Goal: Task Accomplishment & Management: Use online tool/utility

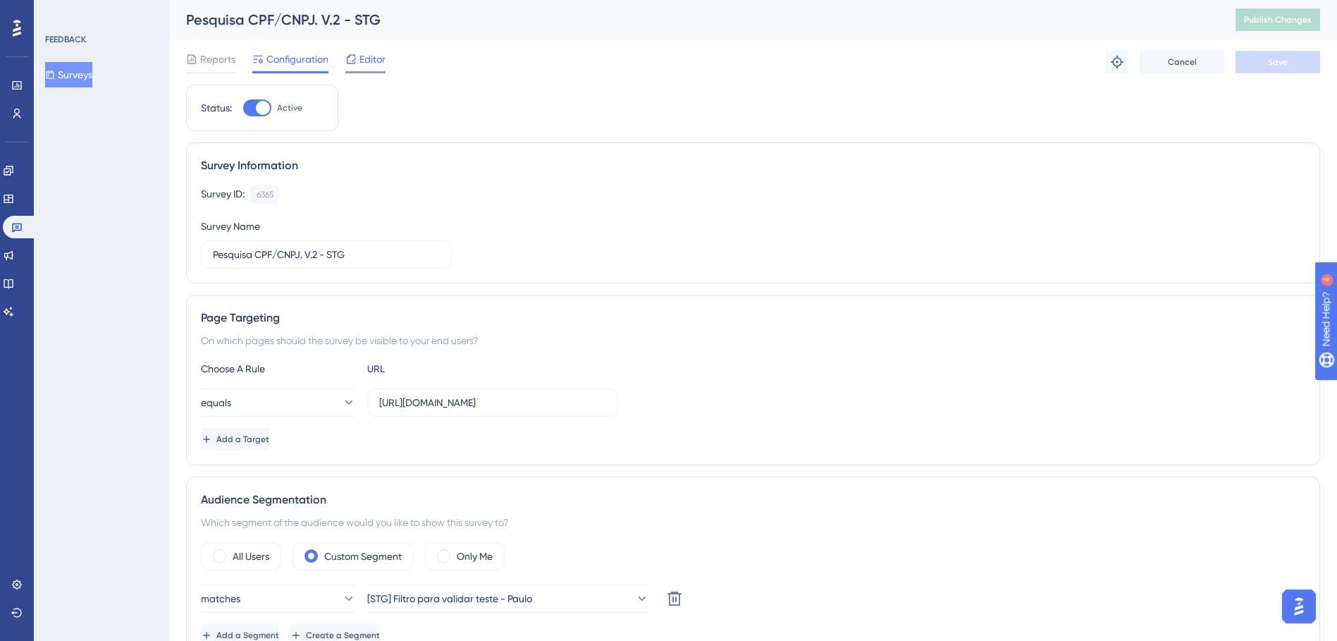
click at [361, 57] on span "Editor" at bounding box center [373, 59] width 26 height 17
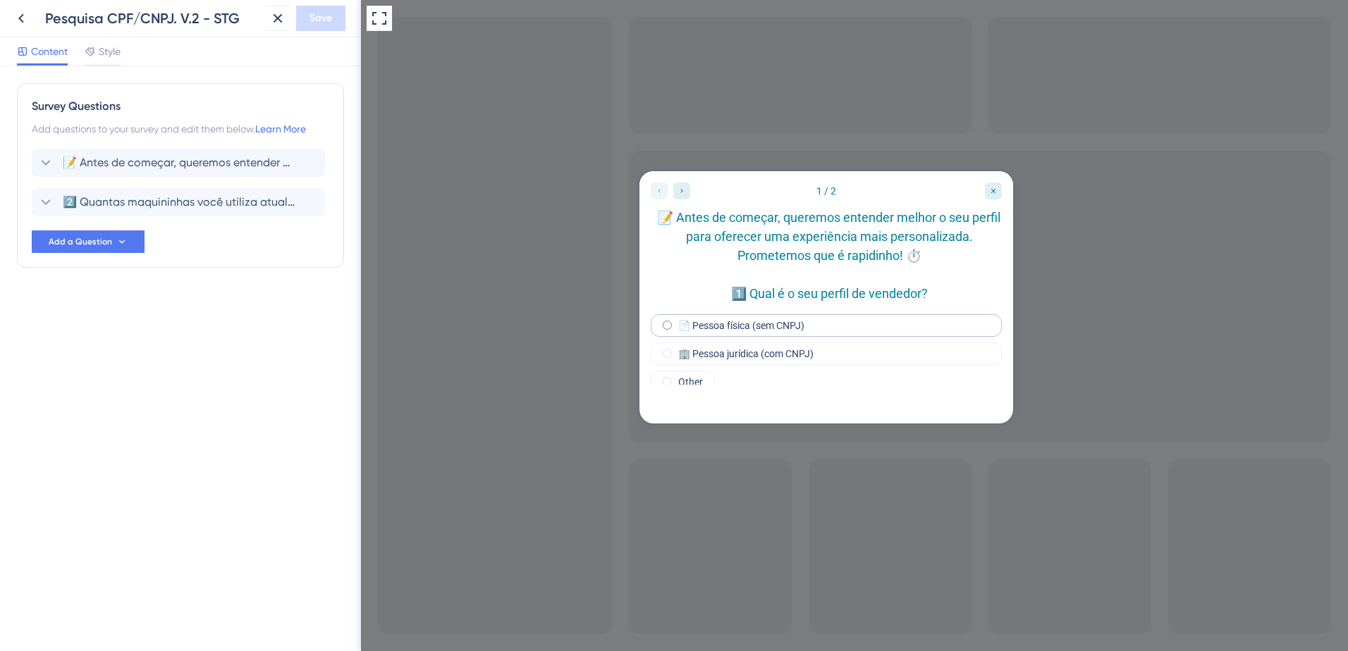
click at [751, 331] on label "📄 Pessoa física (sem CNPJ)" at bounding box center [741, 325] width 126 height 11
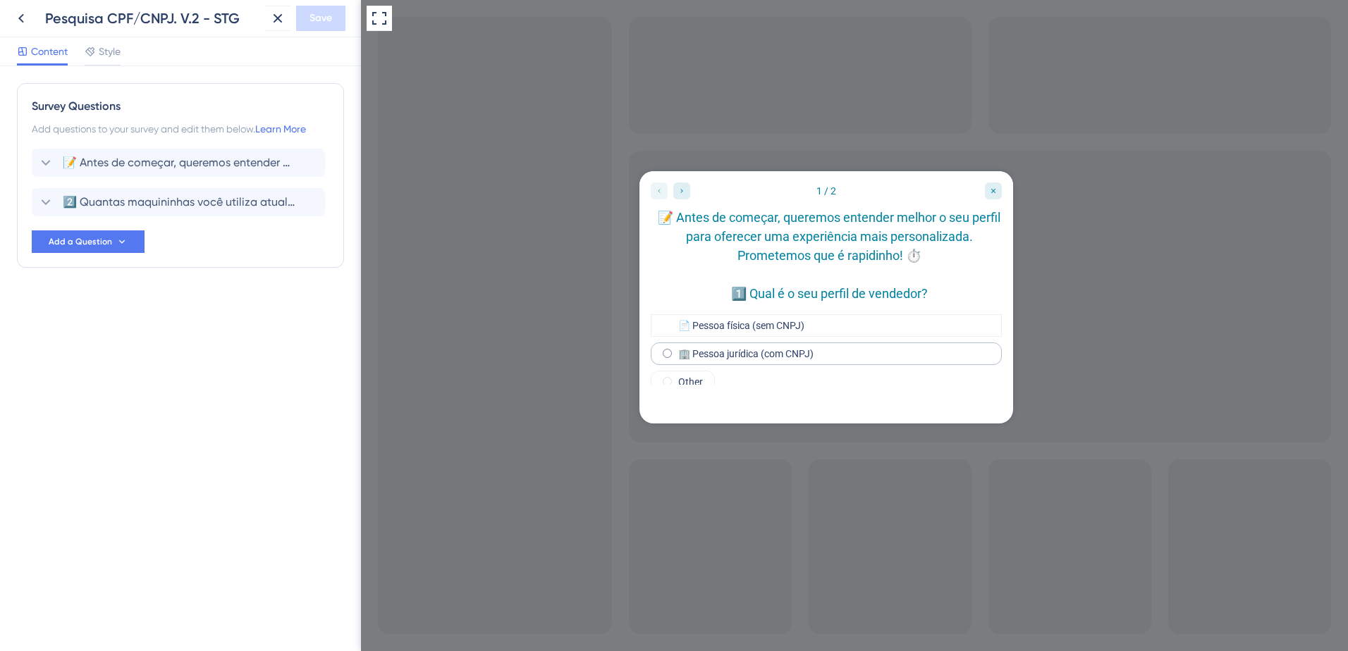
click at [745, 360] on label "🏢 Pessoa jurídica (com CNPJ)" at bounding box center [745, 353] width 135 height 11
click at [79, 156] on span "📝 Antes de começar, queremos entender melhor o seu perfil para oferecer uma exp…" at bounding box center [179, 162] width 233 height 17
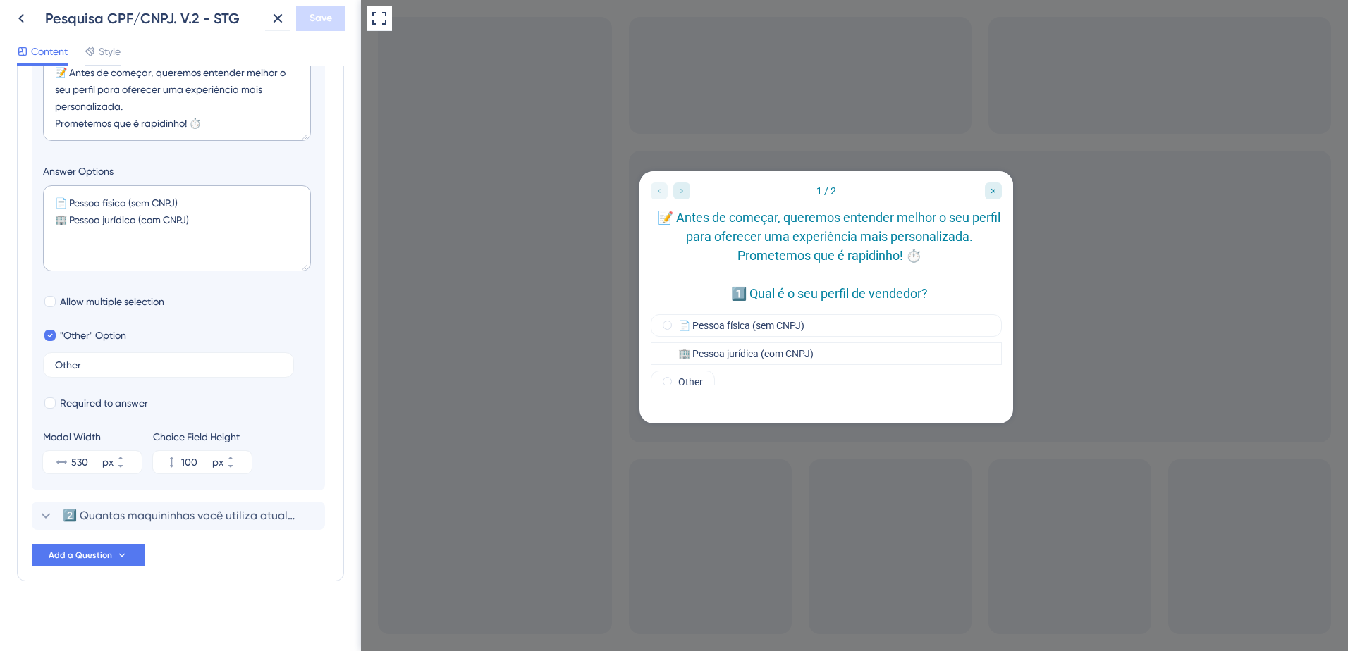
scroll to position [239, 0]
click at [53, 330] on div at bounding box center [49, 331] width 11 height 11
checkbox input "false"
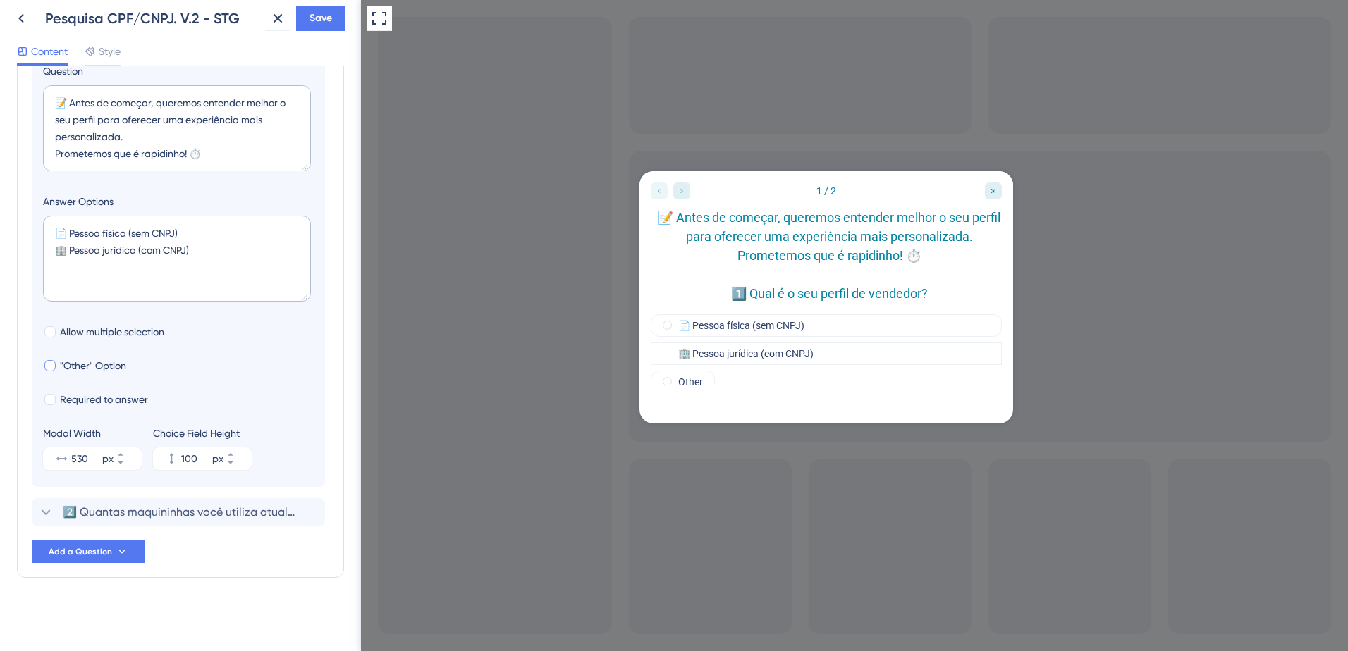
scroll to position [205, 0]
click at [178, 515] on span "2️⃣ Quantas maquininhas você utiliza atualmente?" at bounding box center [179, 512] width 233 height 17
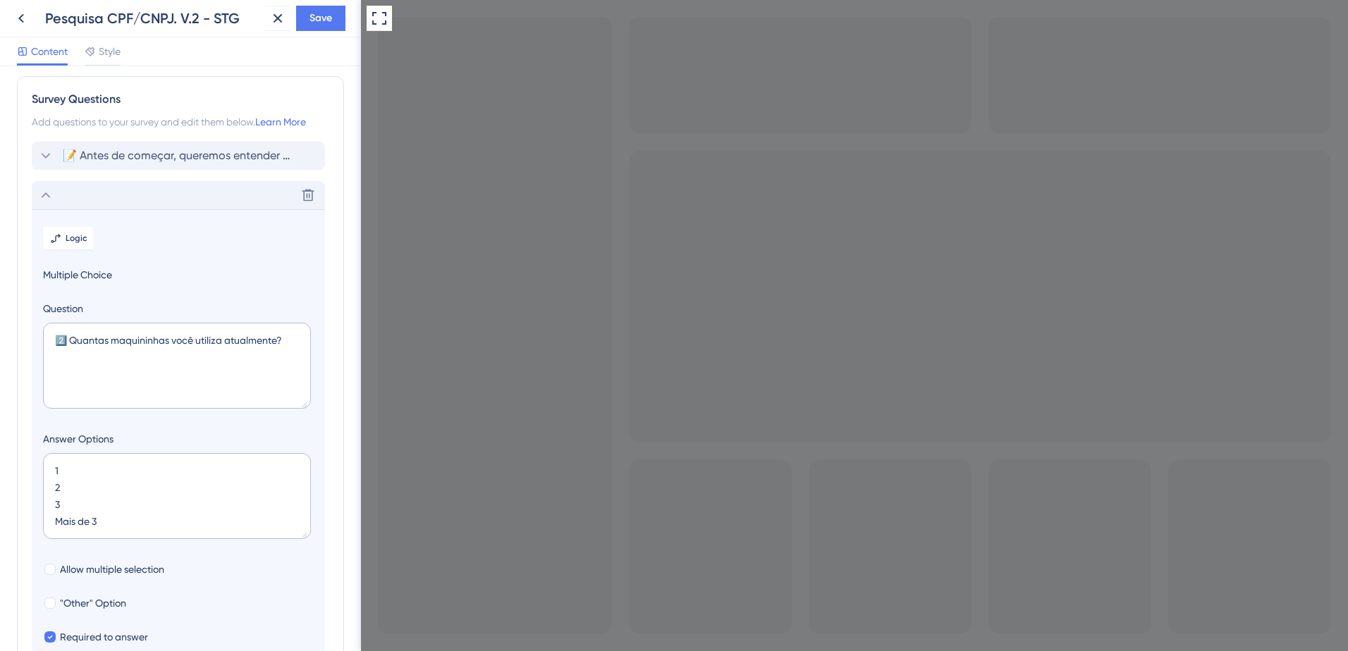
scroll to position [0, 0]
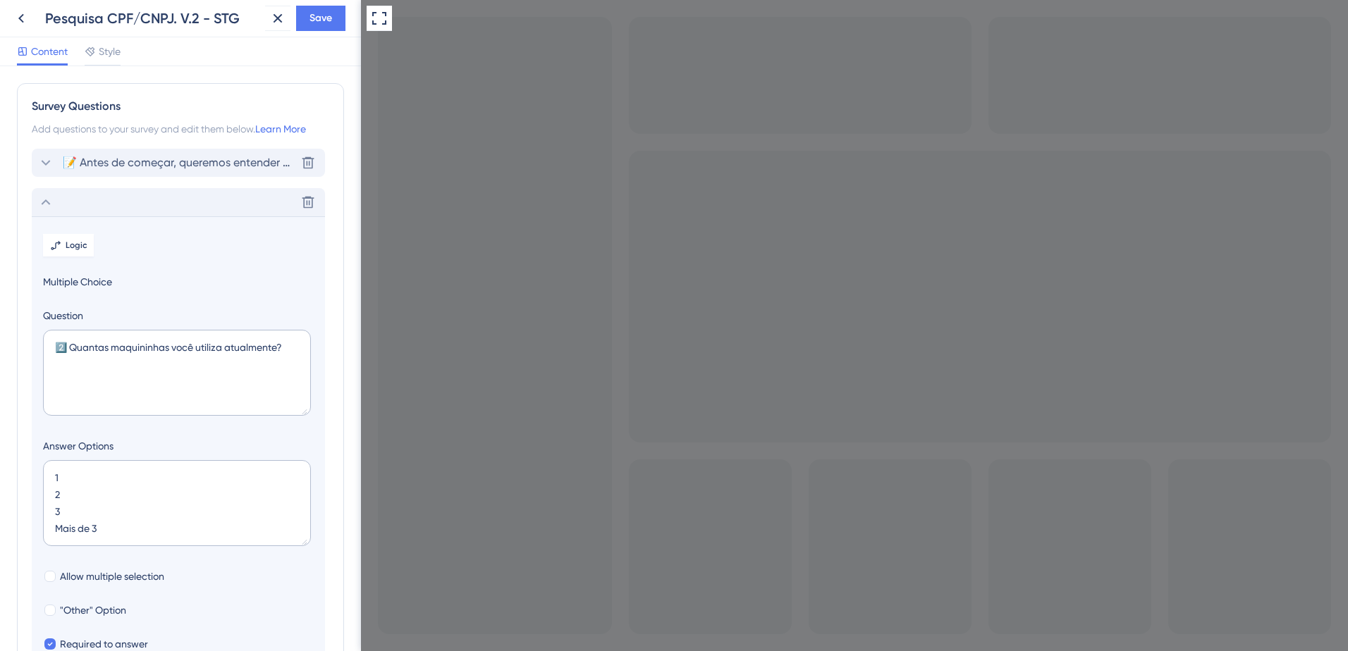
click at [166, 162] on span "📝 Antes de começar, queremos entender melhor o seu perfil para oferecer uma exp…" at bounding box center [179, 162] width 233 height 17
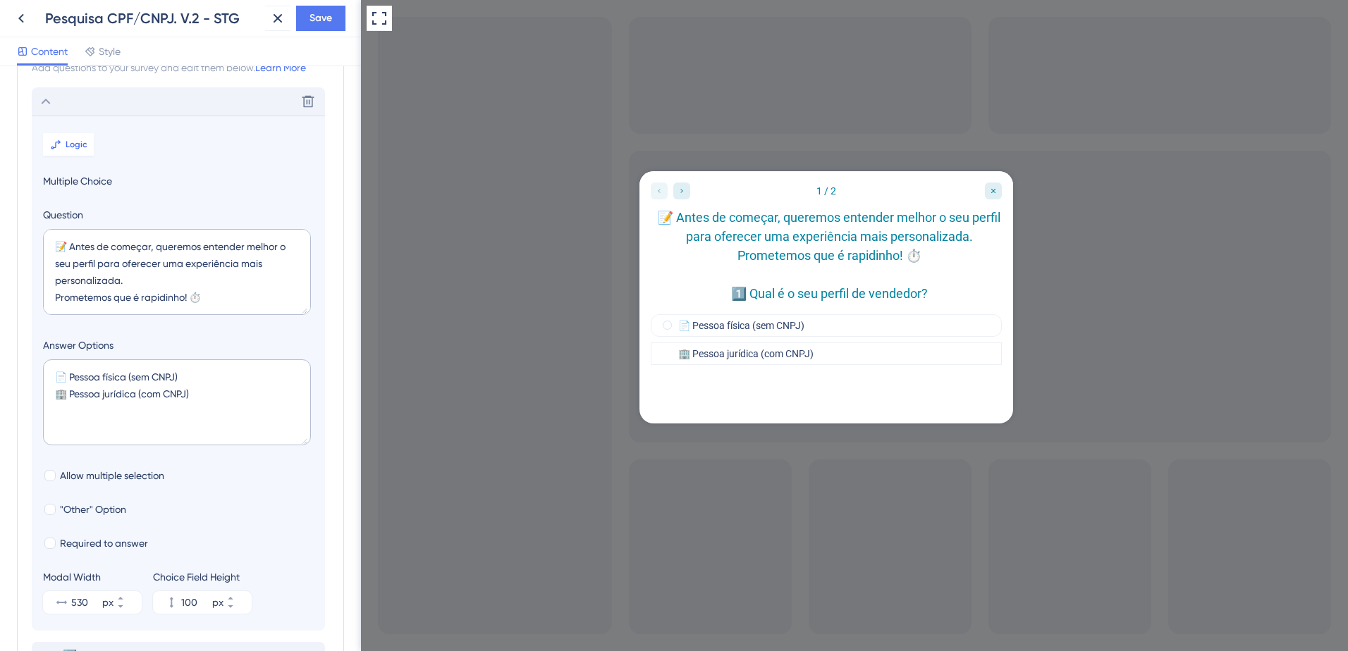
scroll to position [82, 0]
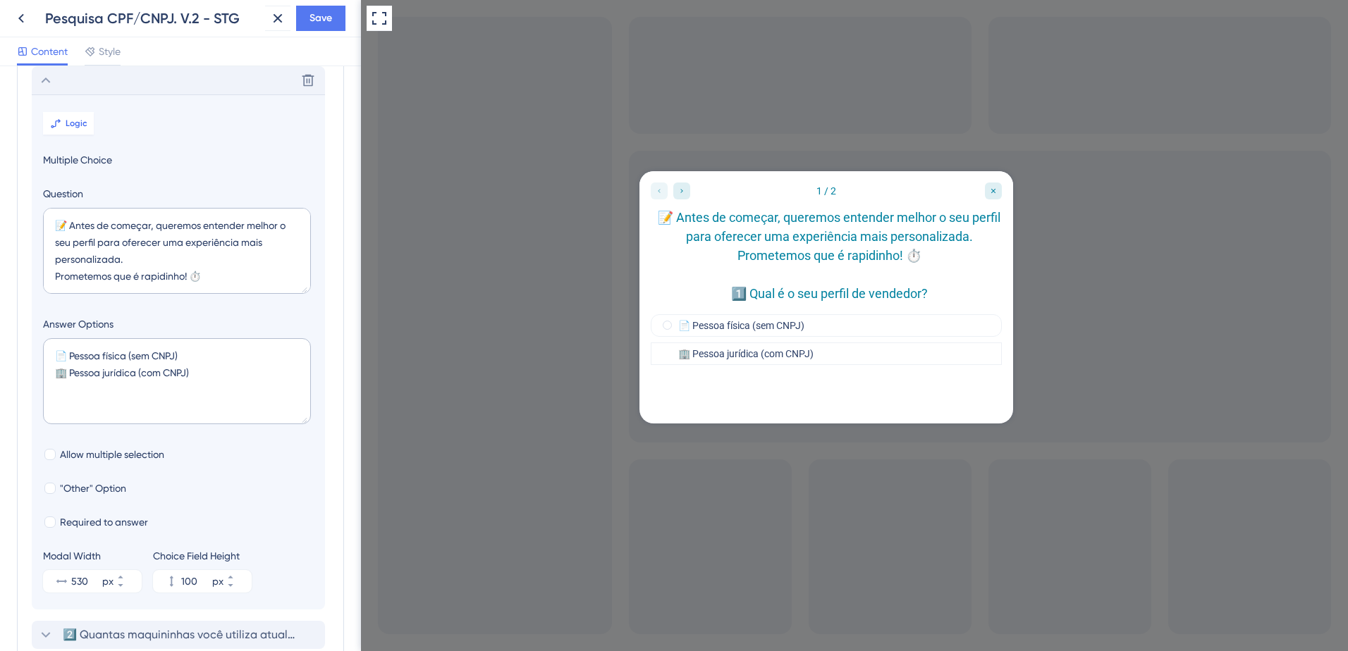
click at [110, 81] on div "Delete" at bounding box center [178, 80] width 293 height 28
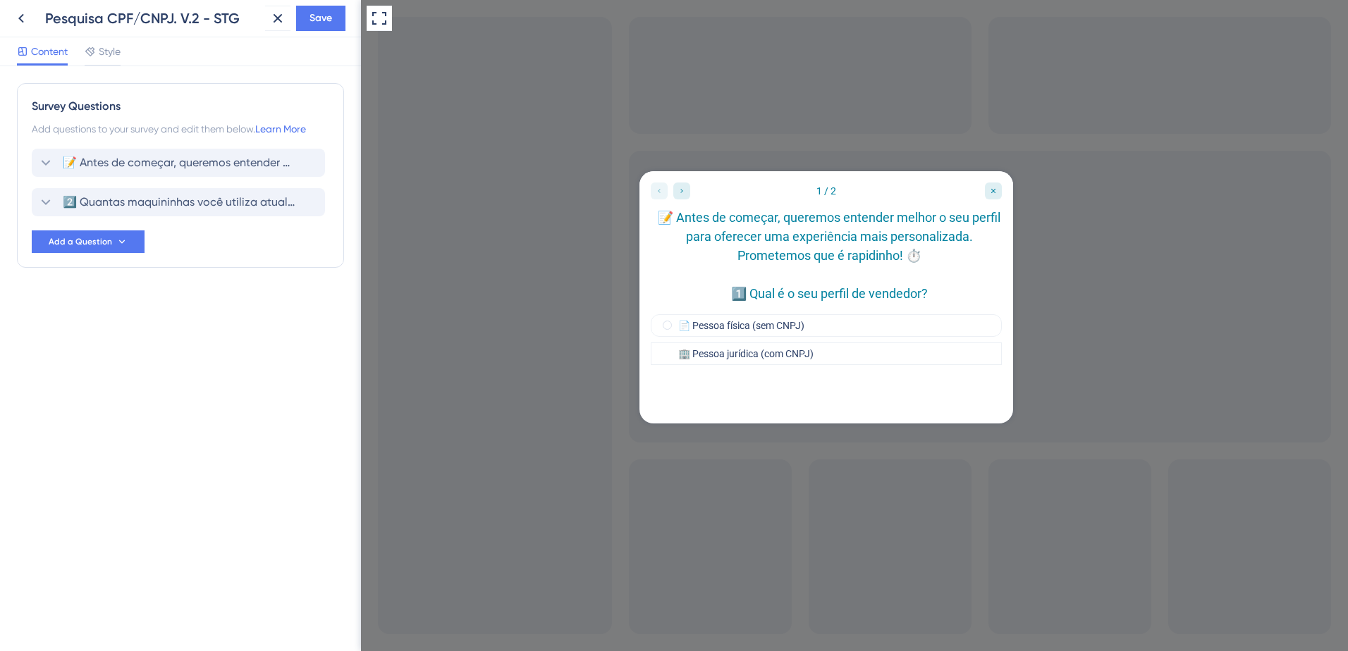
scroll to position [0, 0]
click at [158, 202] on span "2️⃣ Quantas maquininhas você utiliza atualmente?" at bounding box center [179, 202] width 233 height 17
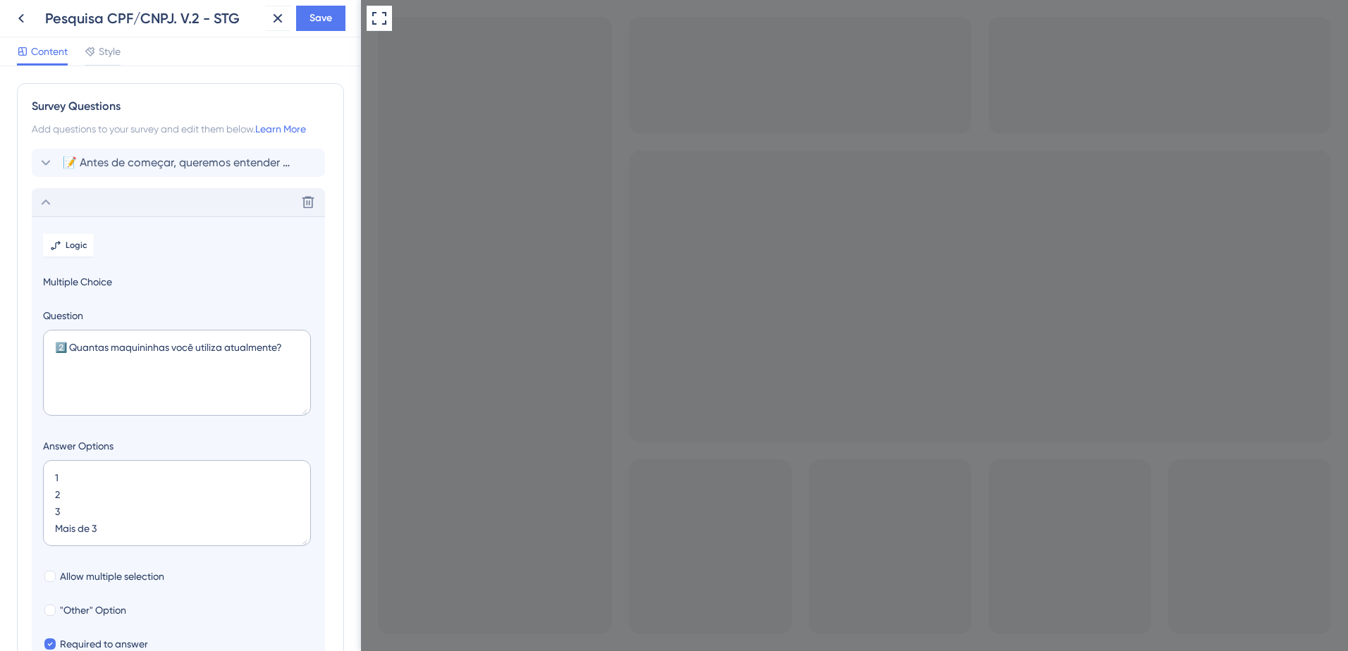
scroll to position [122, 0]
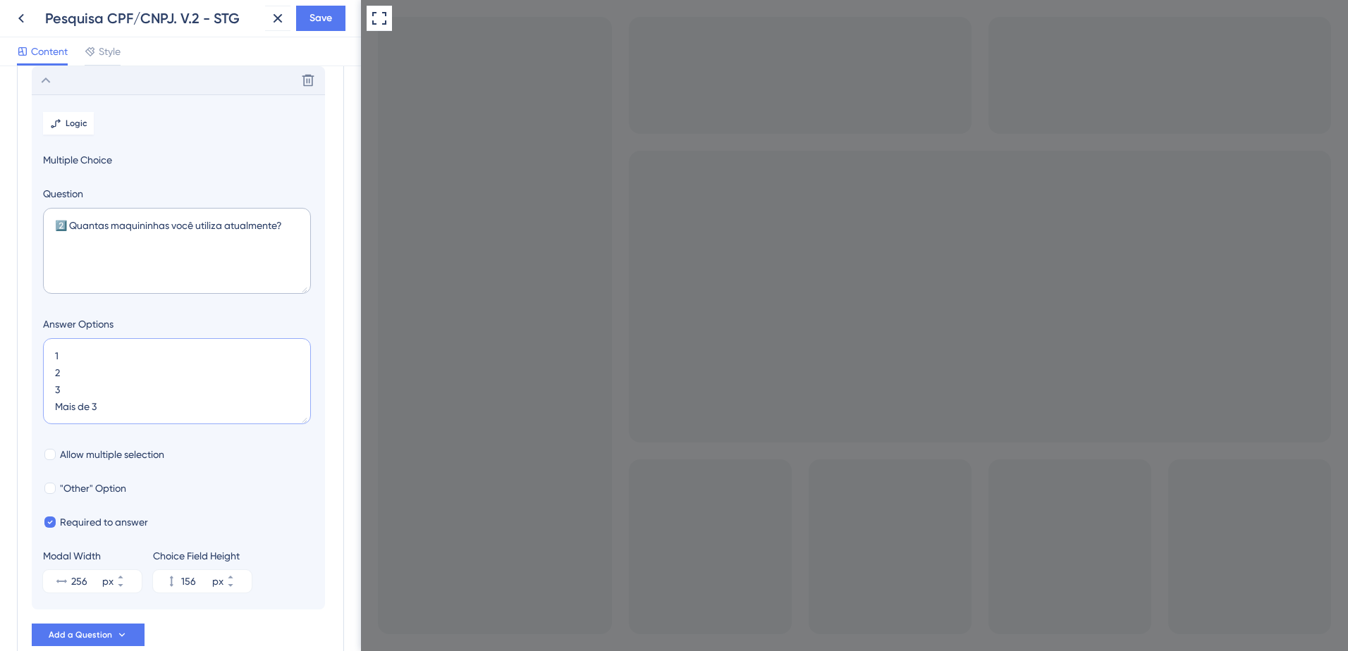
click at [80, 357] on textarea "1 2 3 Mais de 3" at bounding box center [177, 381] width 268 height 86
type textarea "2 3 Mais de 3"
type input "116"
paste textarea "d"
type textarea "d 2 3 Mais de 3"
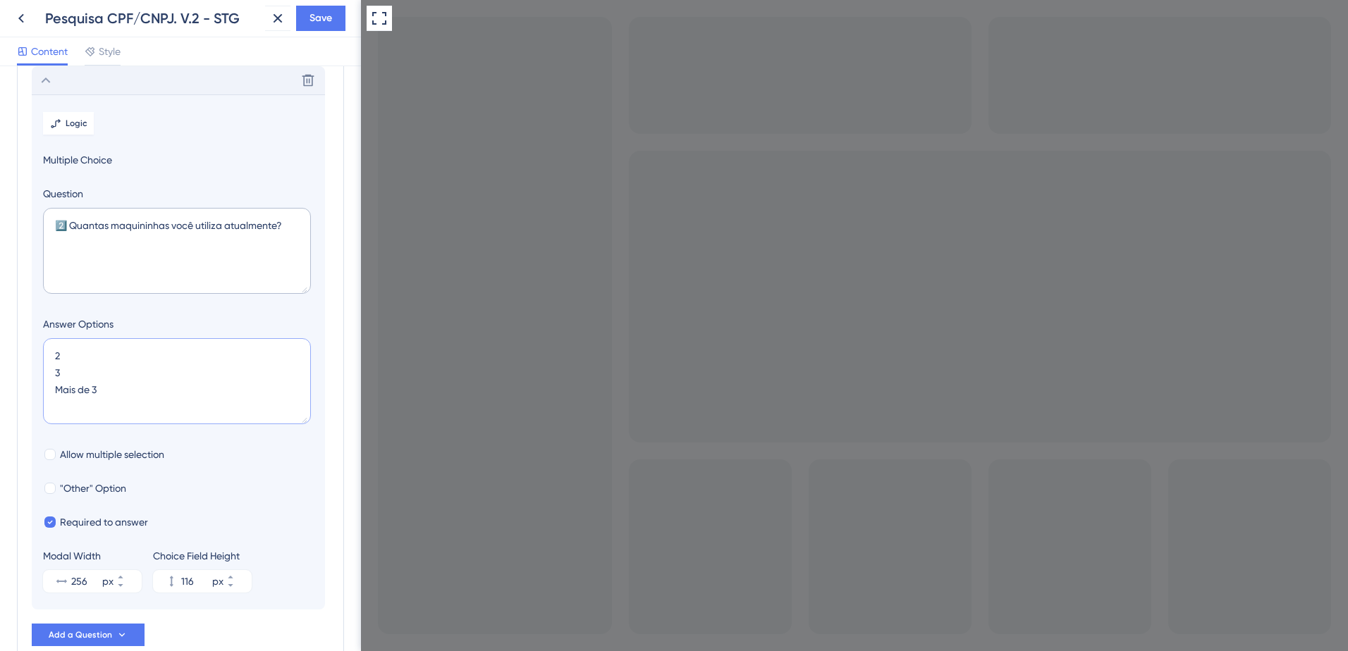
type input "156"
type textarea "2 3 Mais de 3"
type input "116"
paste textarea
type textarea "2 3 Mais de 3"
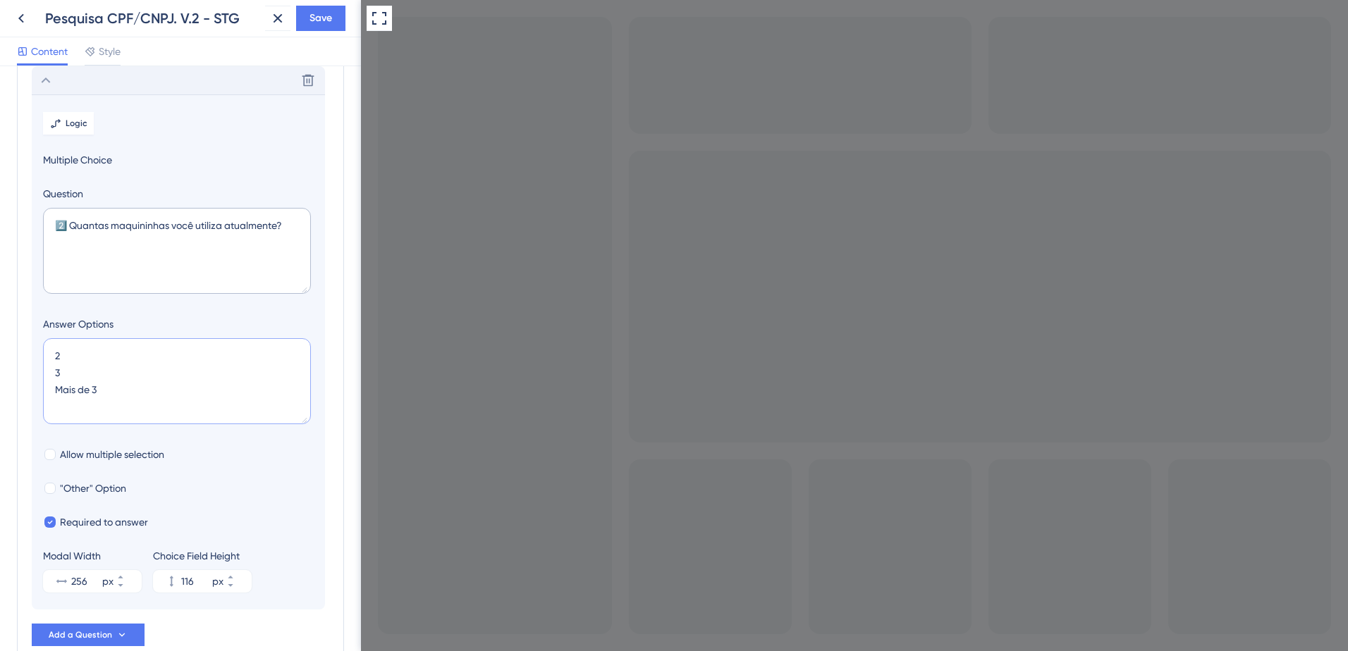
click at [78, 355] on textarea "2 3 Mais de 3" at bounding box center [177, 381] width 268 height 86
click at [57, 459] on label "Allow multiple selection" at bounding box center [103, 454] width 121 height 17
checkbox input "true"
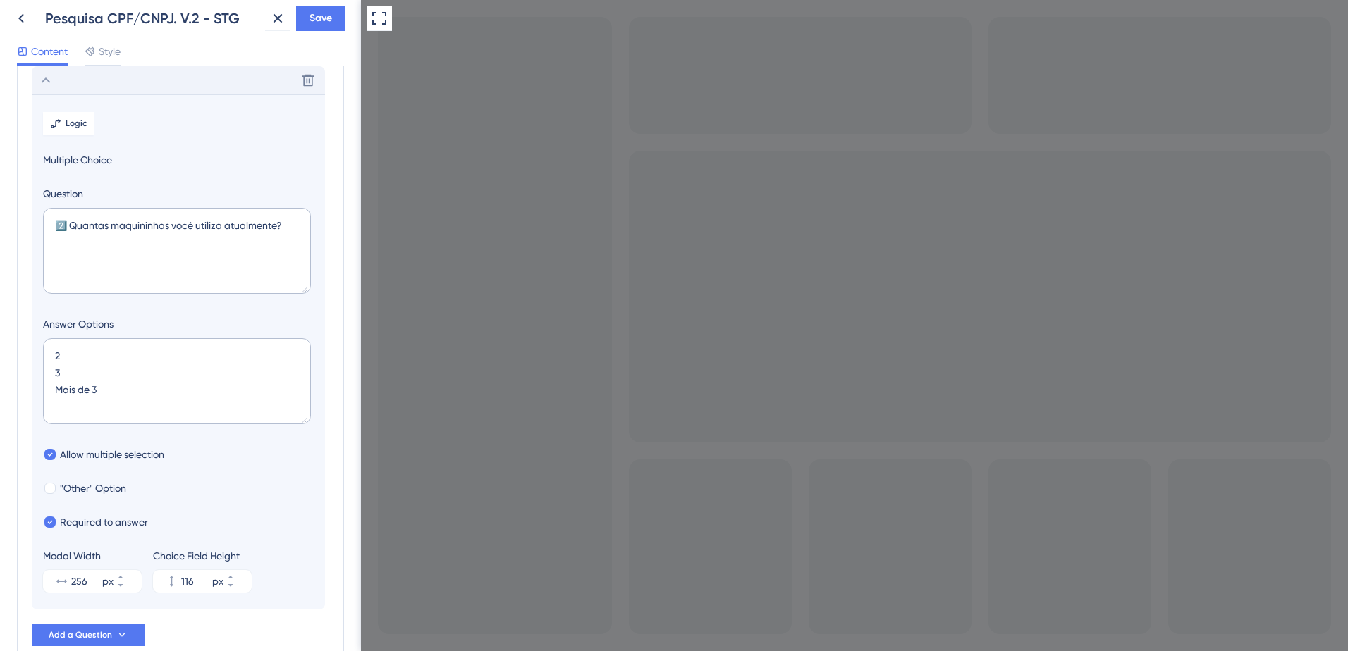
checkbox input "false"
click at [61, 354] on textarea "2 3 Mais de 3" at bounding box center [177, 381] width 268 height 86
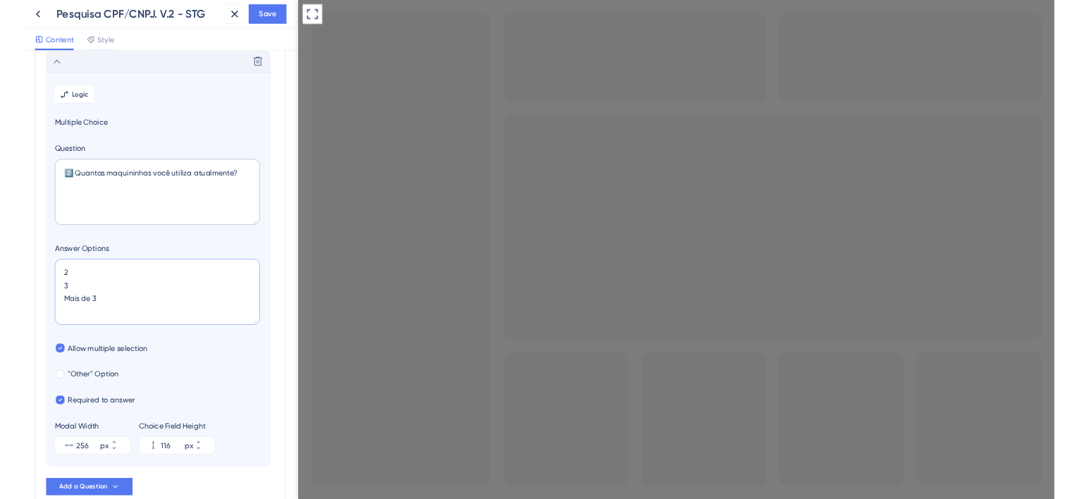
scroll to position [121, 0]
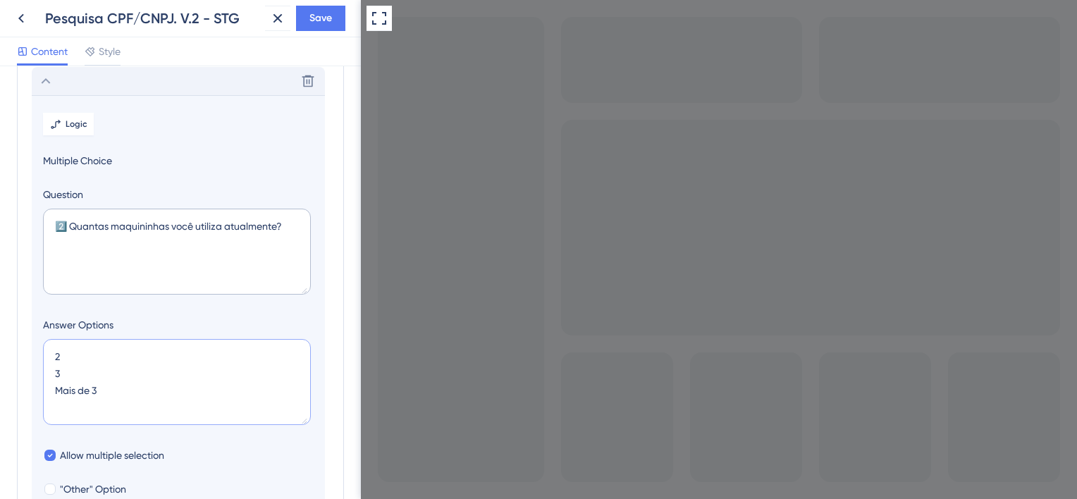
type textarea "S 2 3 Mais de 3"
type input "156"
drag, startPoint x: 76, startPoint y: 370, endPoint x: 55, endPoint y: 370, distance: 21.1
click at [55, 370] on textarea "Stone 2 3 Mais de 3" at bounding box center [177, 382] width 268 height 86
type textarea "Stone Rede Cielo Getnet S"
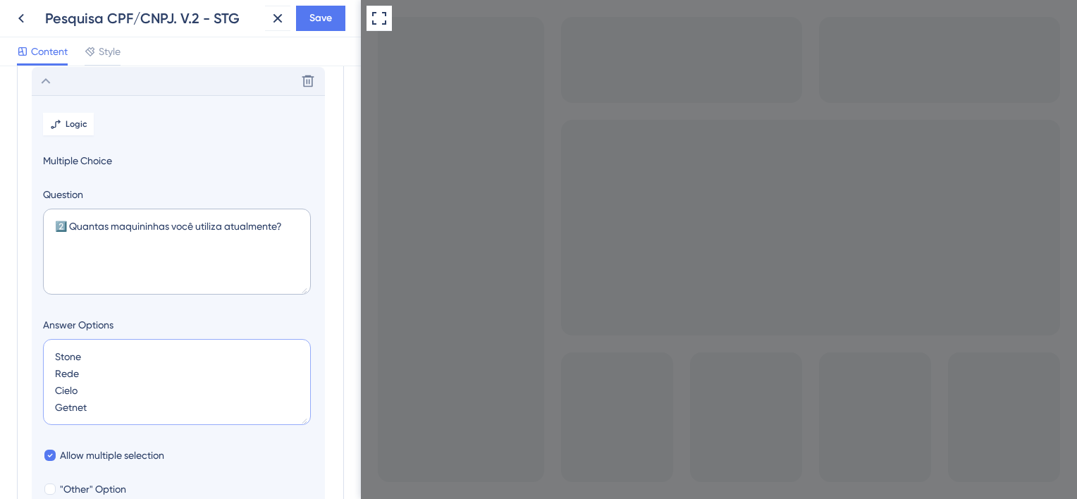
type input "196"
type textarea "Stone Rede Cielo Getnet SafraPay M"
type input "236"
type textarea "Stone Rede Cielo Getnet SafraPay Mercado Pago I"
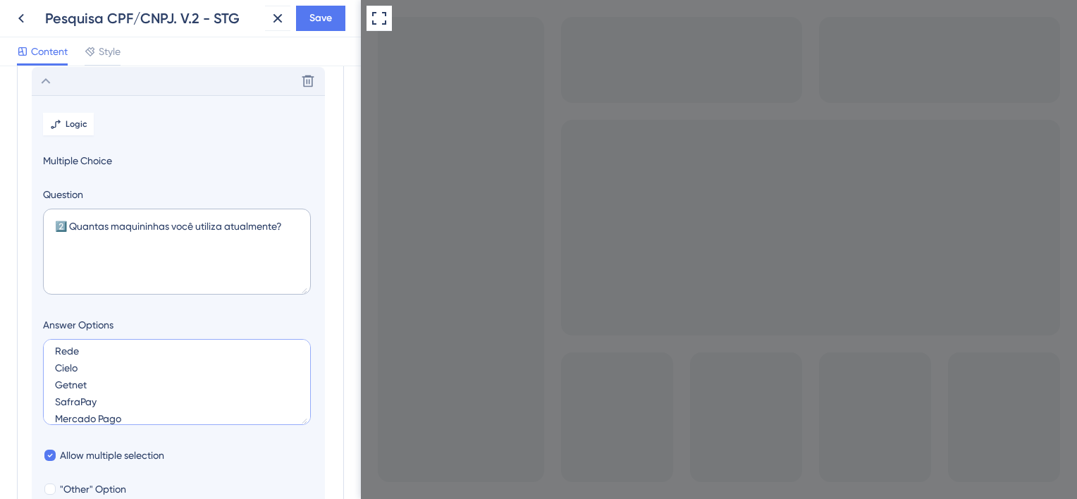
type input "276"
click at [93, 367] on textarea "Stone Rede Cielo Getnet SafraPay Mercado Pago InfinitePay" at bounding box center [177, 382] width 268 height 86
type textarea "Stone Rede Cielo Getnet SafraPay Mercado Pago InfinitePay B"
type input "316"
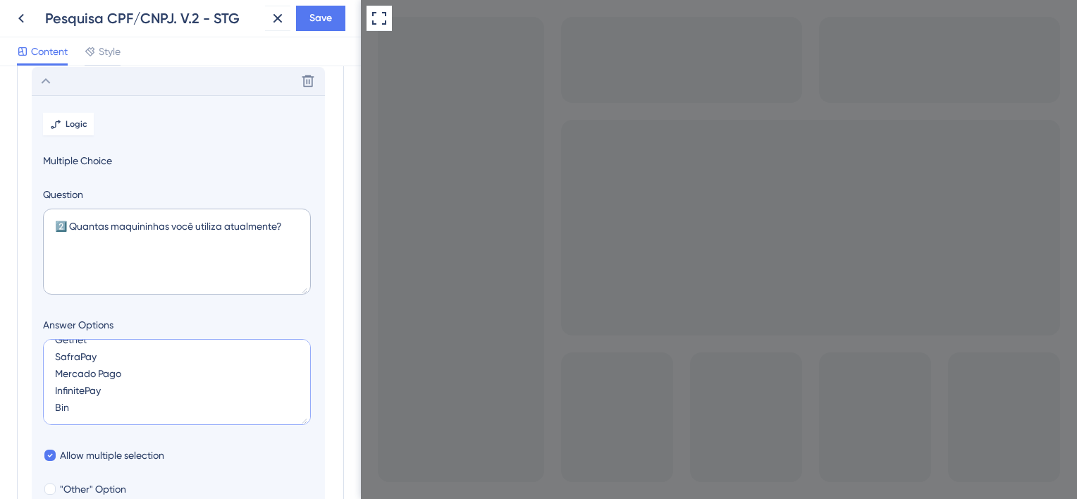
scroll to position [0, 0]
drag, startPoint x: 87, startPoint y: 409, endPoint x: 18, endPoint y: 320, distance: 112.5
click at [18, 320] on div "Survey Questions Add questions to your survey and edit them below. Learn More 📝…" at bounding box center [180, 312] width 327 height 700
click at [147, 383] on textarea "Stone Rede Cielo Getnet SafraPay Mercado Pago InfinitePay Bin" at bounding box center [177, 382] width 268 height 86
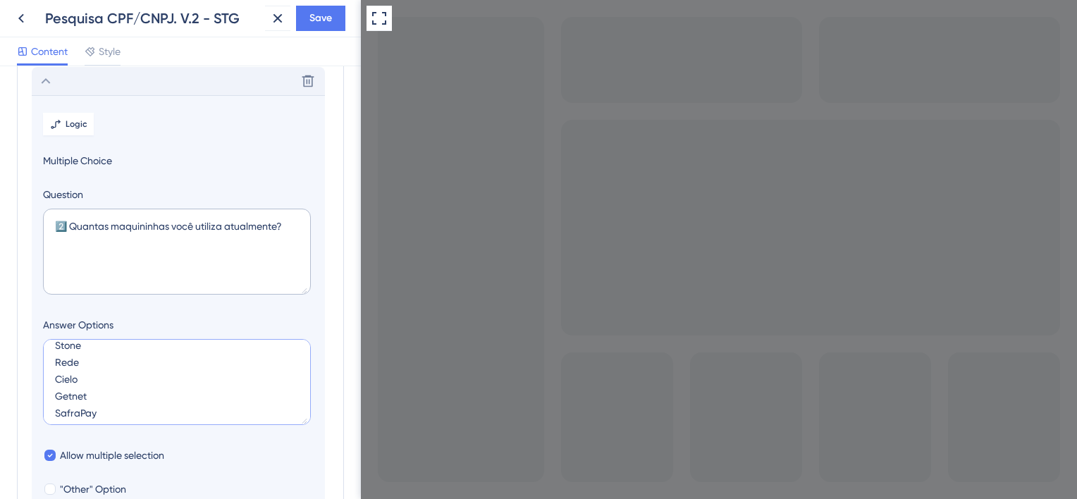
paste textarea "Bin Cielo GetNet Global Payments GreenCard MercadoPago PagSeguro Rede SafraPay …"
type textarea "Bin Cielo GetNet Global Payments GreenCard MercadoPago PagSeguro Rede SafraPay …"
type input "516"
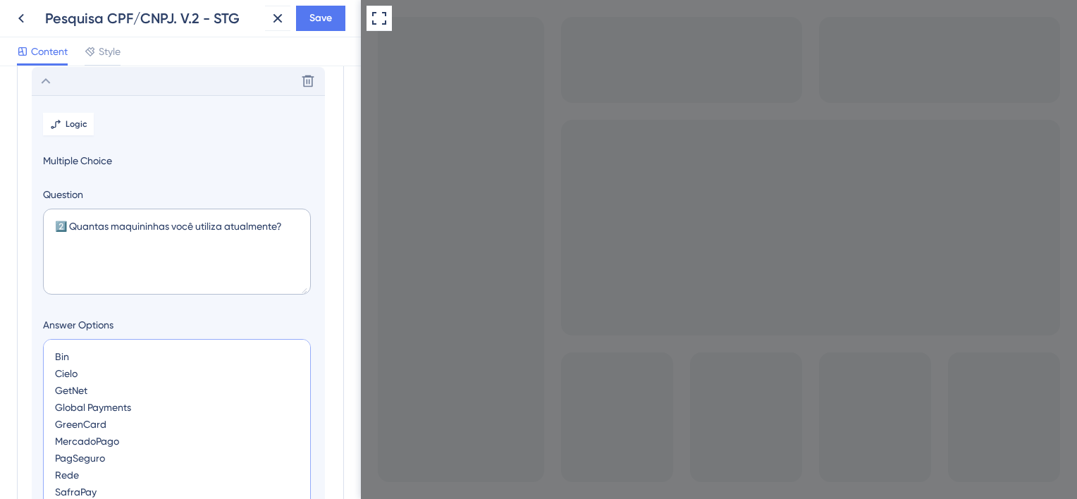
drag, startPoint x: 305, startPoint y: 422, endPoint x: 294, endPoint y: 525, distance: 104.2
click at [294, 0] on html "Pesquisa CPF/CNPJ. V.2 - STG Save Content Style Survey Questions Add questions …" at bounding box center [538, 0] width 1077 height 0
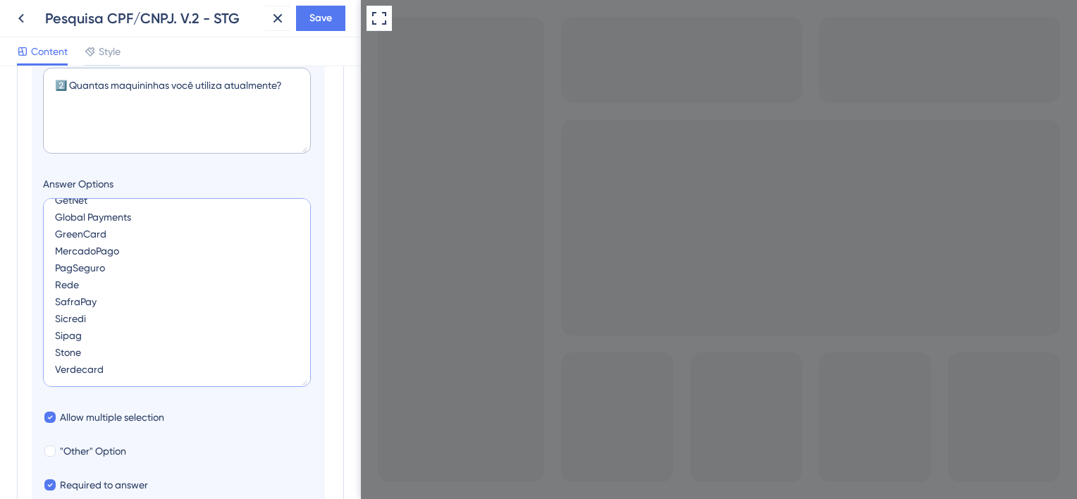
click at [144, 357] on textarea "Bin Cielo GetNet Global Payments GreenCard MercadoPago PagSeguro Rede SafraPay …" at bounding box center [177, 292] width 268 height 189
drag, startPoint x: 128, startPoint y: 214, endPoint x: 140, endPoint y: 217, distance: 13.2
click at [128, 214] on textarea "Bin Cielo GetNet Global Payments GreenCard MercadoPago PagSeguro Rede SafraPay …" at bounding box center [177, 292] width 268 height 189
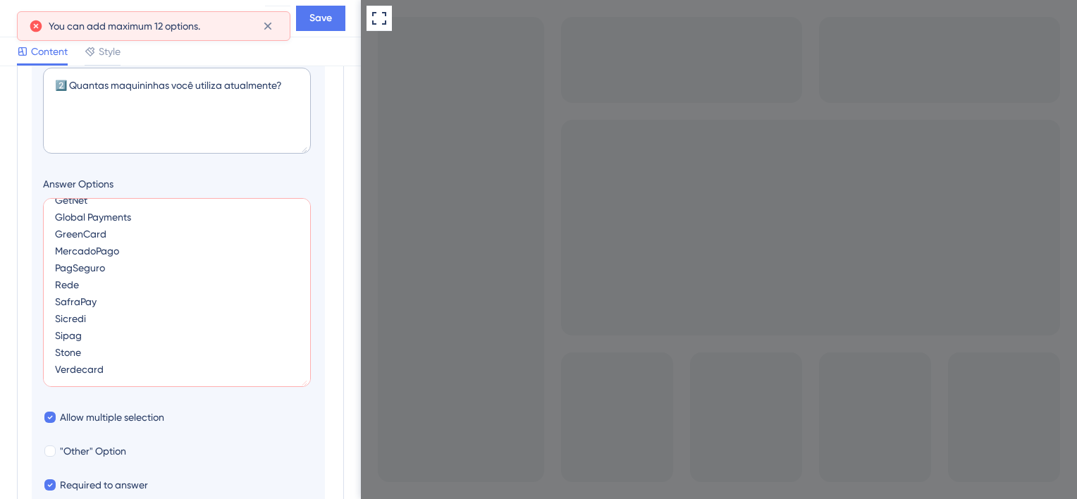
click at [152, 219] on textarea "Bin Cielo GetNet Global Payments GreenCard MercadoPago PagSeguro Rede SafraPay …" at bounding box center [177, 292] width 268 height 189
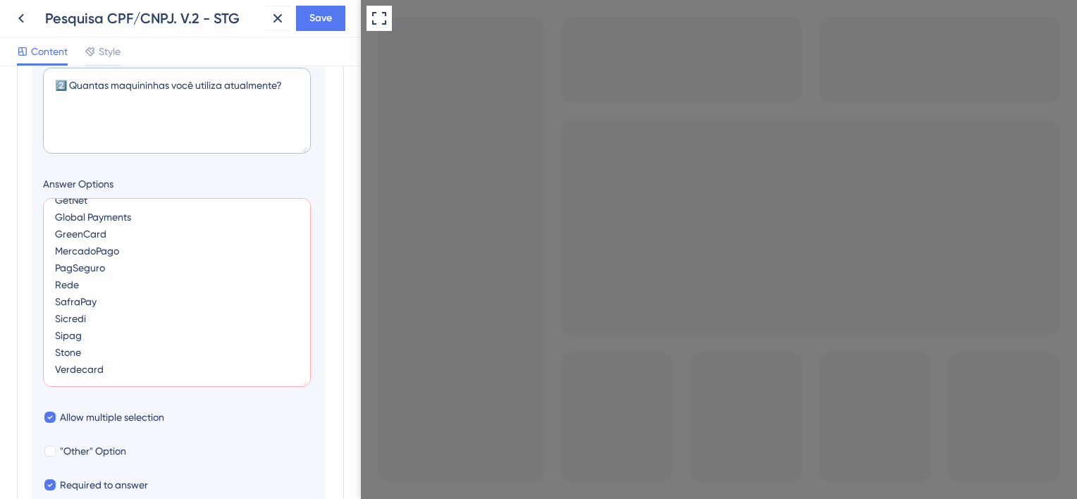
click at [118, 348] on textarea "Bin Cielo GetNet Global Payments GreenCard MercadoPago PagSeguro Rede SafraPay …" at bounding box center [177, 292] width 268 height 189
click at [101, 287] on textarea "Bin Cielo GetNet Global Payments GreenCard MercadoPago PagSeguro Rede SafraPay …" at bounding box center [177, 292] width 268 height 189
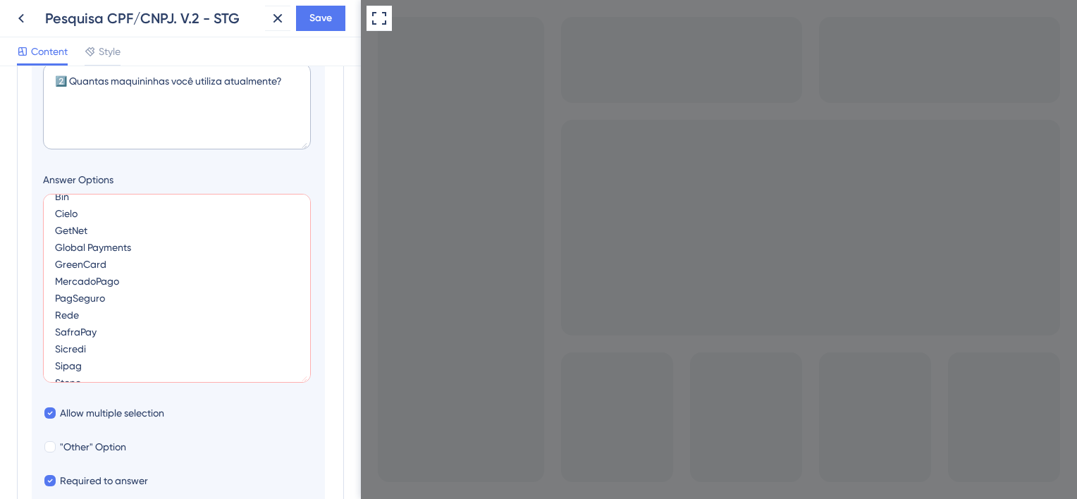
scroll to position [0, 0]
drag, startPoint x: 159, startPoint y: 263, endPoint x: 34, endPoint y: 264, distance: 124.8
click at [34, 264] on section "Logic Multiple Choice Question 2️⃣ Quantas maquininhas você utiliza atualmente?…" at bounding box center [178, 259] width 293 height 618
type textarea "Bin Cielo GetNet GreenCard MercadoPago PagSeguro Rede SafraPay Sicredi Sipag St…"
type input "476"
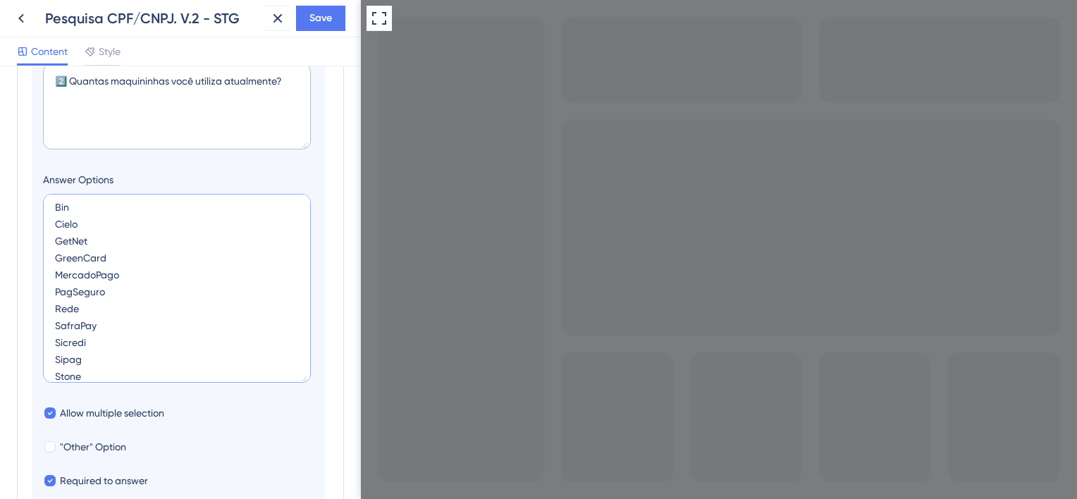
scroll to position [38, 0]
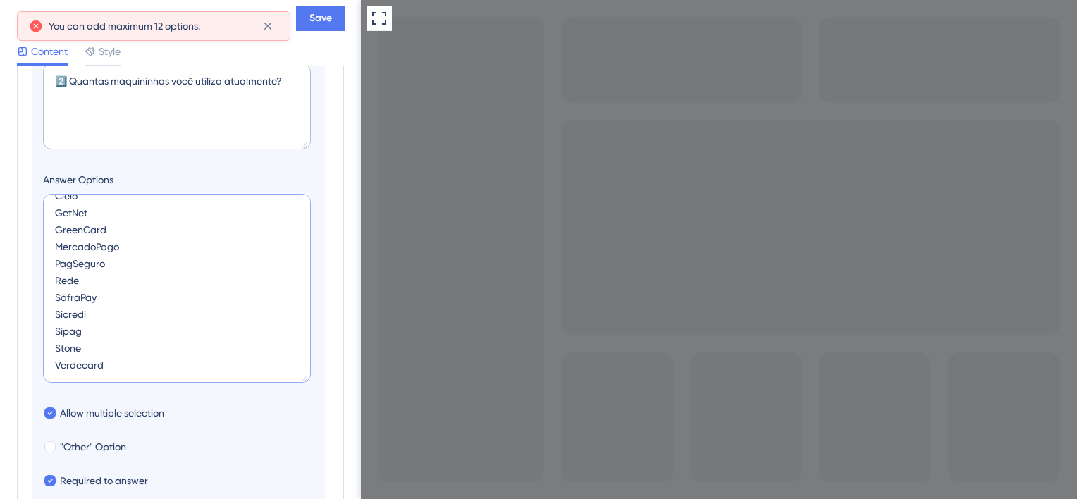
type textarea "Bin Cielo GetNet GreenCard MercadoPago PagSeguro Rede SafraPay Sicredi Sipag St…"
type input "436"
type textarea "Bin Cielo GetNet GreenCard MercadoPago PagSeguro Rede SafraPay Sicredi Sipag St…"
type input "476"
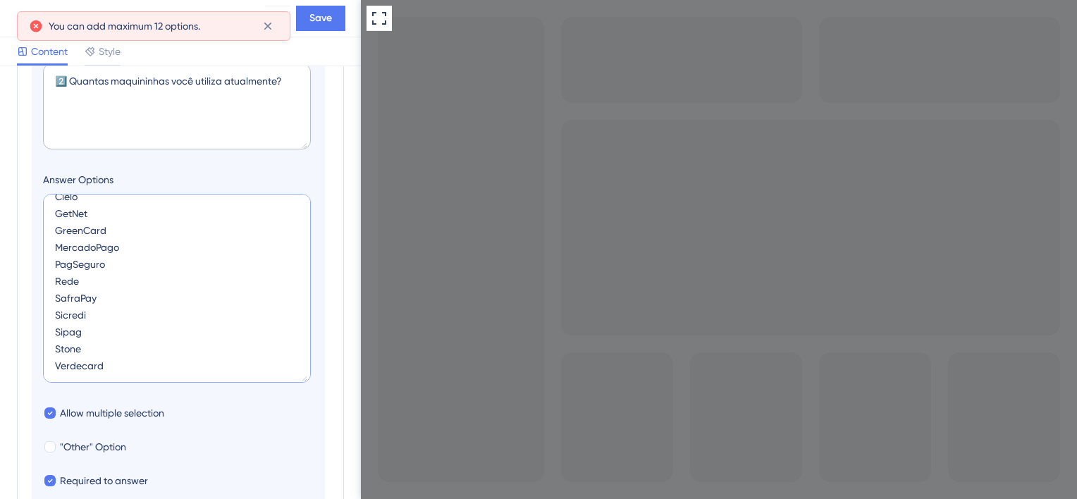
scroll to position [38, 0]
type textarea "Bin Cielo GetNet GreenCard MercadoPago PagSeguro Rede SafraPay Sicredi Sipag St…"
type input "516"
type textarea "Bin Cielo GetNet GreenCard MercadoPago PagSeguro Rede SafraPay Sicredi Sipag St…"
type input "476"
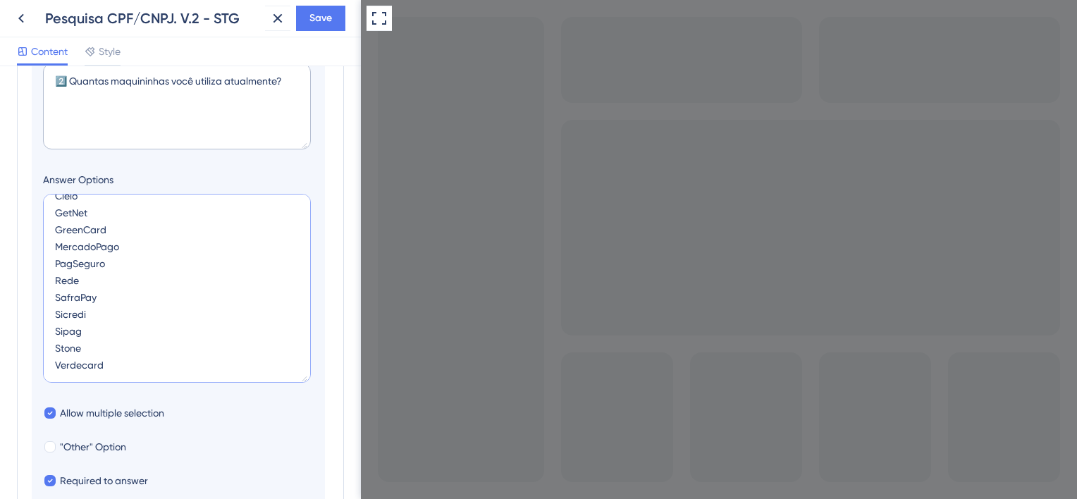
scroll to position [32, 0]
type textarea "Bin Cielo GetNet GreenCard MercadoPago PagSeguro Rede SafraPay Sicredi Sipag St…"
type input "436"
paste textarea "InfinityPay"
type textarea "Bin Cielo GetNet InfinityPay GreenCard MercadoPago PagSeguro Rede SafraPay Sicr…"
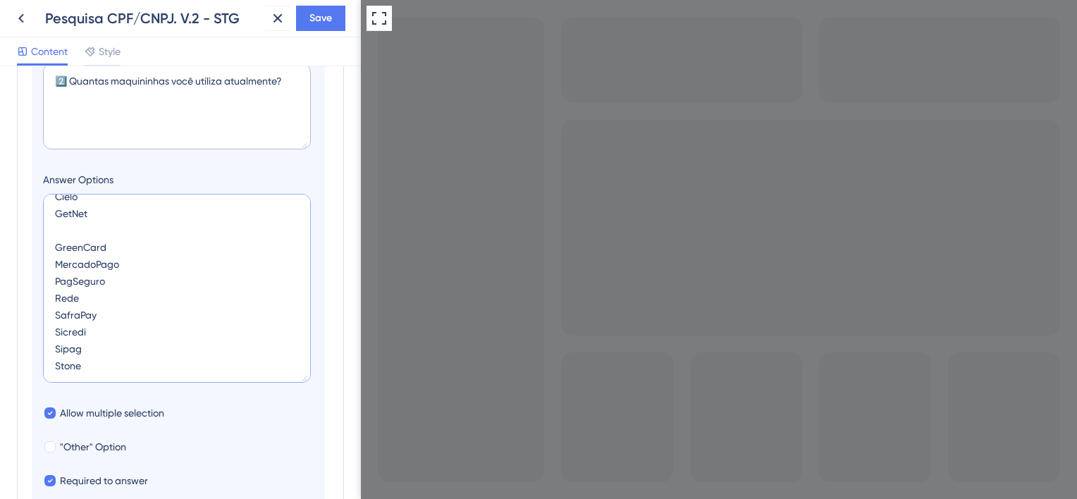
type input "476"
drag, startPoint x: 87, startPoint y: 360, endPoint x: 90, endPoint y: 323, distance: 37.5
click at [87, 360] on textarea "Bin Cielo GetNet InfinityPay GreenCard MercadoPago PagSeguro Rede SafraPay Sicr…" at bounding box center [177, 288] width 268 height 189
click at [121, 274] on textarea "Bin Cielo GetNet InfinityPay GreenCard MercadoPago PagSeguro Rede SafraPay Sicr…" at bounding box center [177, 288] width 268 height 189
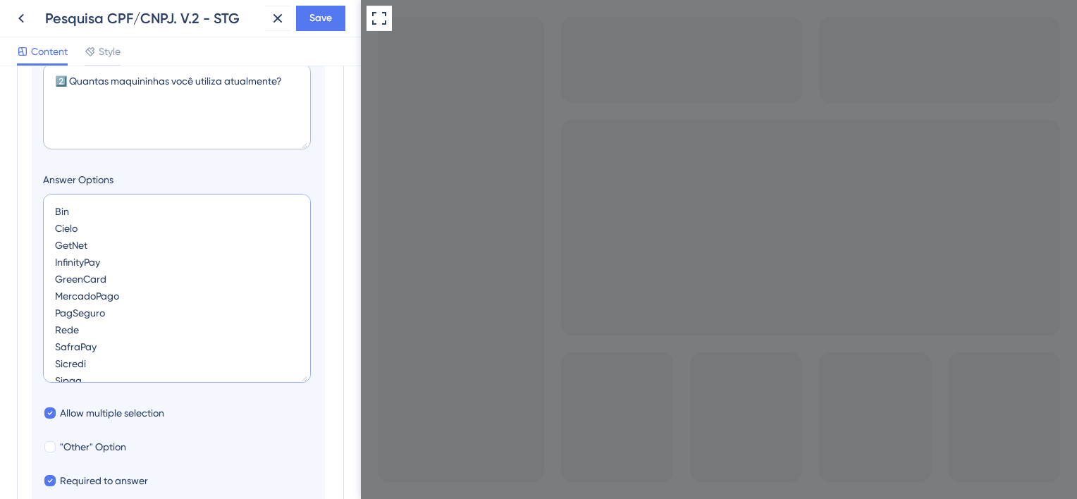
type textarea "Bin Cielo GetNet InfinityPay MercadoPago PagSeguro Rede SafraPay Sicredi Sipag …"
type input "436"
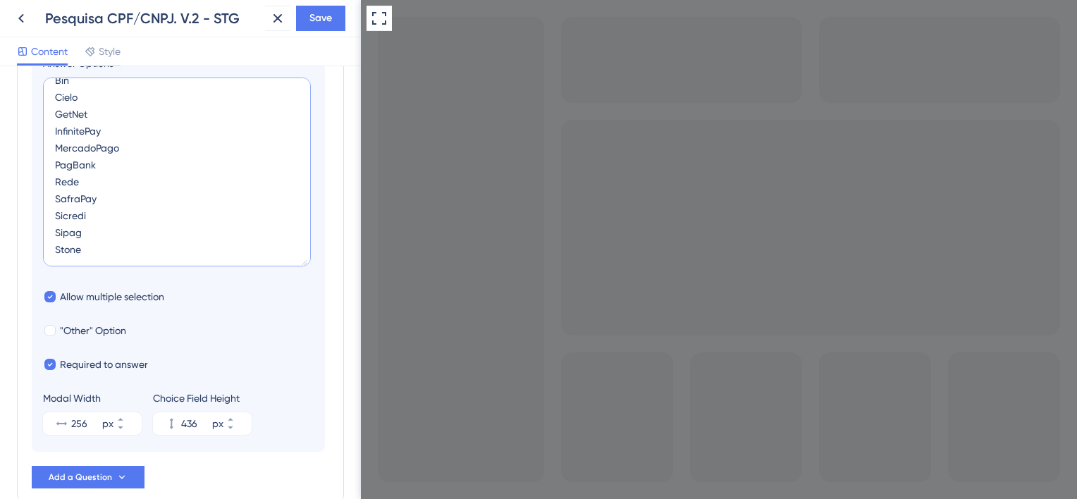
scroll to position [407, 0]
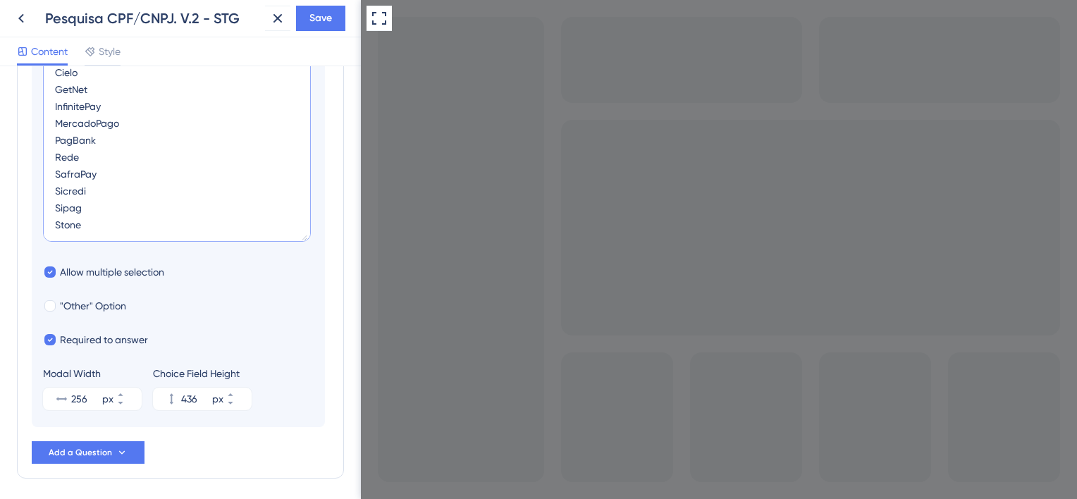
type textarea "Bin Cielo GetNet InfinitePay MercadoPago PagBank Rede SafraPay Sicredi Sipag St…"
click at [235, 393] on icon at bounding box center [230, 395] width 8 height 8
click at [235, 403] on icon at bounding box center [230, 403] width 8 height 8
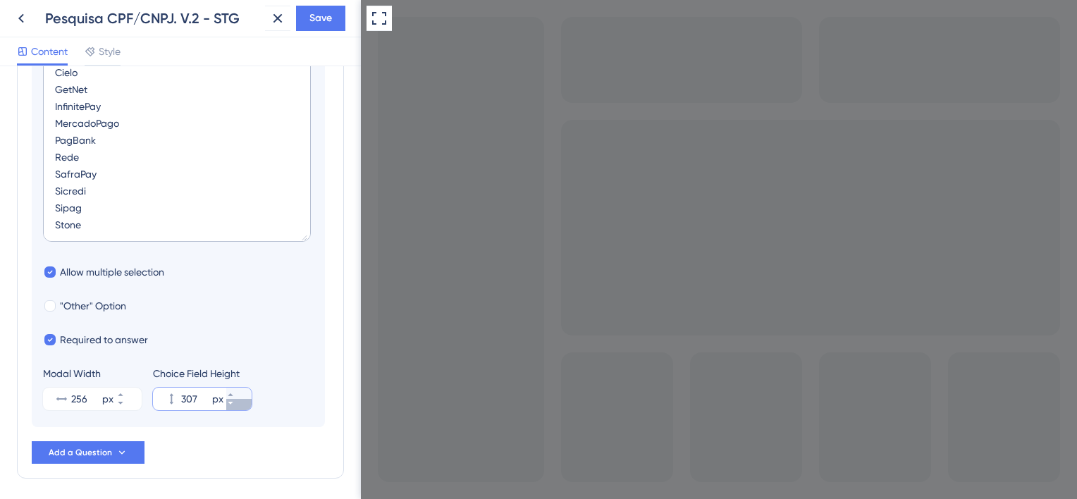
click at [235, 403] on icon at bounding box center [230, 403] width 8 height 8
click at [235, 391] on icon at bounding box center [230, 395] width 8 height 8
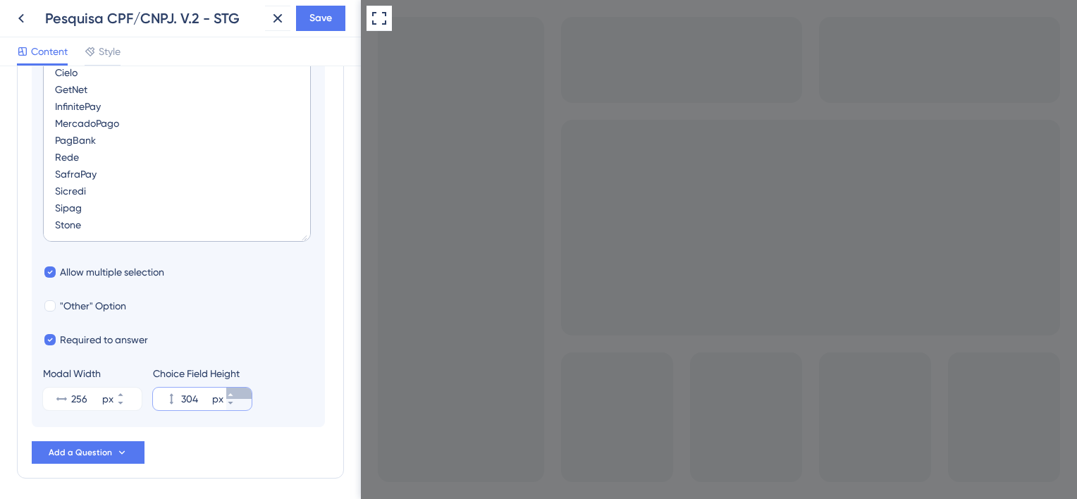
click at [235, 391] on icon at bounding box center [230, 395] width 8 height 8
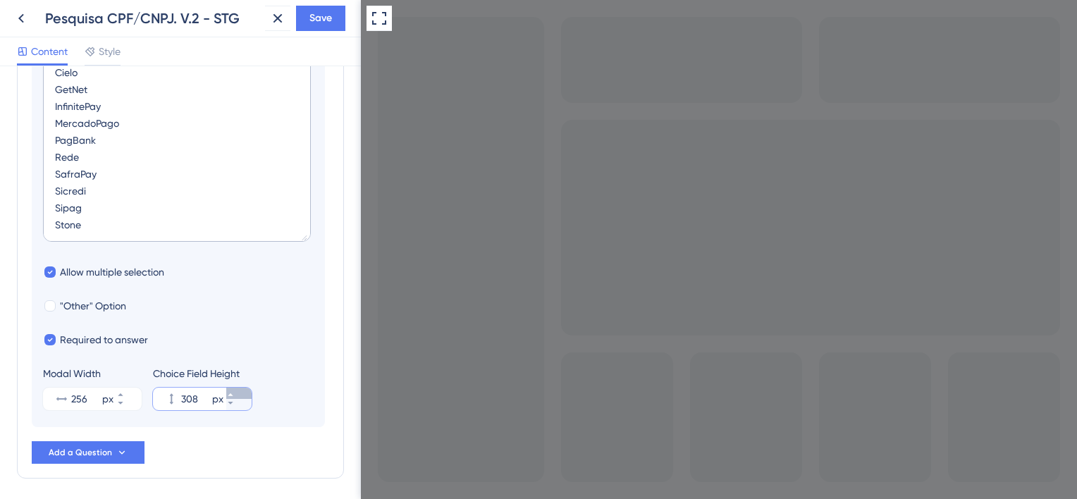
click at [235, 391] on icon at bounding box center [230, 395] width 8 height 8
click at [235, 393] on icon at bounding box center [230, 395] width 8 height 8
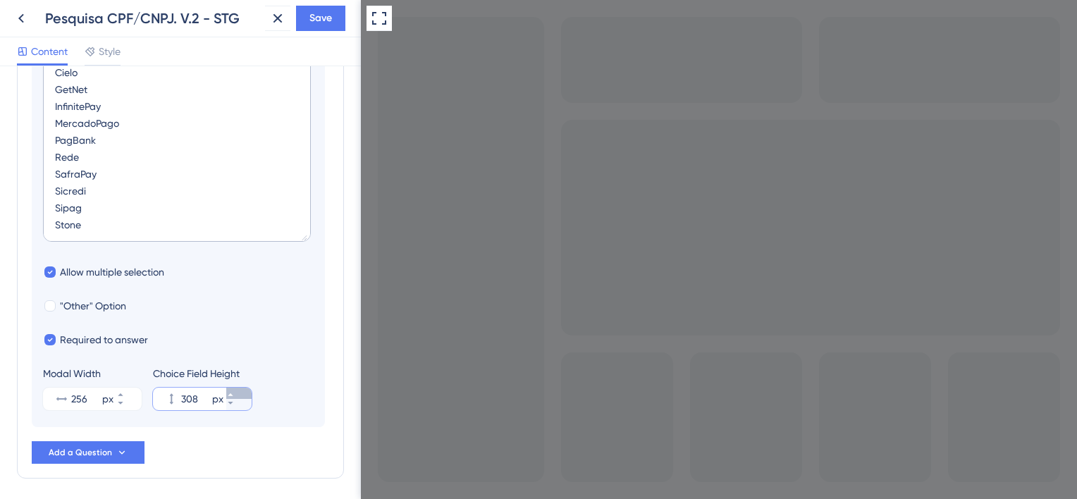
click at [235, 393] on icon at bounding box center [230, 395] width 8 height 8
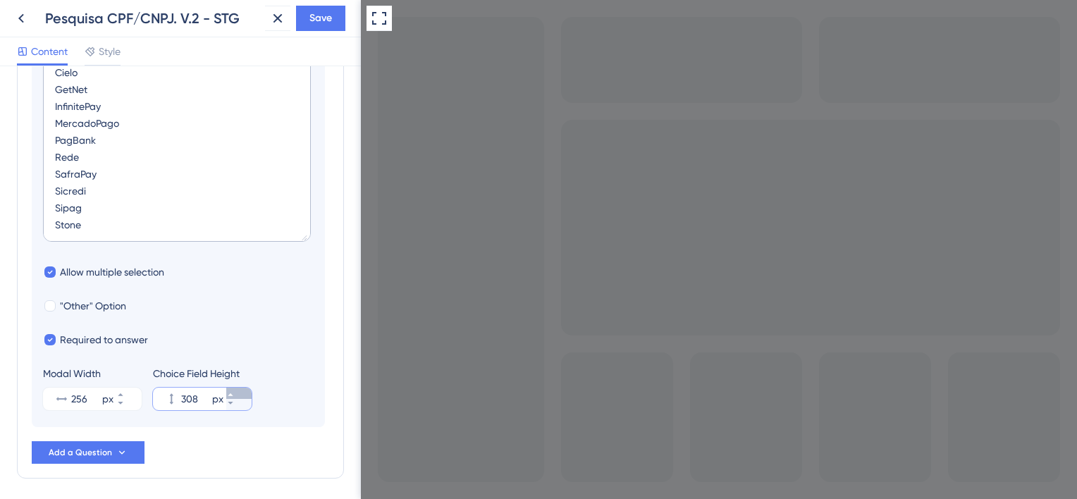
click at [235, 393] on icon at bounding box center [230, 395] width 8 height 8
click at [200, 398] on input "308" at bounding box center [195, 399] width 28 height 17
drag, startPoint x: 200, startPoint y: 398, endPoint x: 183, endPoint y: 399, distance: 17.0
click at [183, 399] on input "308" at bounding box center [195, 399] width 28 height 17
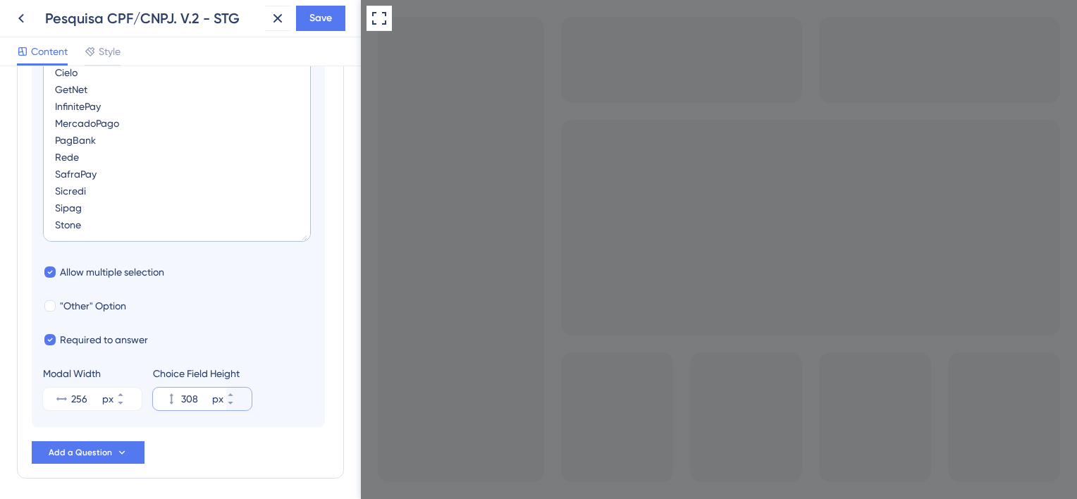
type input "308"
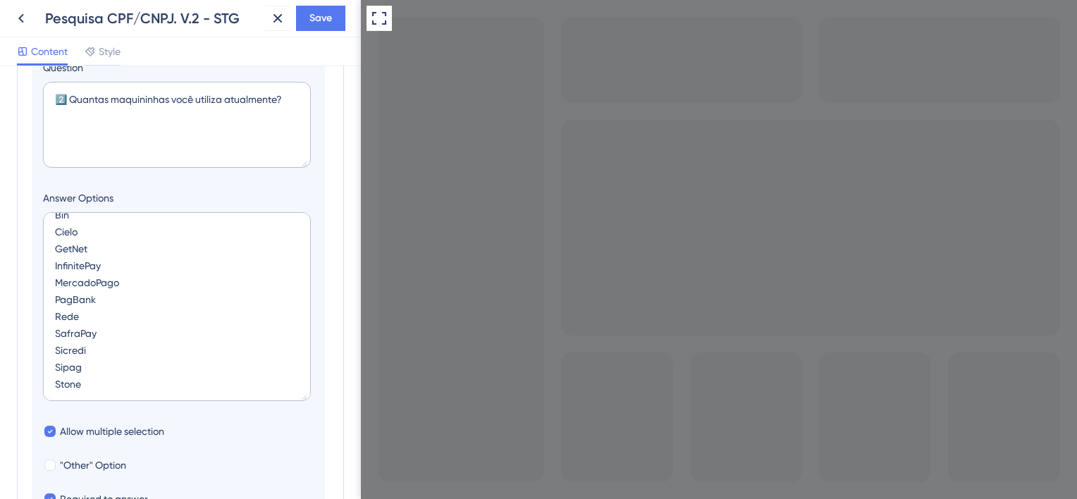
scroll to position [87, 0]
drag, startPoint x: 91, startPoint y: 364, endPoint x: 46, endPoint y: 353, distance: 46.3
click at [46, 353] on textarea "Bin Cielo GetNet InfinitePay MercadoPago PagBank Rede SafraPay Sicredi Sipag St…" at bounding box center [177, 306] width 268 height 189
click at [88, 232] on textarea "Bin Cielo GetNet InfinitePay MercadoPago PagBank Rede SafraPay Stone" at bounding box center [177, 306] width 268 height 189
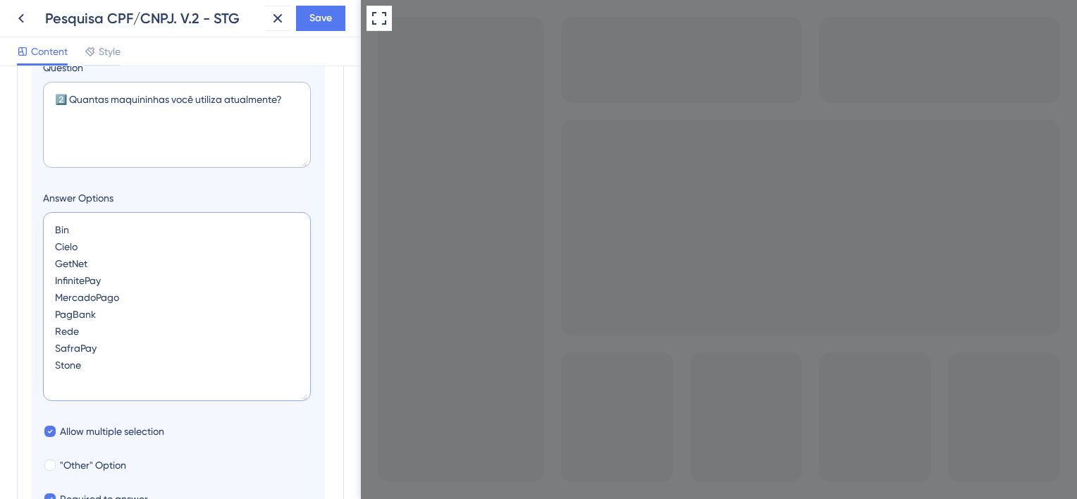
click at [93, 368] on textarea "Bin Cielo GetNet InfinitePay MercadoPago PagBank Rede SafraPay Stone" at bounding box center [177, 306] width 268 height 189
click at [71, 375] on textarea "Bin Cielo GetNet InfinitePay MercadoPago PagBank Rede SafraPay Stone" at bounding box center [177, 306] width 268 height 189
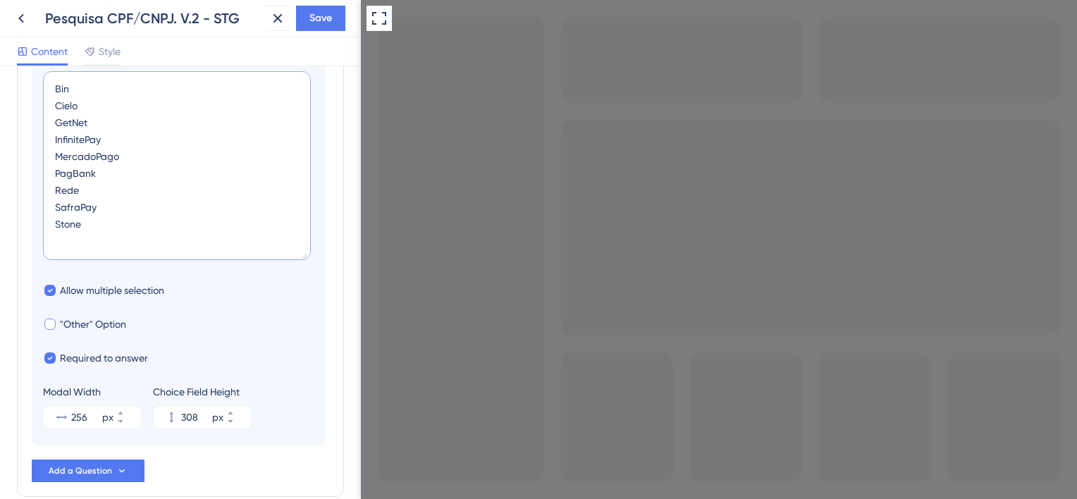
type textarea "Bin Cielo GetNet InfinitePay MercadoPago PagBank Rede SafraPay Stone"
click at [51, 323] on div at bounding box center [49, 324] width 11 height 11
checkbox input "true"
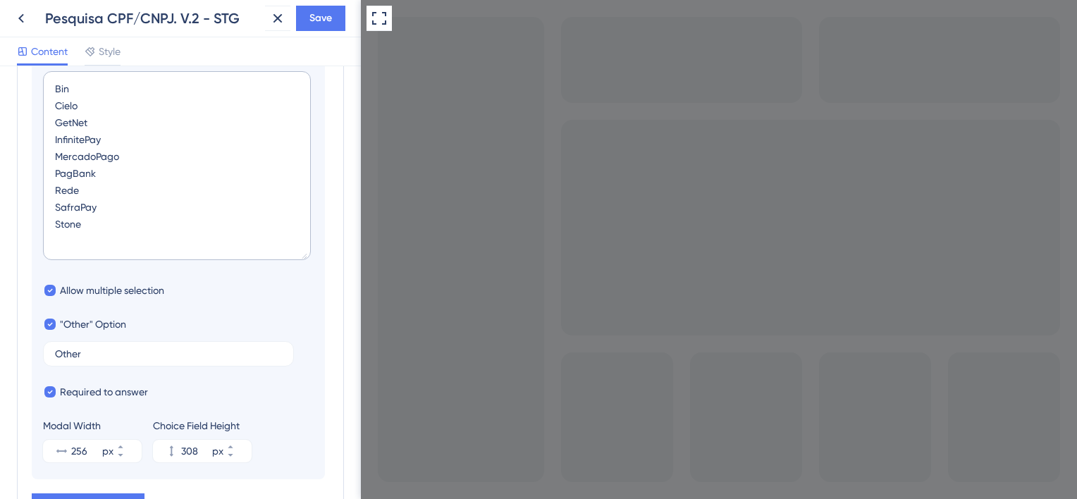
scroll to position [59, 0]
checkbox input "true"
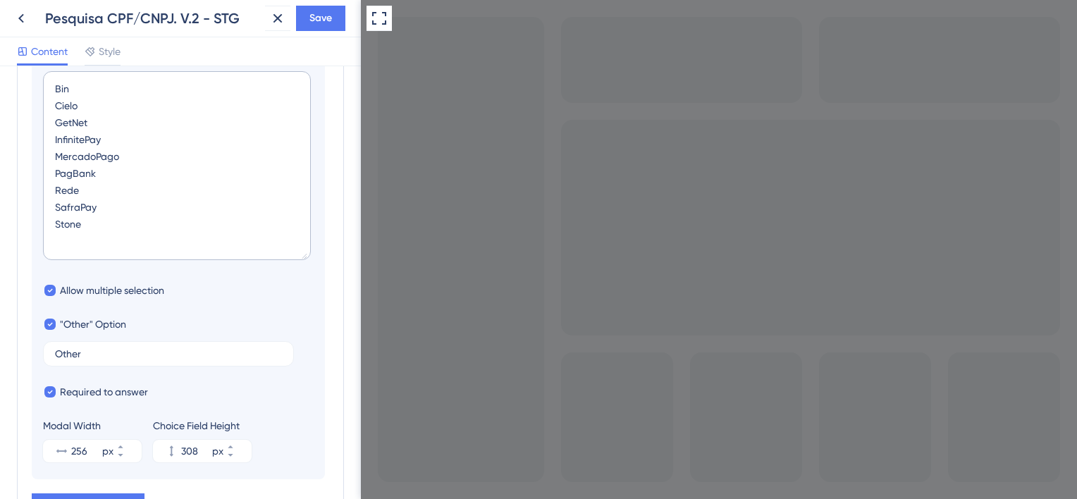
checkbox input "false"
drag, startPoint x: 99, startPoint y: 355, endPoint x: 30, endPoint y: 348, distance: 70.1
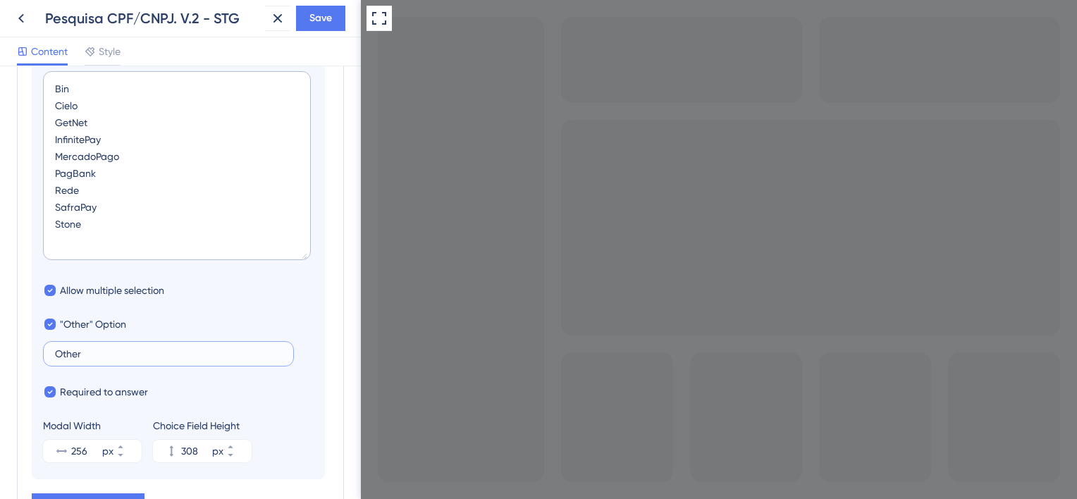
click at [30, 348] on div "Survey Questions Add questions to your survey and edit them below. Learn More 📝…" at bounding box center [180, 112] width 327 height 837
type input "Outras? Informe aqui!"
checkbox input "true"
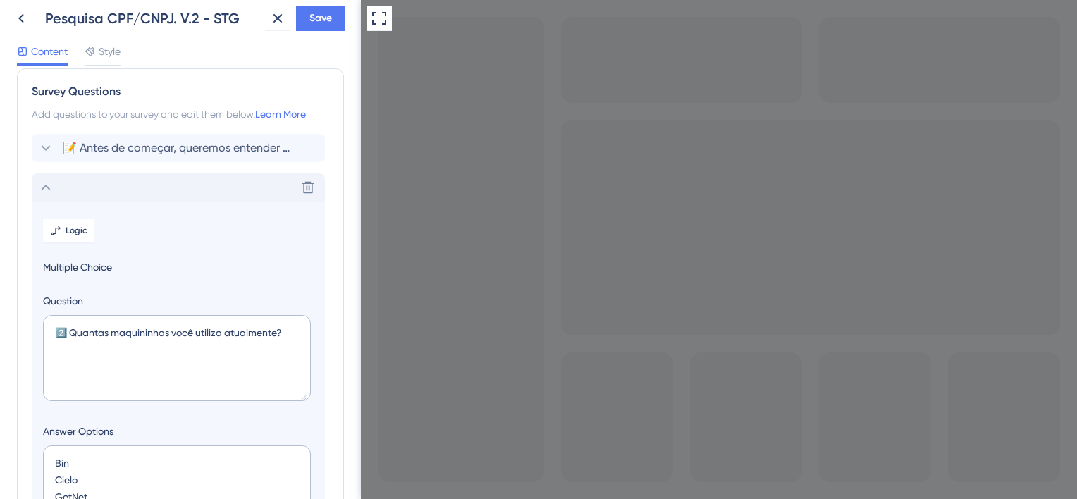
scroll to position [0, 0]
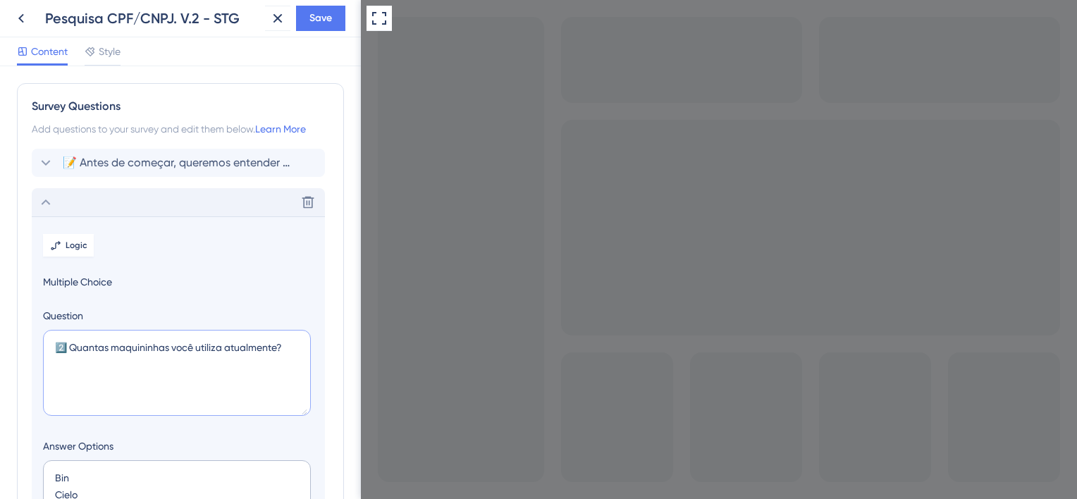
click at [73, 347] on textarea "2️⃣ Quantas maquininhas você utiliza atualmente?" at bounding box center [177, 373] width 268 height 86
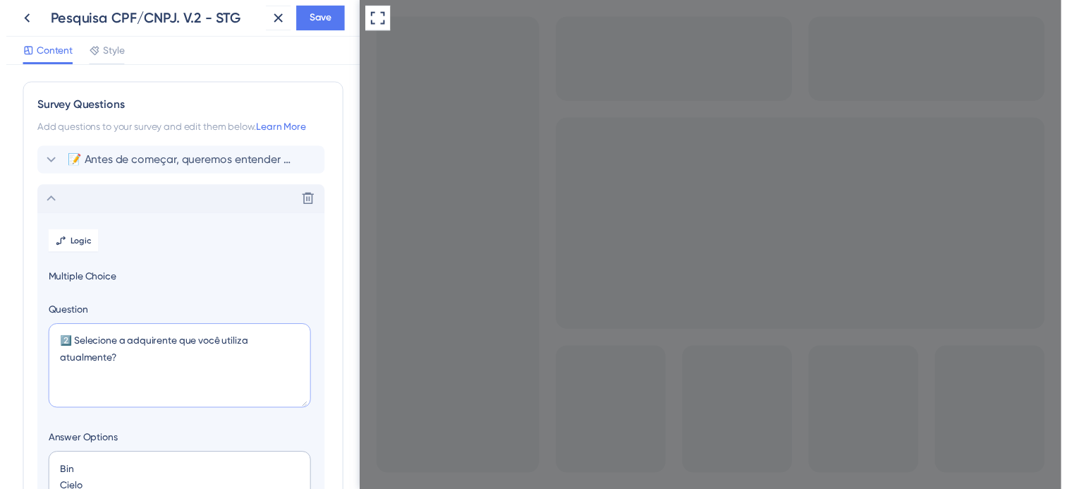
scroll to position [65, 0]
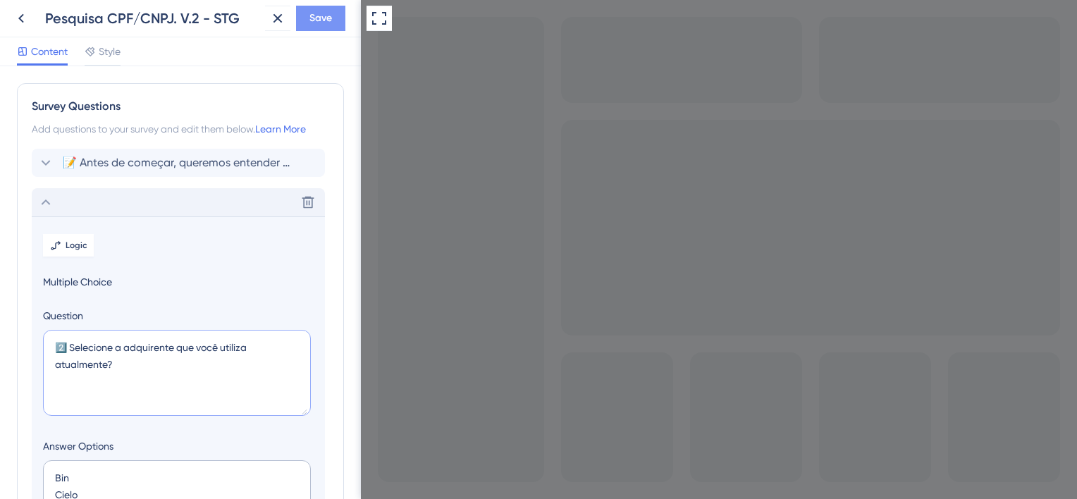
type textarea "2️⃣ Selecione a adquirente que você utiliza atualmente?"
click at [324, 18] on span "Save" at bounding box center [320, 18] width 23 height 17
click at [23, 21] on icon at bounding box center [21, 18] width 6 height 9
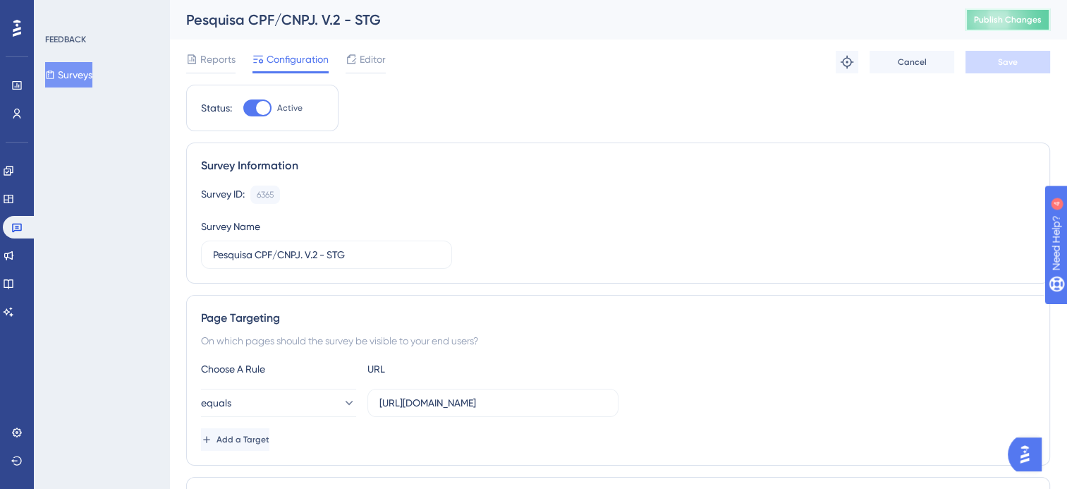
click at [1024, 19] on span "Publish Changes" at bounding box center [1008, 19] width 68 height 11
click at [220, 54] on span "Reports" at bounding box center [217, 59] width 35 height 17
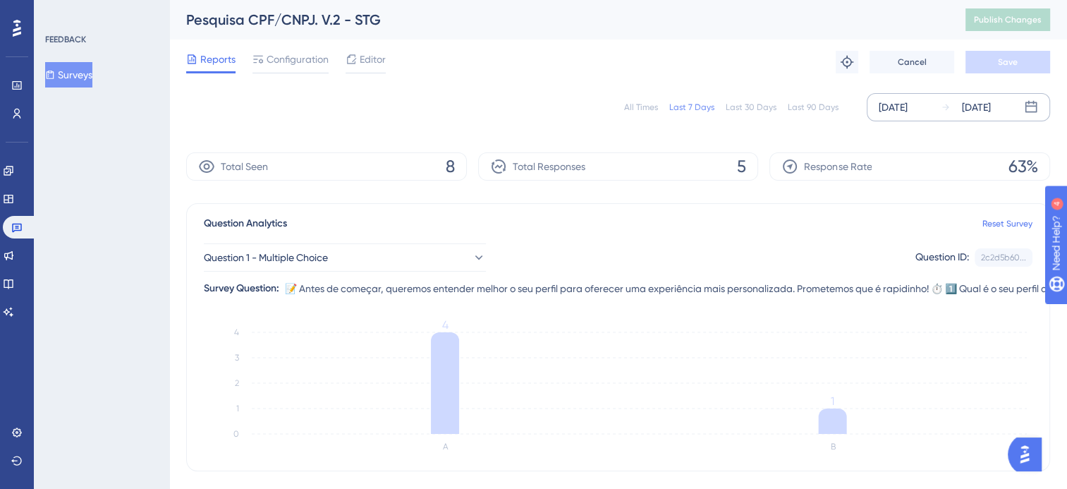
click at [990, 104] on div "[DATE]" at bounding box center [976, 107] width 29 height 17
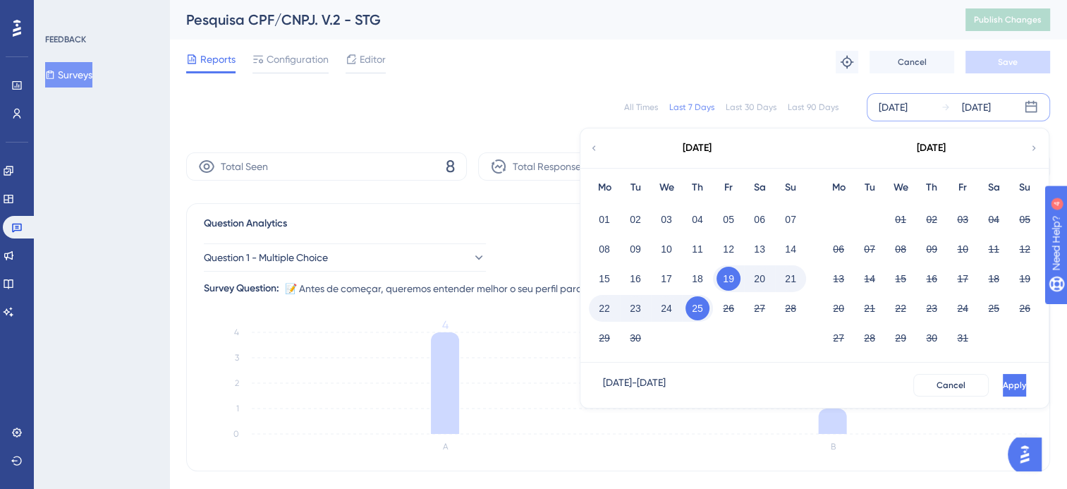
click at [699, 310] on button "25" at bounding box center [697, 308] width 24 height 24
click at [1000, 386] on button "Apply" at bounding box center [1013, 385] width 26 height 23
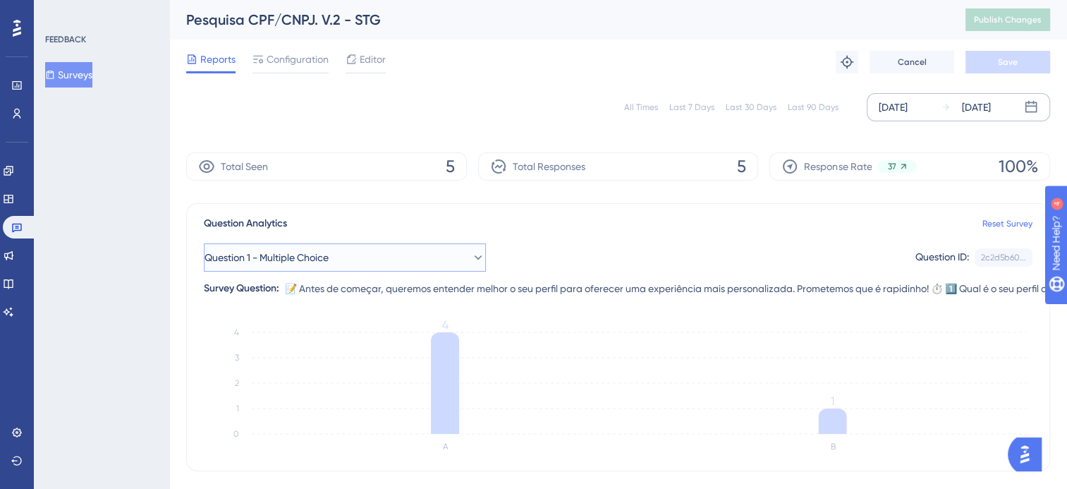
click at [355, 251] on button "Question 1 - Multiple Choice" at bounding box center [345, 257] width 282 height 28
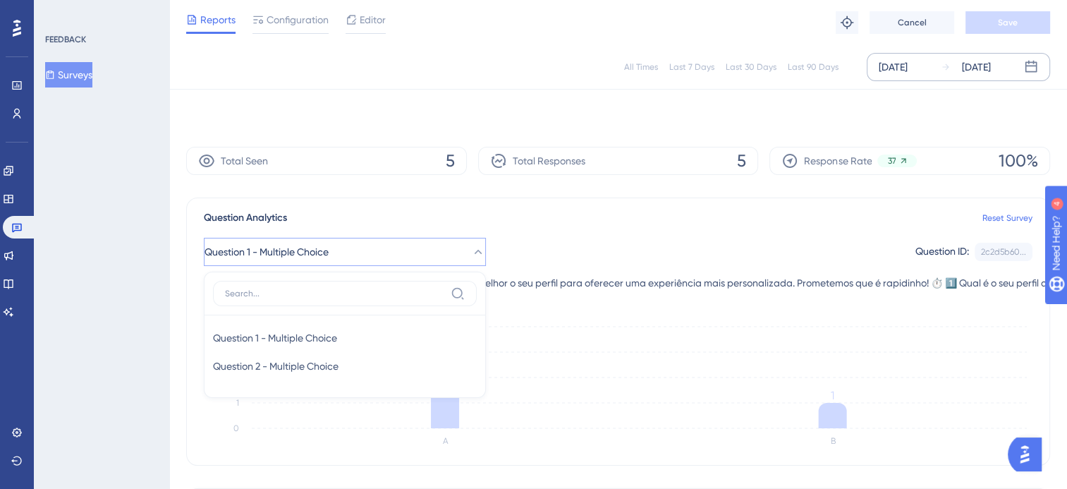
scroll to position [96, 0]
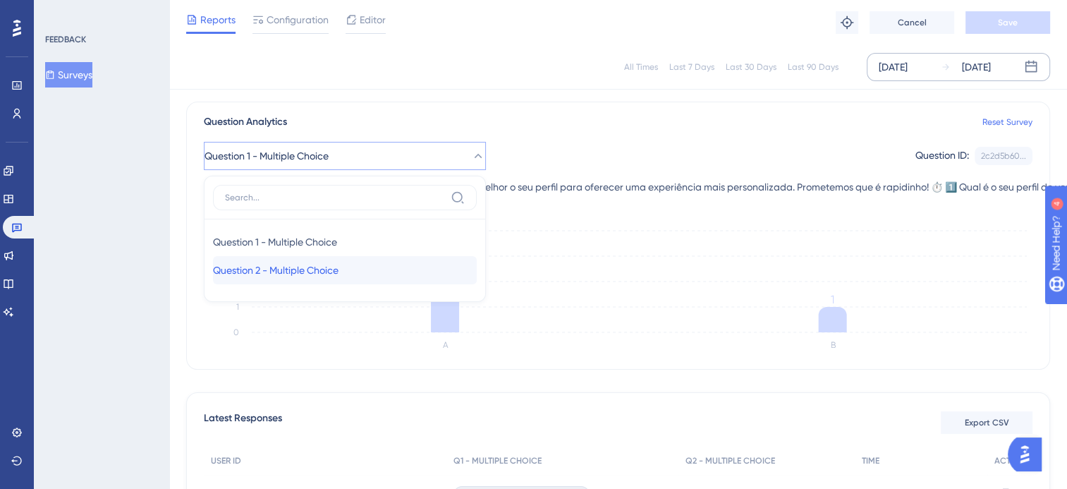
click at [338, 269] on span "Question 2 - Multiple Choice" at bounding box center [275, 270] width 125 height 17
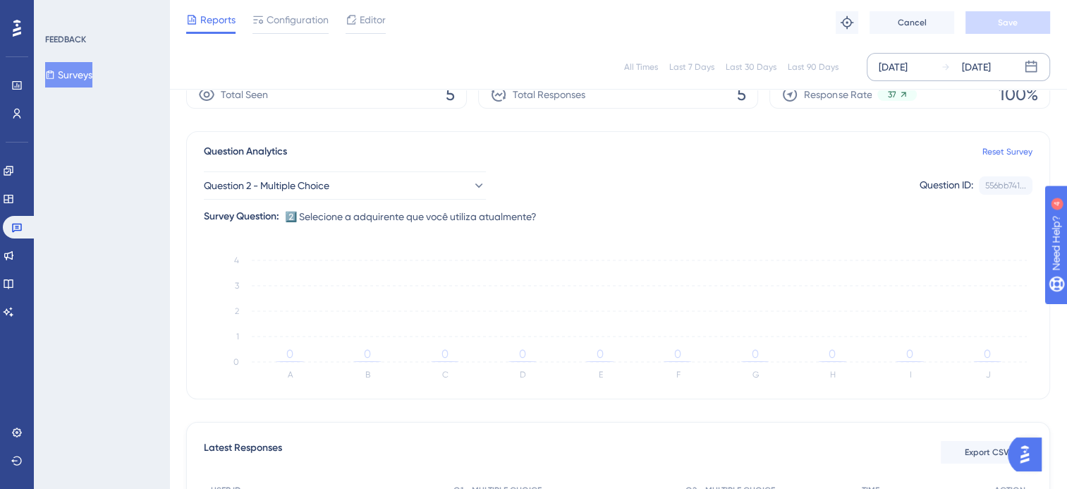
scroll to position [25, 0]
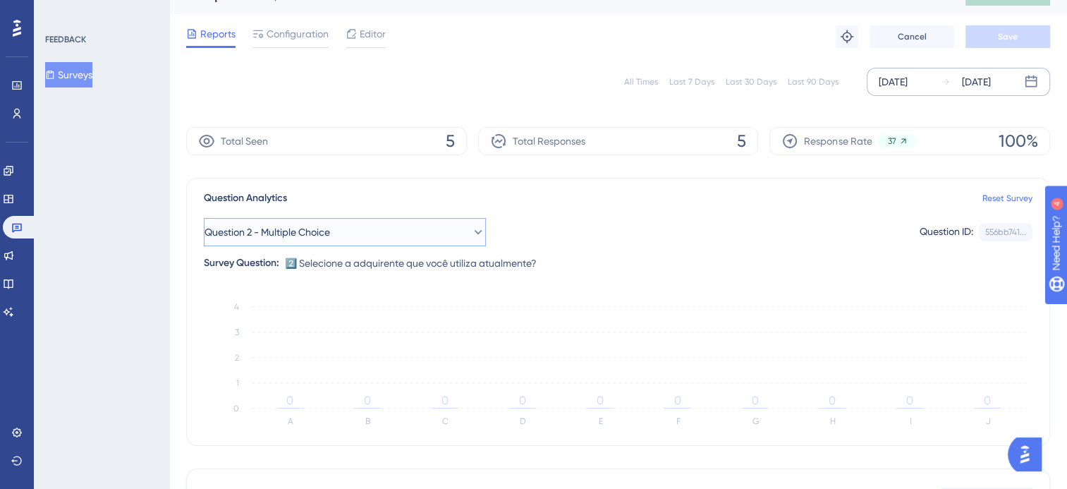
click at [290, 235] on span "Question 2 - Multiple Choice" at bounding box center [266, 231] width 125 height 17
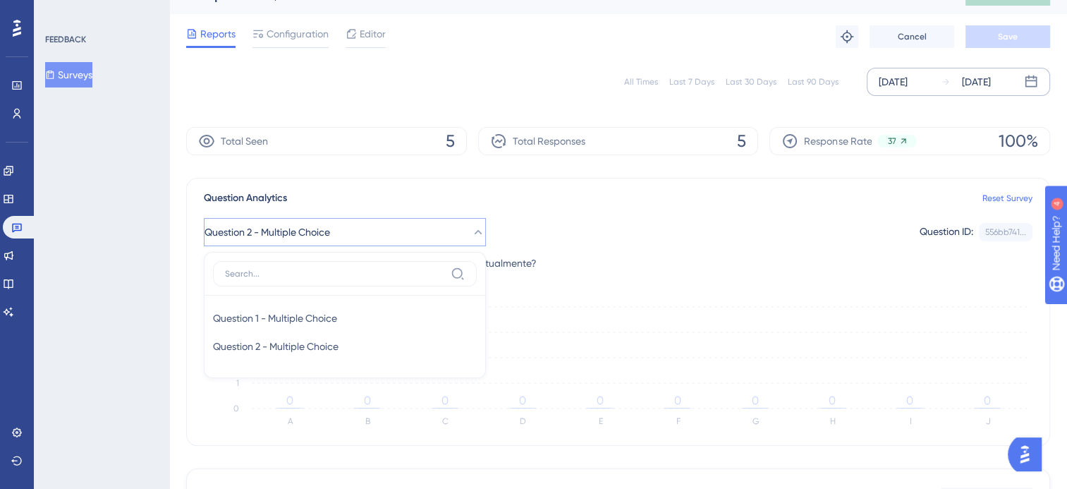
scroll to position [96, 0]
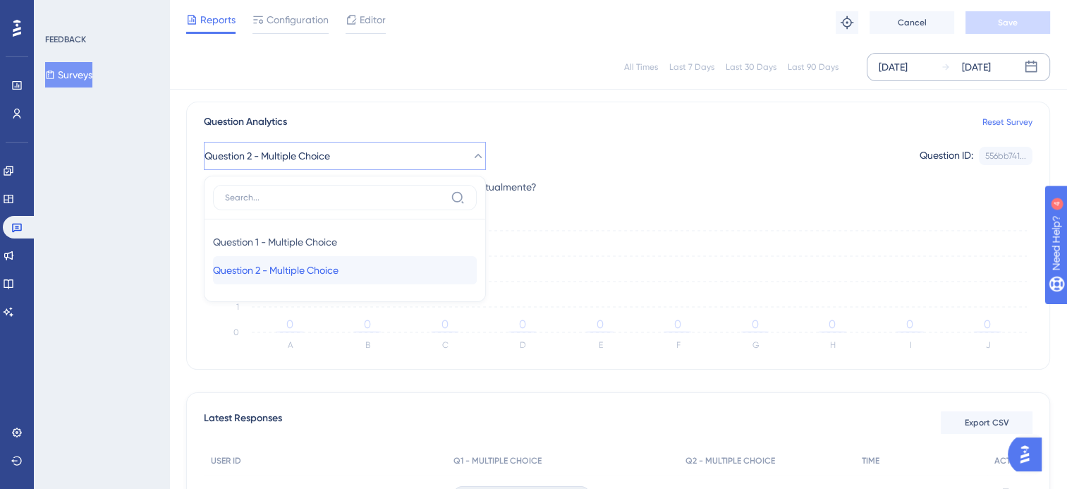
click at [321, 274] on span "Question 2 - Multiple Choice" at bounding box center [275, 270] width 125 height 17
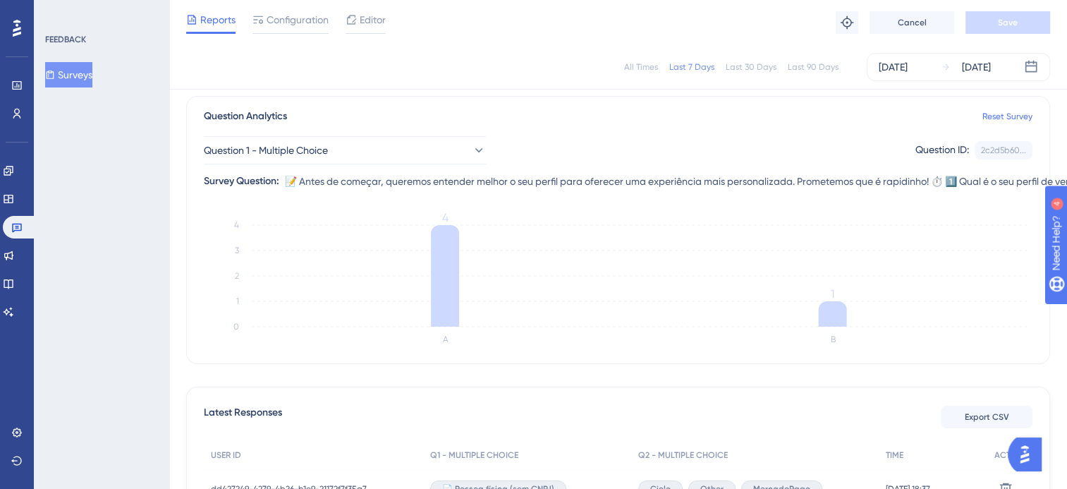
scroll to position [96, 0]
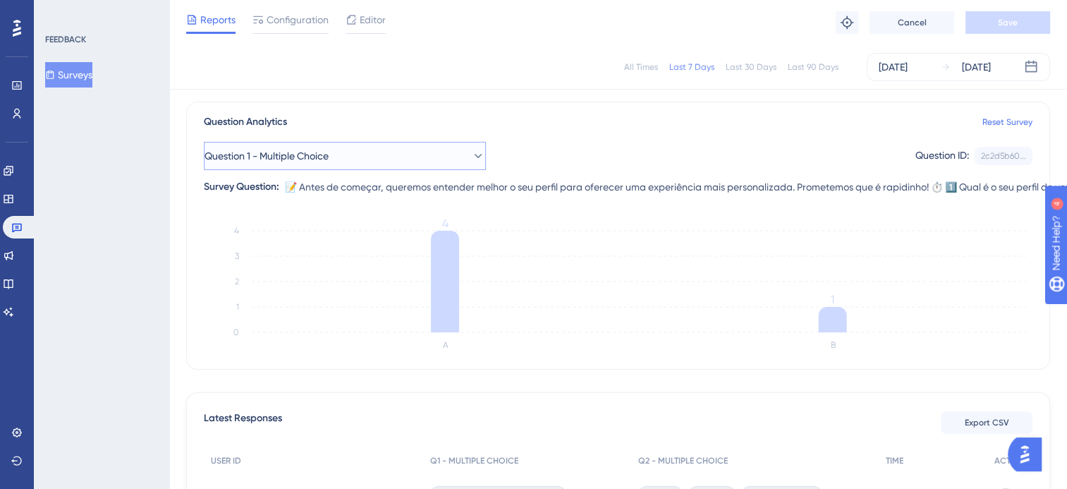
click at [379, 152] on button "Question 1 - Multiple Choice" at bounding box center [345, 156] width 282 height 28
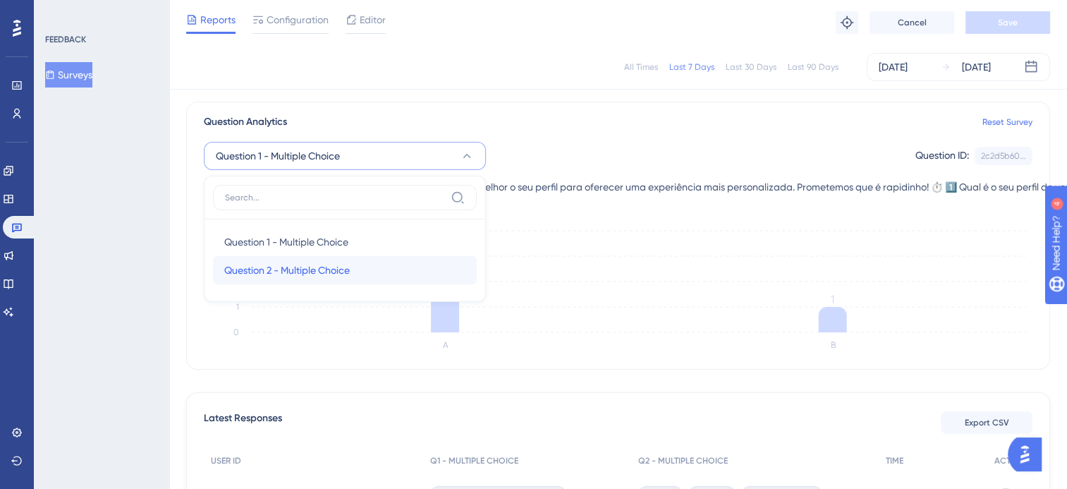
click at [308, 264] on span "Question 2 - Multiple Choice" at bounding box center [286, 270] width 125 height 17
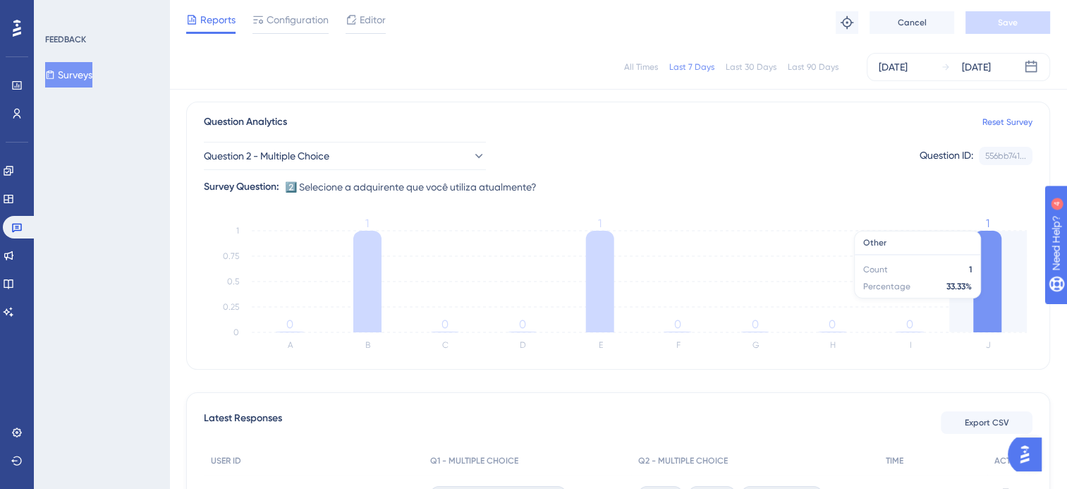
click at [986, 302] on icon at bounding box center [987, 282] width 28 height 102
click at [987, 313] on icon at bounding box center [987, 282] width 28 height 102
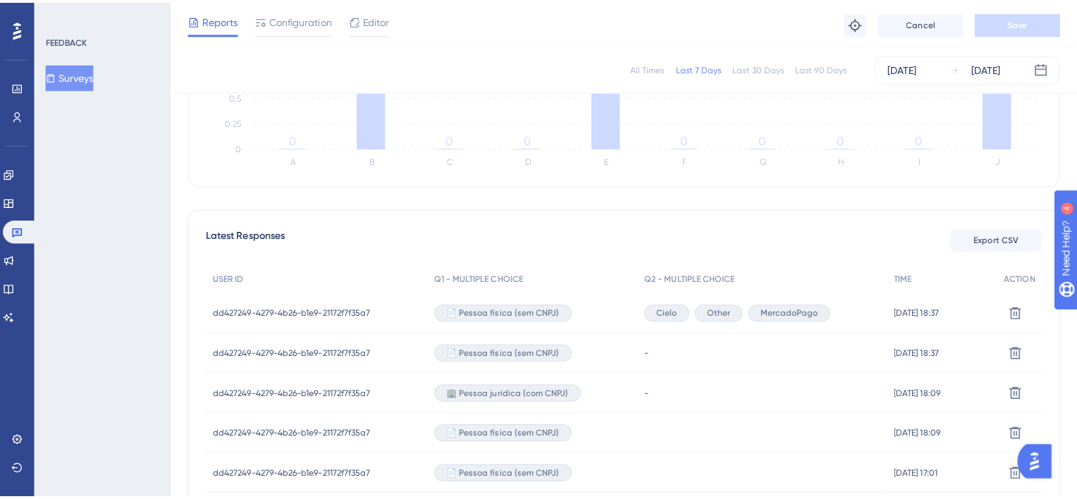
scroll to position [307, 0]
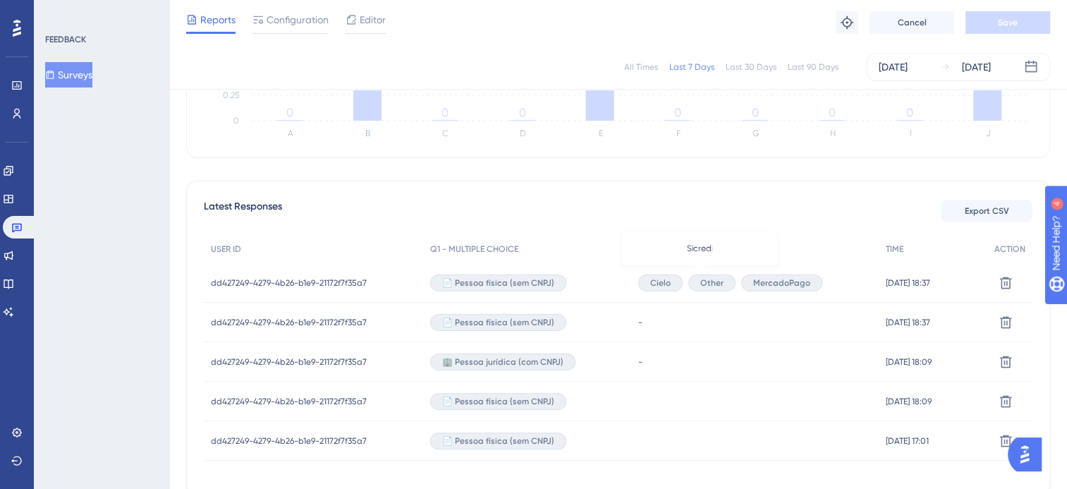
click at [700, 283] on span "Other" at bounding box center [711, 282] width 23 height 11
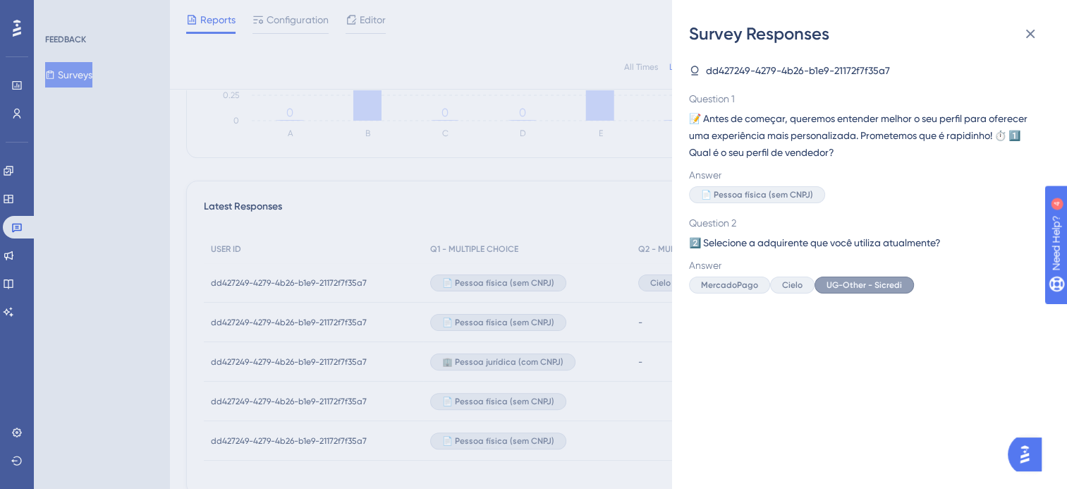
click at [846, 285] on span "UG-Other - Sicredi" at bounding box center [863, 284] width 75 height 11
click at [1024, 35] on icon at bounding box center [1029, 33] width 17 height 17
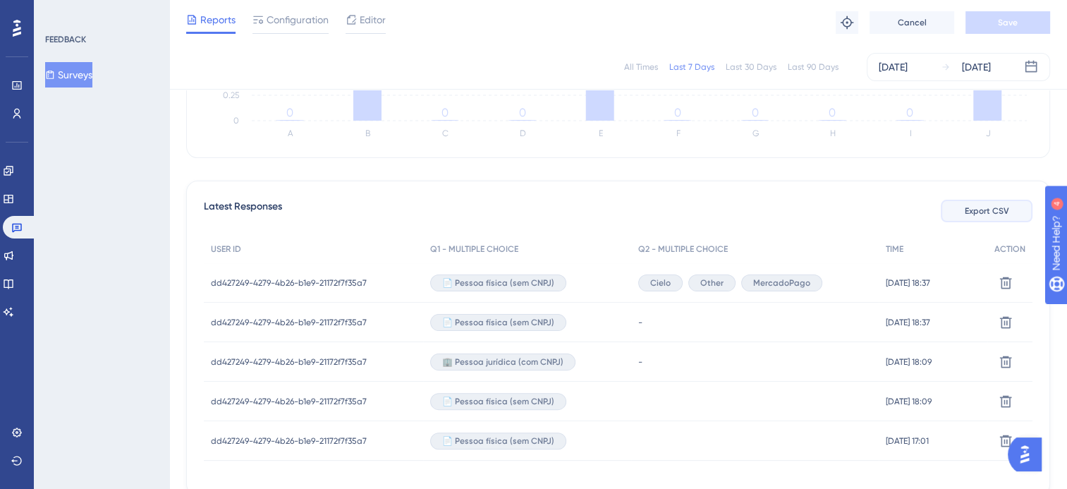
click at [984, 211] on span "Export CSV" at bounding box center [986, 210] width 44 height 11
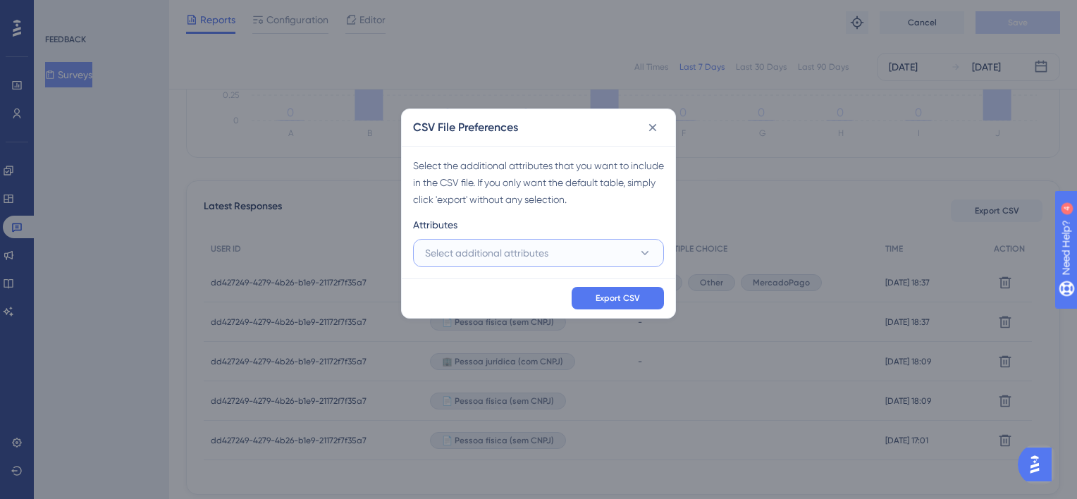
click at [591, 246] on button "Select additional attributes" at bounding box center [538, 253] width 251 height 28
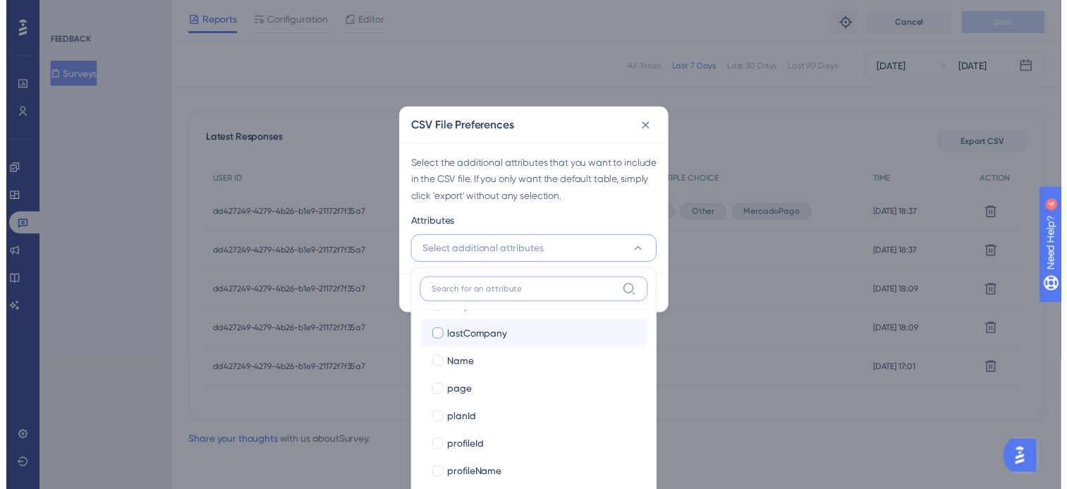
scroll to position [321, 0]
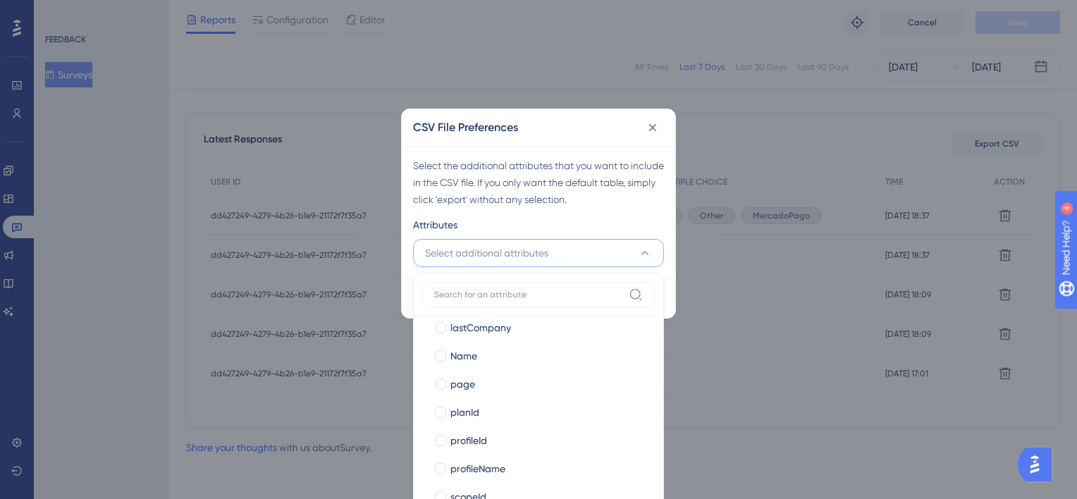
click at [600, 215] on div "Select the additional attributes that you want to include in the CSV file. If y…" at bounding box center [539, 212] width 274 height 133
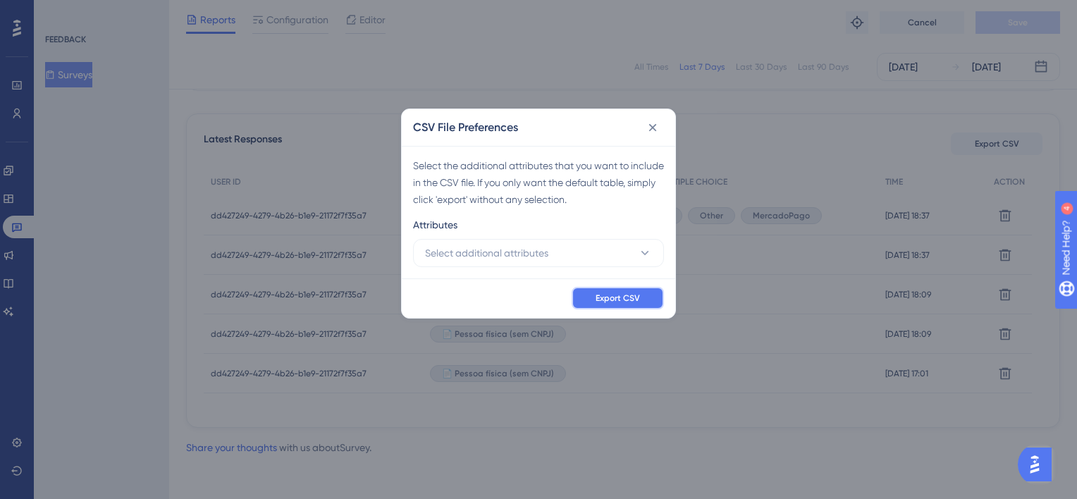
click at [632, 297] on span "Export CSV" at bounding box center [618, 298] width 44 height 11
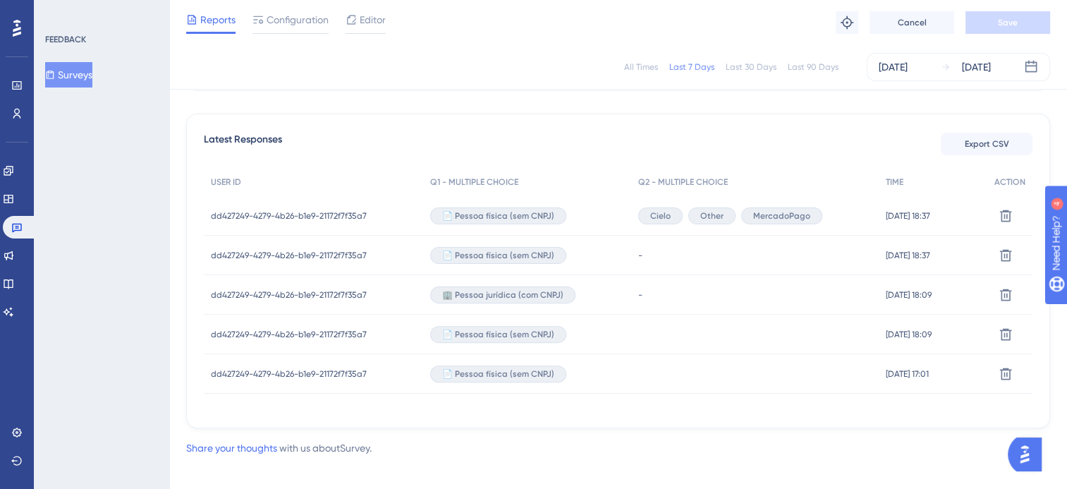
click at [472, 33] on div "Reports Configuration Editor Troubleshoot Cancel Save" at bounding box center [617, 22] width 897 height 45
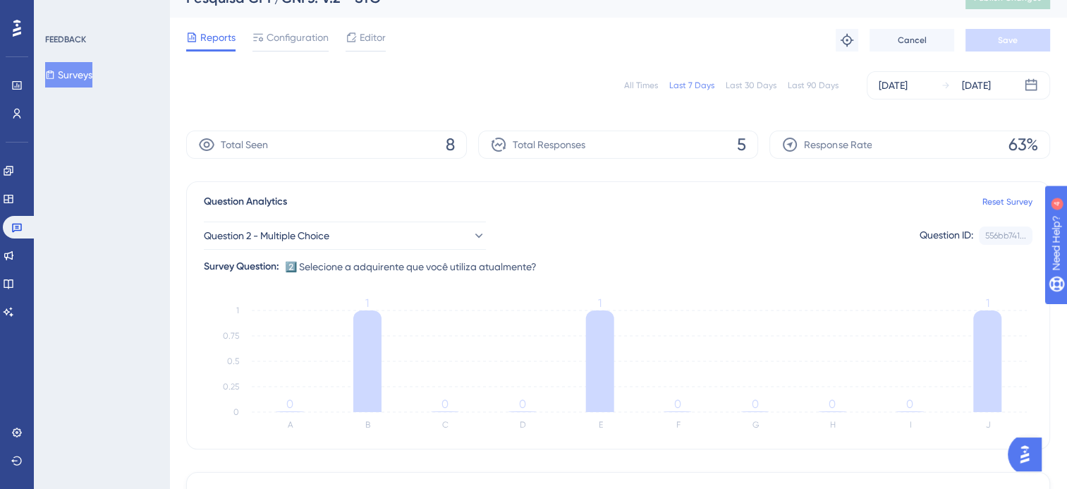
scroll to position [0, 0]
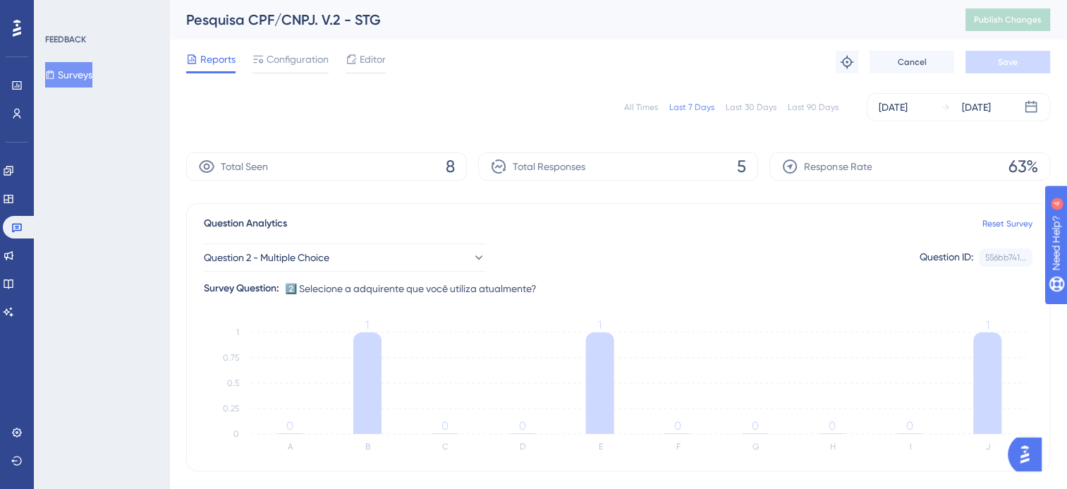
click at [79, 74] on button "Surveys" at bounding box center [68, 74] width 47 height 25
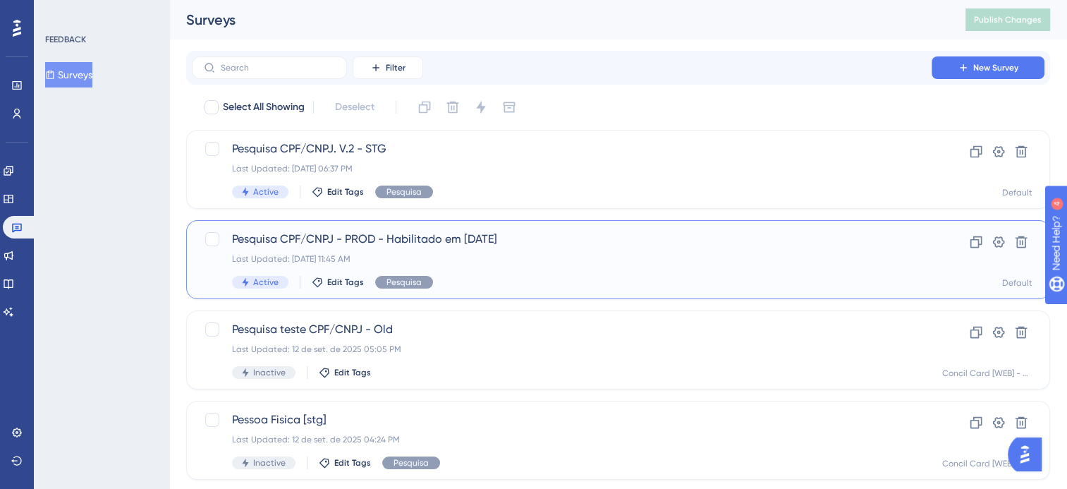
click at [510, 244] on span "Pesquisa CPF/CNPJ - PROD - Habilitado em [DATE]" at bounding box center [561, 239] width 659 height 17
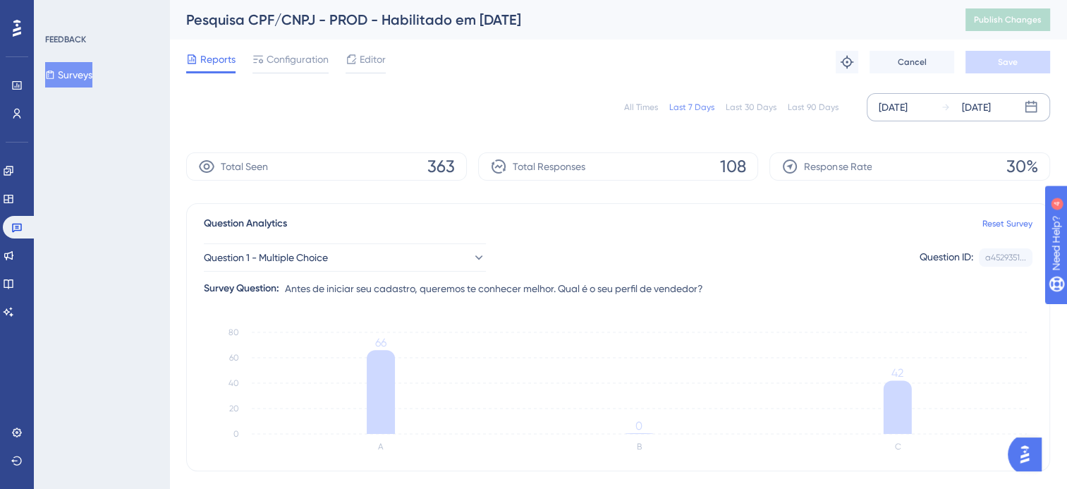
click at [990, 107] on div "[DATE]" at bounding box center [976, 107] width 29 height 17
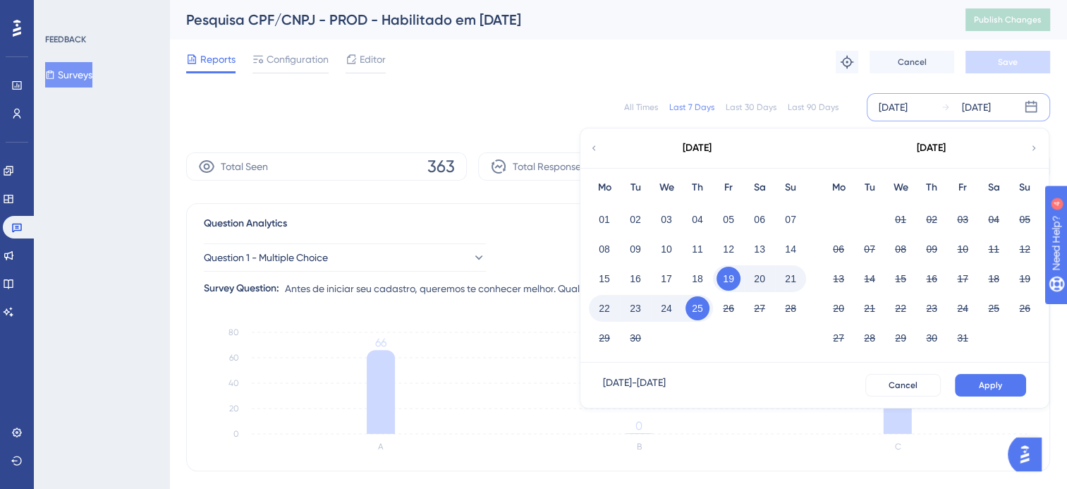
click at [668, 303] on button "24" at bounding box center [666, 308] width 24 height 24
click at [668, 305] on button "24" at bounding box center [666, 308] width 24 height 24
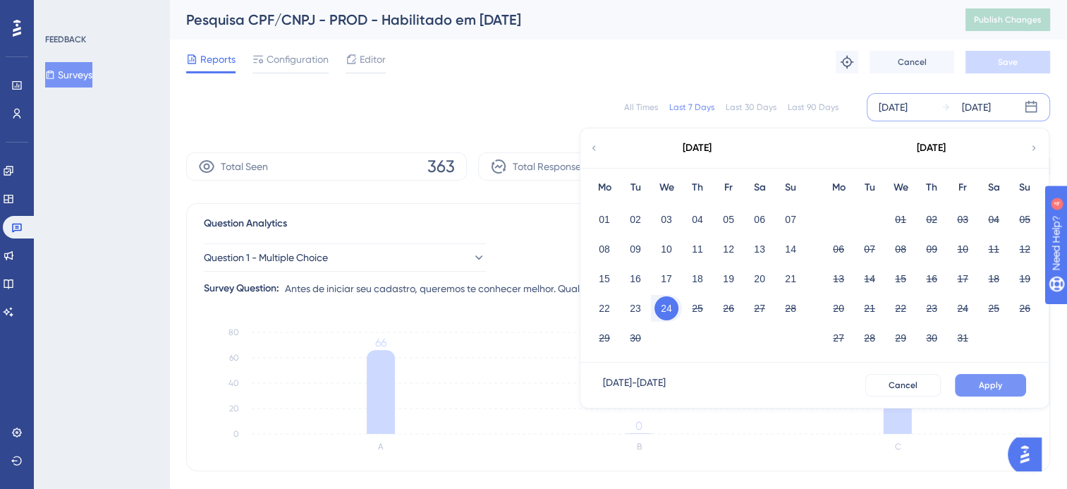
click at [973, 383] on button "Apply" at bounding box center [989, 385] width 71 height 23
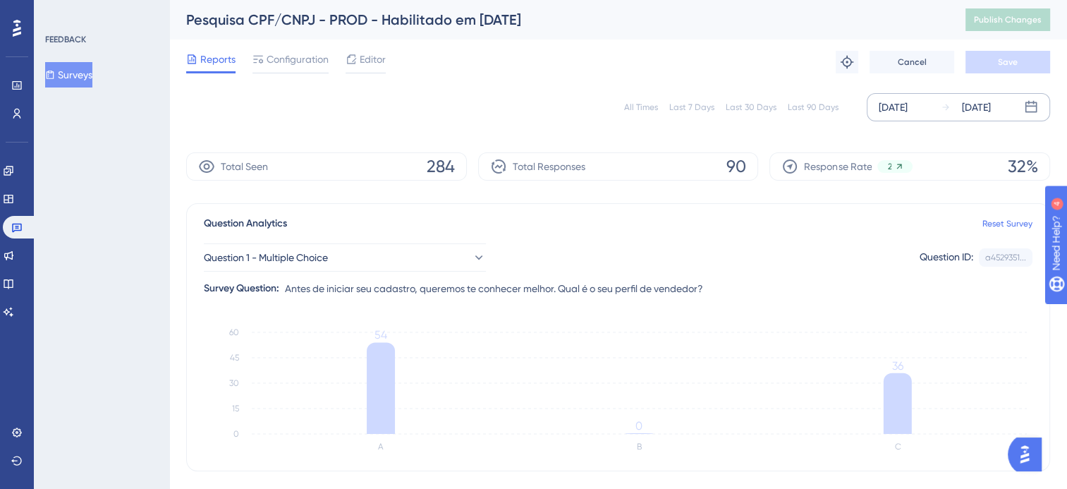
click at [990, 107] on div "Sep 24 2025" at bounding box center [976, 107] width 29 height 17
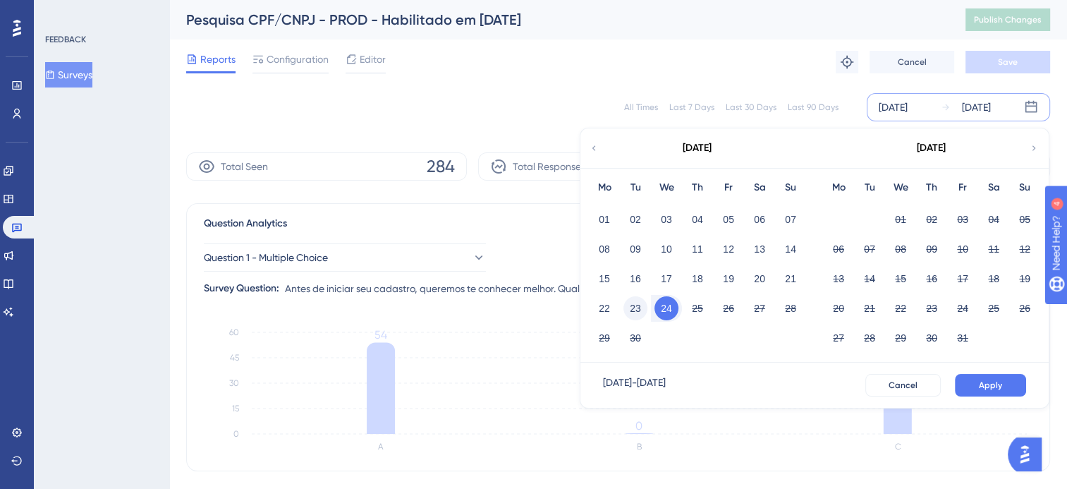
click at [637, 307] on button "23" at bounding box center [635, 308] width 24 height 24
click at [693, 308] on button "25" at bounding box center [697, 308] width 24 height 24
click at [694, 308] on button "25" at bounding box center [697, 308] width 24 height 24
click at [998, 388] on span "Apply" at bounding box center [989, 384] width 23 height 11
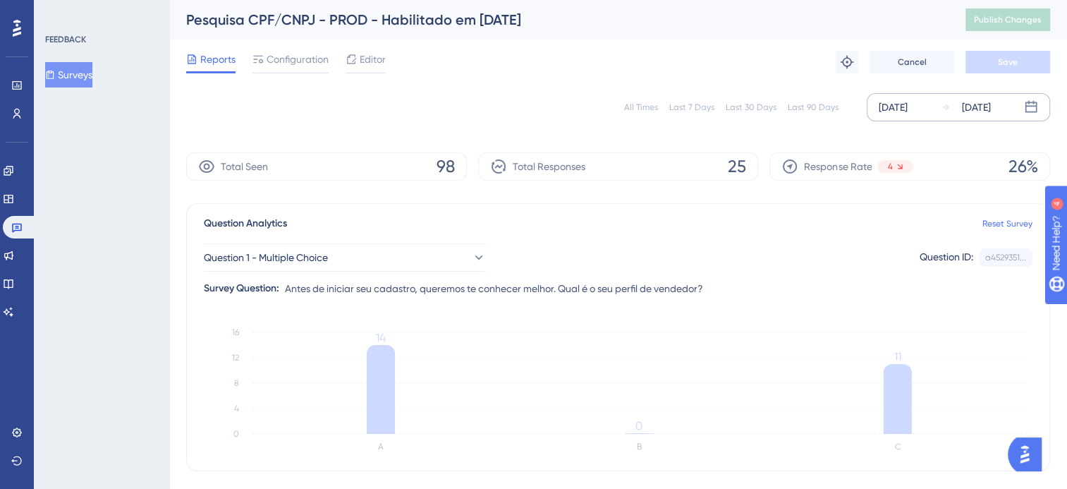
click at [987, 102] on div "[DATE]" at bounding box center [976, 107] width 29 height 17
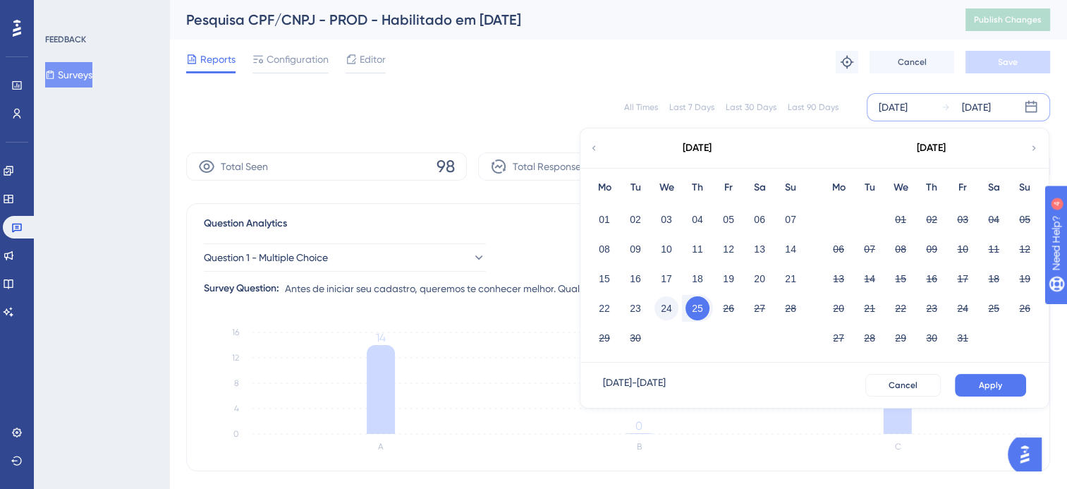
click at [668, 306] on button "24" at bounding box center [666, 308] width 24 height 24
click at [995, 385] on span "Apply" at bounding box center [989, 384] width 23 height 11
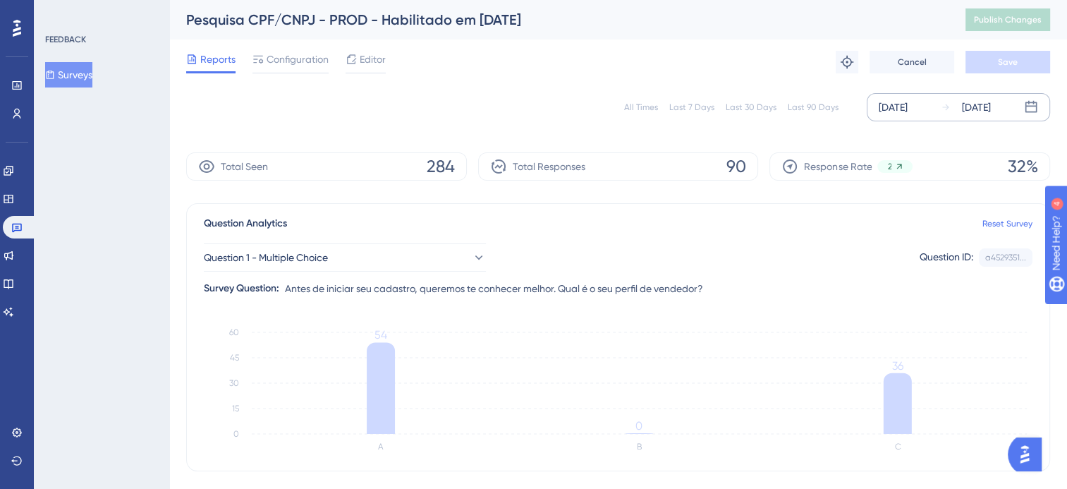
click at [1028, 105] on icon at bounding box center [1031, 107] width 12 height 12
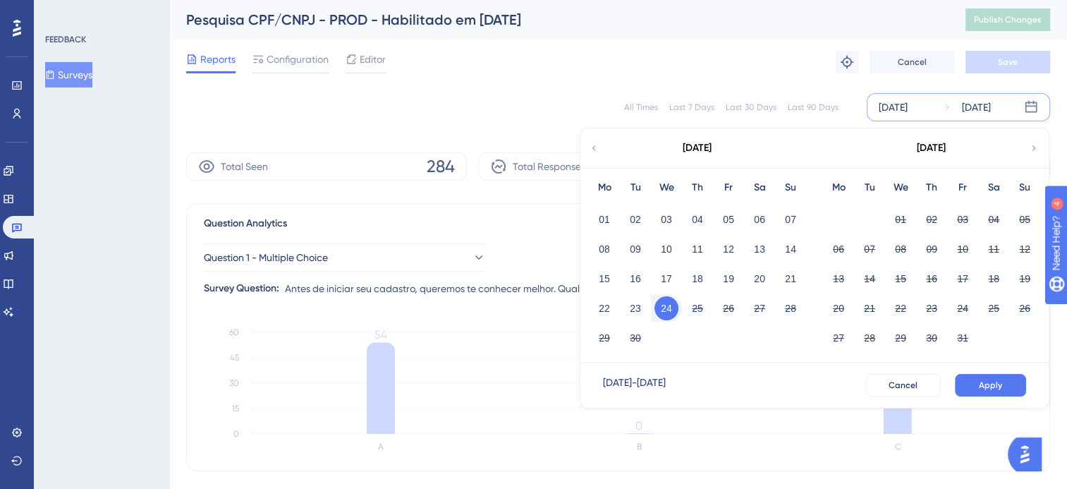
click at [656, 306] on button "24" at bounding box center [666, 308] width 24 height 24
click at [696, 304] on button "25" at bounding box center [697, 308] width 24 height 24
click at [696, 305] on button "25" at bounding box center [697, 308] width 24 height 24
click at [976, 381] on button "Apply" at bounding box center [989, 385] width 71 height 23
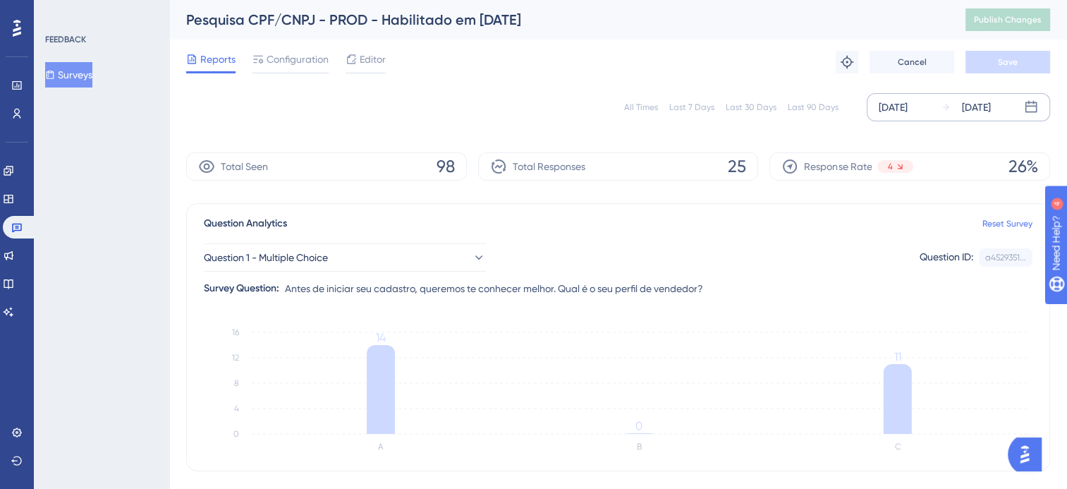
click at [1029, 108] on icon at bounding box center [1031, 107] width 14 height 14
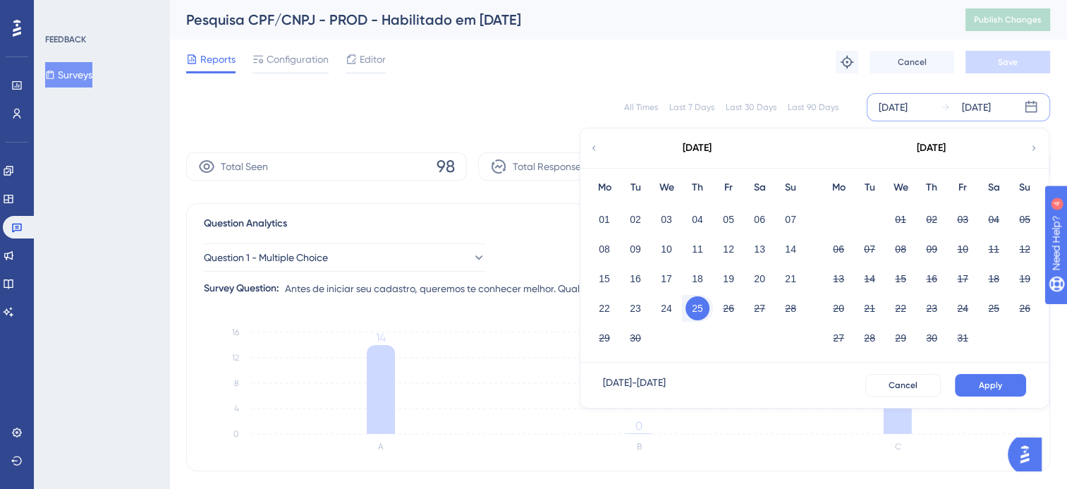
click at [791, 85] on div "All Times Last 7 Days Last 30 Days Last 90 Days Sep 25 2025 Sep 25 2025 Septemb…" at bounding box center [618, 107] width 864 height 45
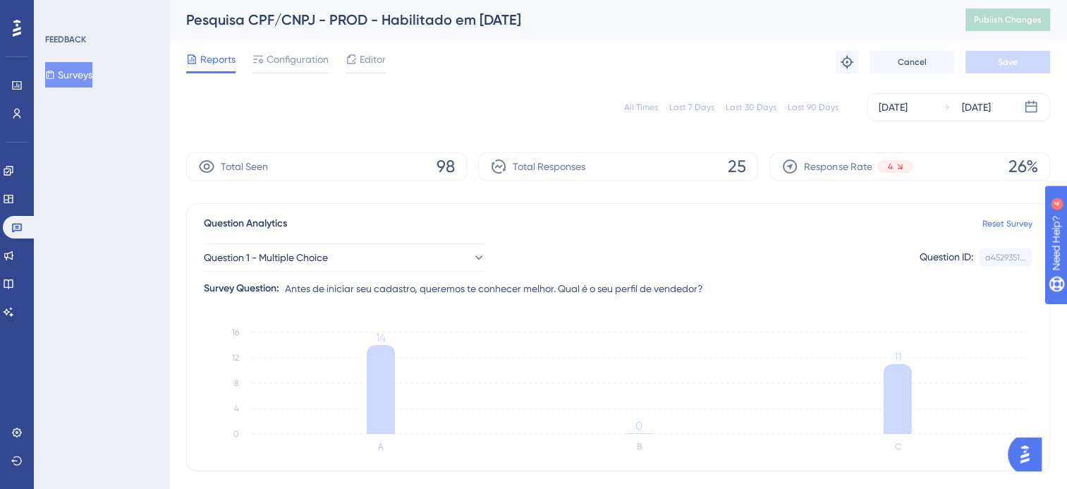
click at [793, 110] on div "Last 90 Days" at bounding box center [812, 107] width 51 height 11
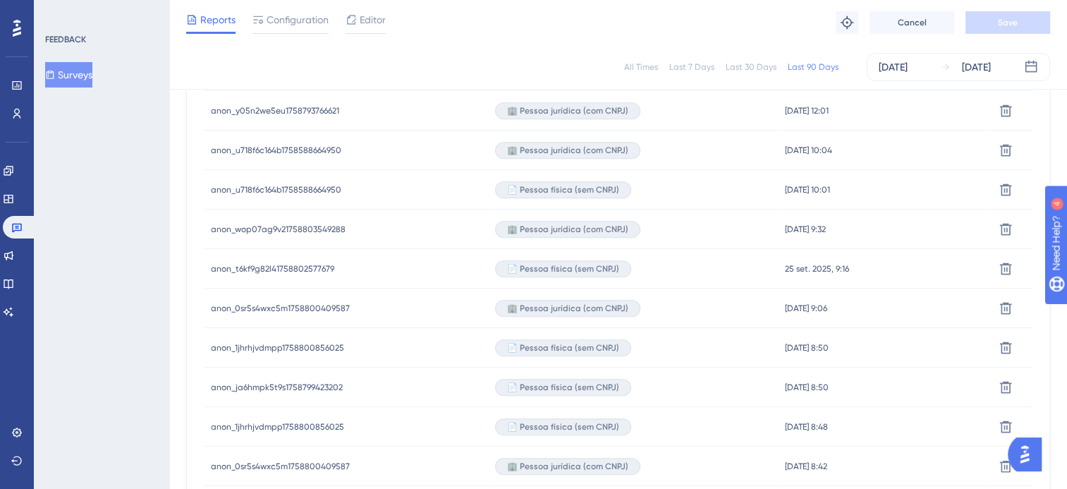
scroll to position [705, 0]
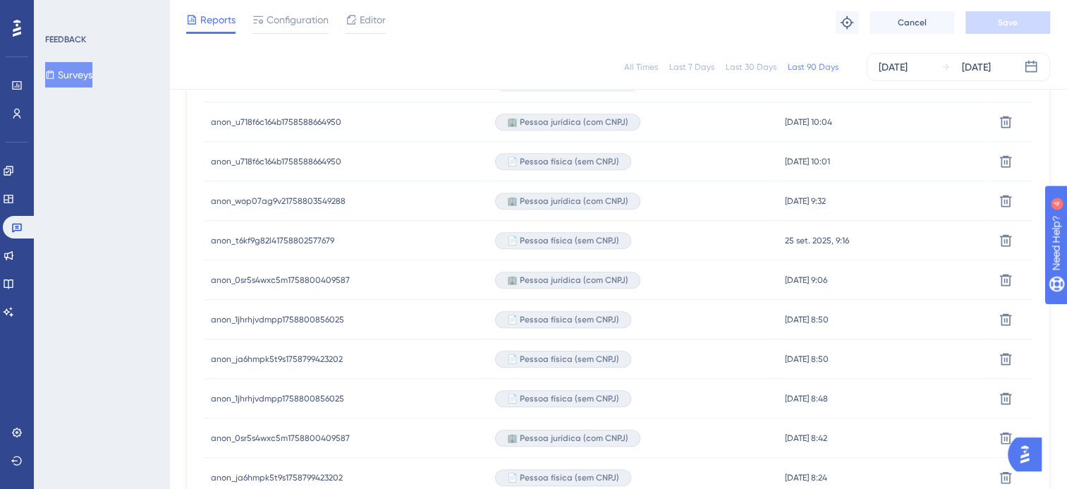
click at [84, 74] on button "Surveys" at bounding box center [68, 74] width 47 height 25
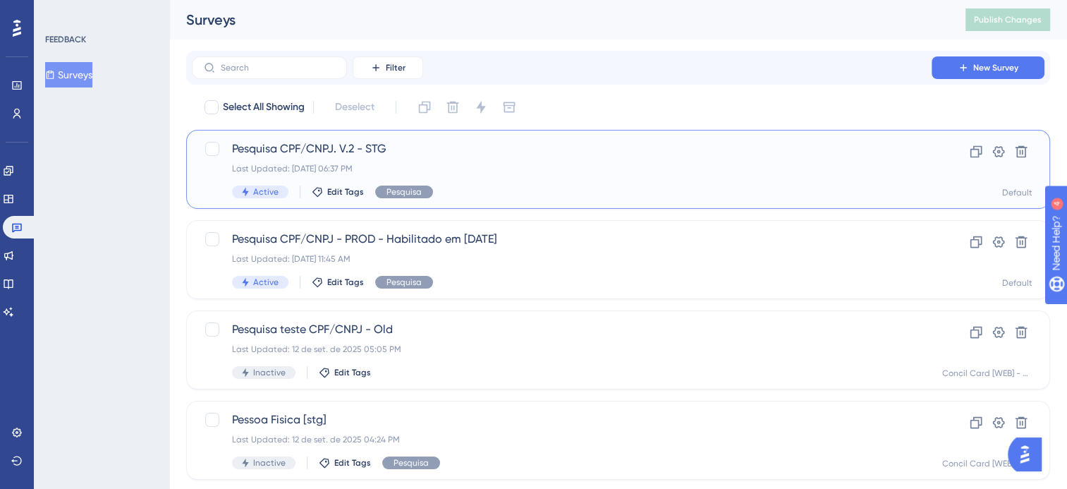
click at [481, 161] on div "Pesquisa CPF/CNPJ. V.2 - STG Last Updated: 25 de set. de 2025 06:37 PM Active E…" at bounding box center [561, 169] width 659 height 58
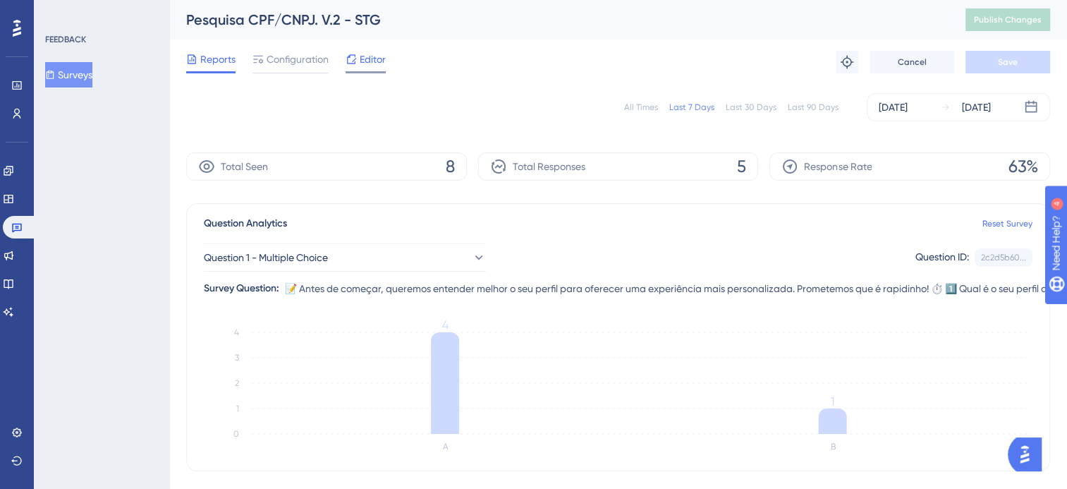
click at [374, 56] on span "Editor" at bounding box center [373, 59] width 26 height 17
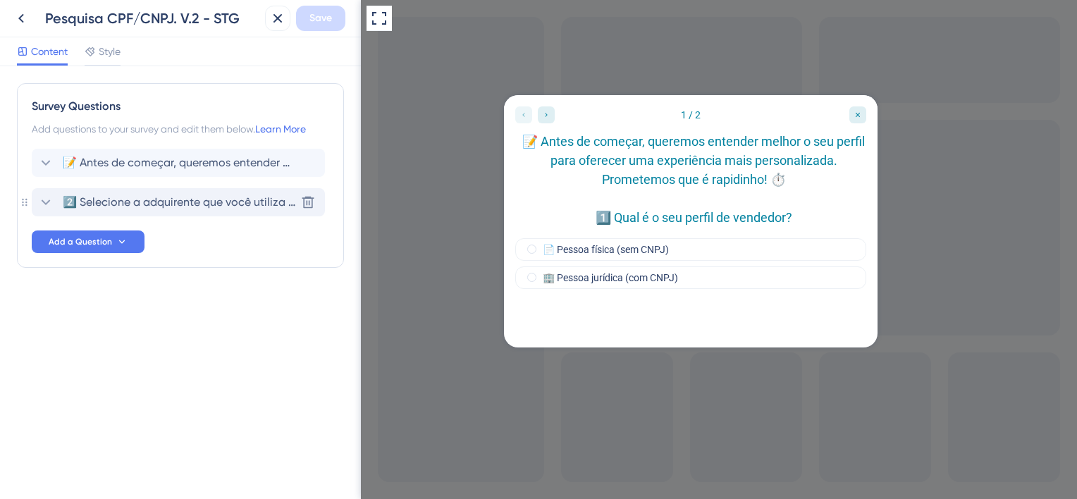
click at [180, 207] on span "2️⃣ Selecione a adquirente que você utiliza atualmente?" at bounding box center [179, 202] width 233 height 17
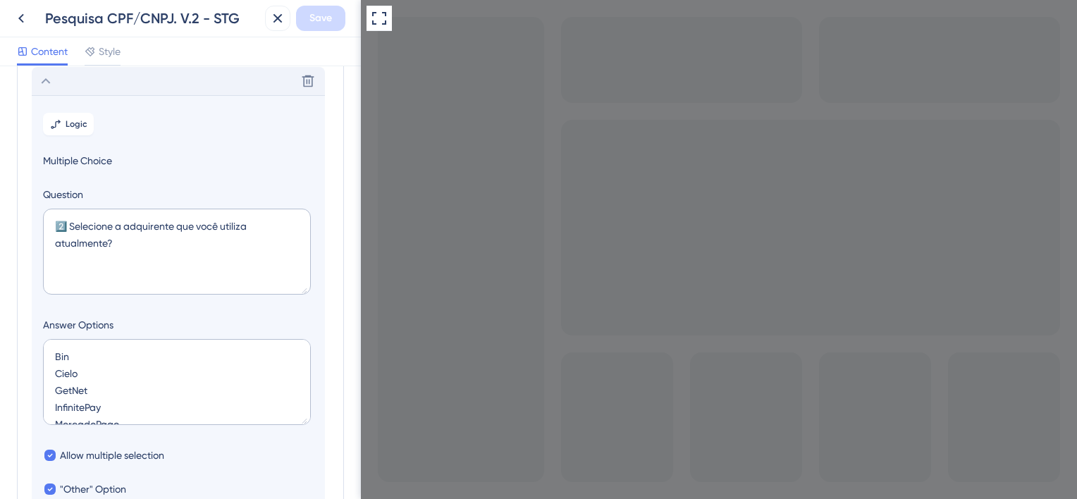
scroll to position [121, 0]
click at [137, 397] on textarea "Bin Cielo GetNet InfinitePay MercadoPago PagBank Rede SafraPay Stone" at bounding box center [177, 382] width 268 height 86
type textarea "Bin Cielo GetNet InfinitePay Mercado Pago PagBank Rede SafraPay Stone"
drag, startPoint x: 124, startPoint y: 226, endPoint x: 135, endPoint y: 228, distance: 11.6
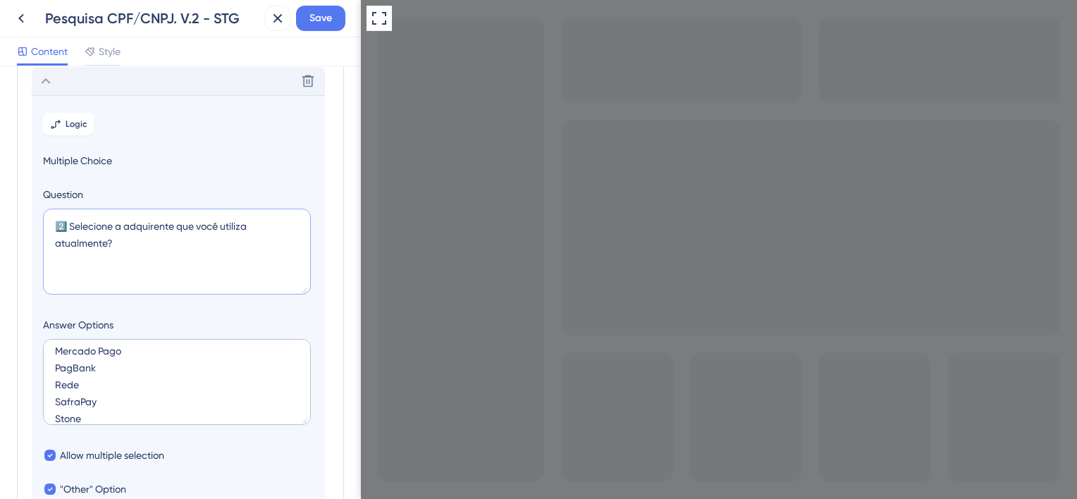
click at [124, 226] on textarea "2️⃣ Selecione a adquirente que você utiliza atualmente?" at bounding box center [177, 252] width 268 height 86
type textarea "2️⃣ Selecione as adquirentes que você utiliza atualmente?"
click at [46, 80] on icon at bounding box center [45, 81] width 17 height 17
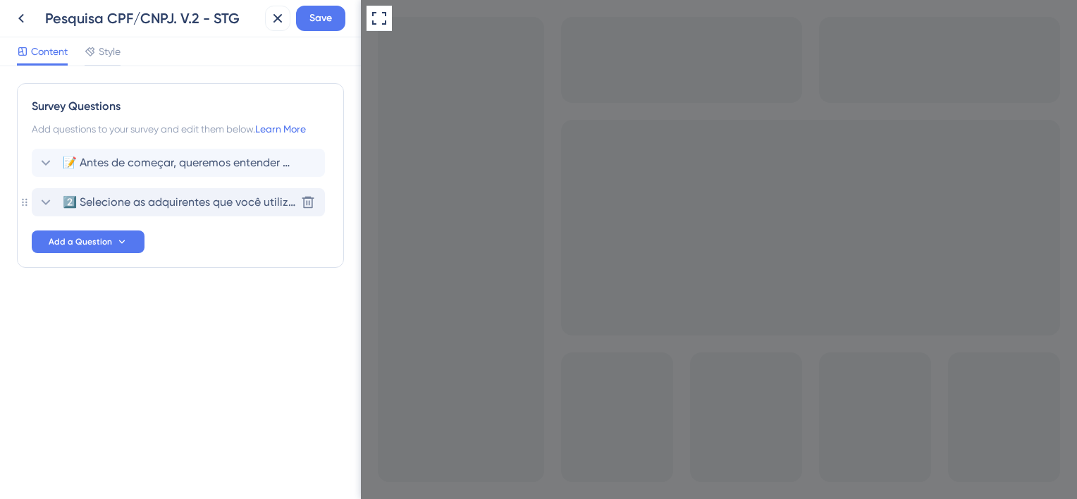
scroll to position [0, 0]
click at [142, 166] on span "📝 Antes de começar, queremos entender melhor o seu perfil para oferecer uma exp…" at bounding box center [179, 162] width 233 height 17
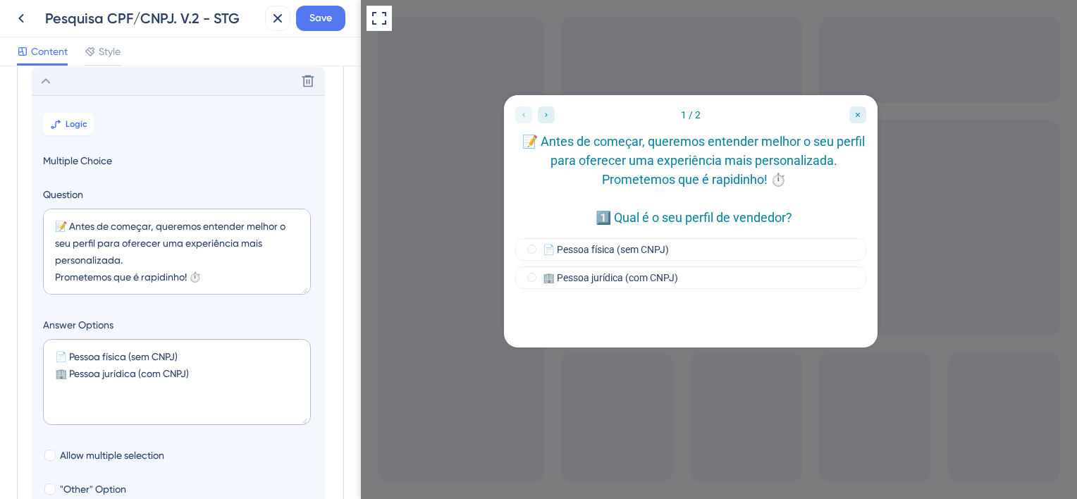
scroll to position [293, 0]
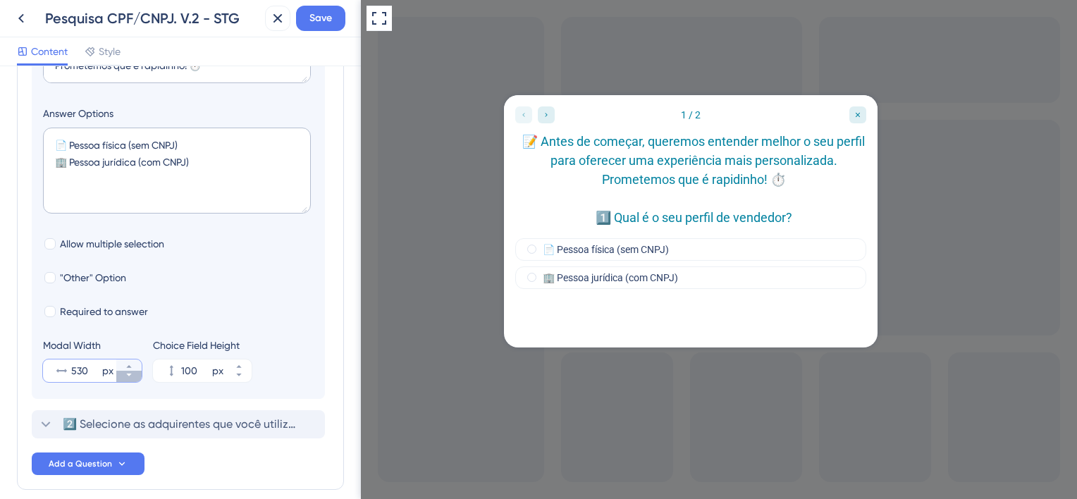
click at [130, 378] on button "530 px" at bounding box center [128, 376] width 25 height 11
click at [130, 378] on button "529 px" at bounding box center [128, 376] width 25 height 11
click at [130, 378] on button "528 px" at bounding box center [128, 376] width 25 height 11
click at [130, 378] on button "527 px" at bounding box center [128, 376] width 25 height 11
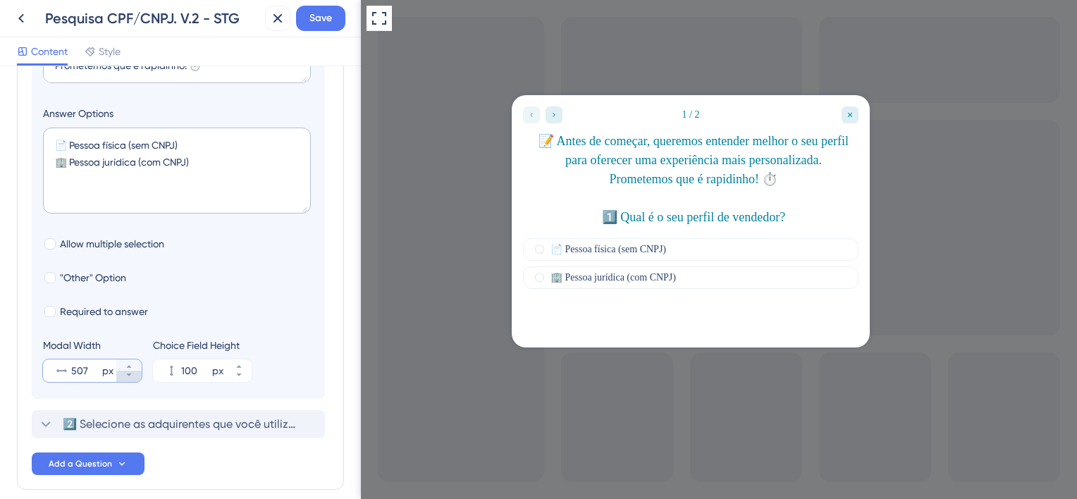
click at [130, 378] on button "507 px" at bounding box center [128, 376] width 25 height 11
type input "506"
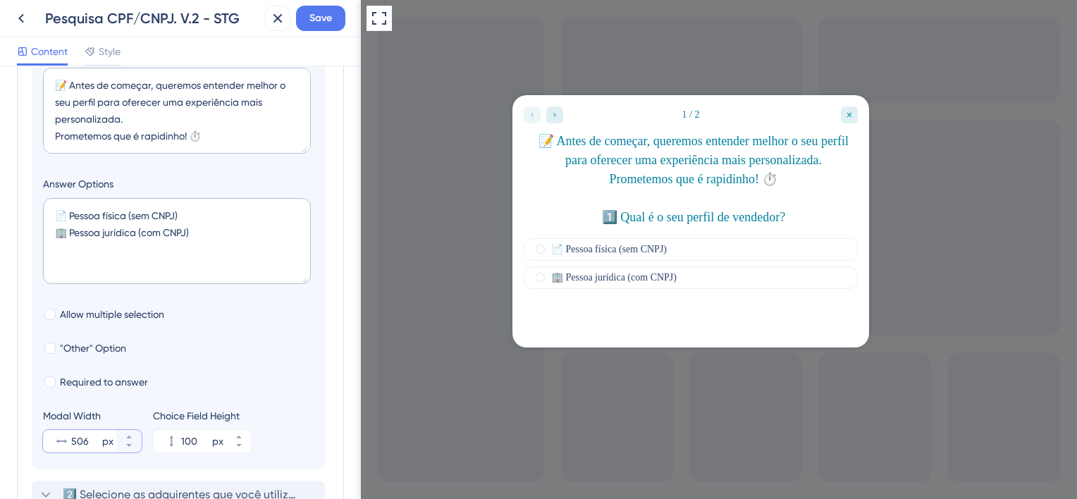
scroll to position [82, 0]
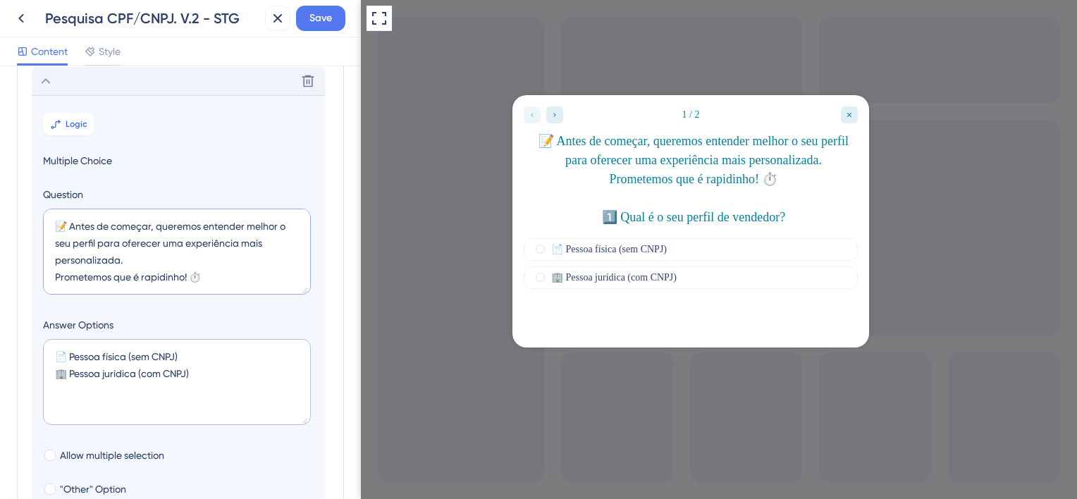
click at [147, 262] on textarea "📝 Antes de começar, queremos entender melhor o seu perfil para oferecer uma exp…" at bounding box center [177, 252] width 268 height 86
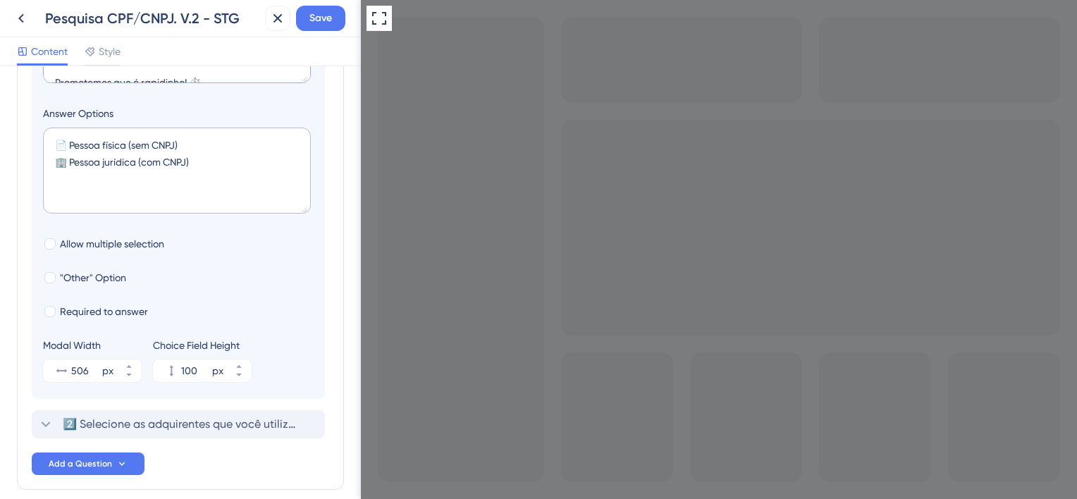
scroll to position [293, 0]
type textarea "📝 Antes de começar, queremos entender melhor o seu perfil para oferecer uma exp…"
click at [133, 375] on icon at bounding box center [129, 375] width 8 height 8
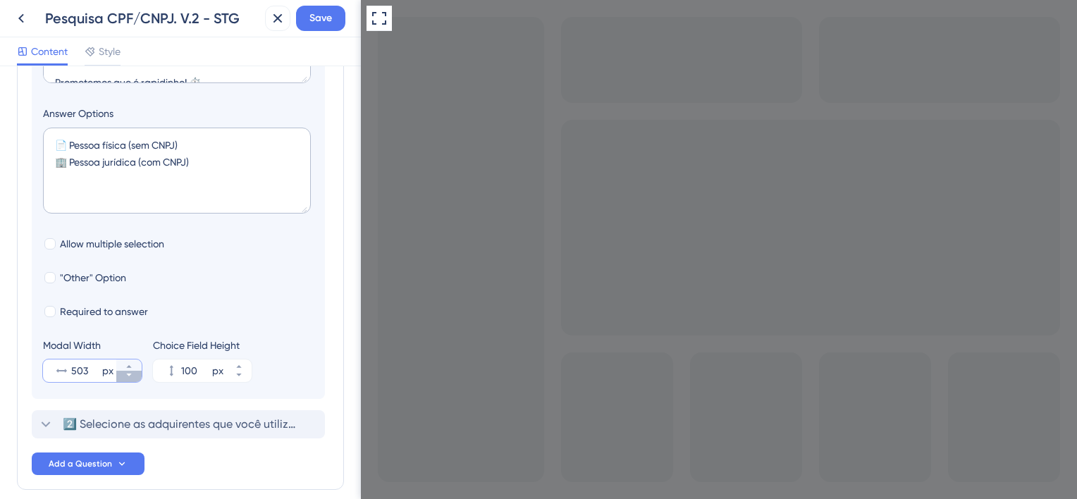
click at [133, 375] on icon at bounding box center [129, 375] width 8 height 8
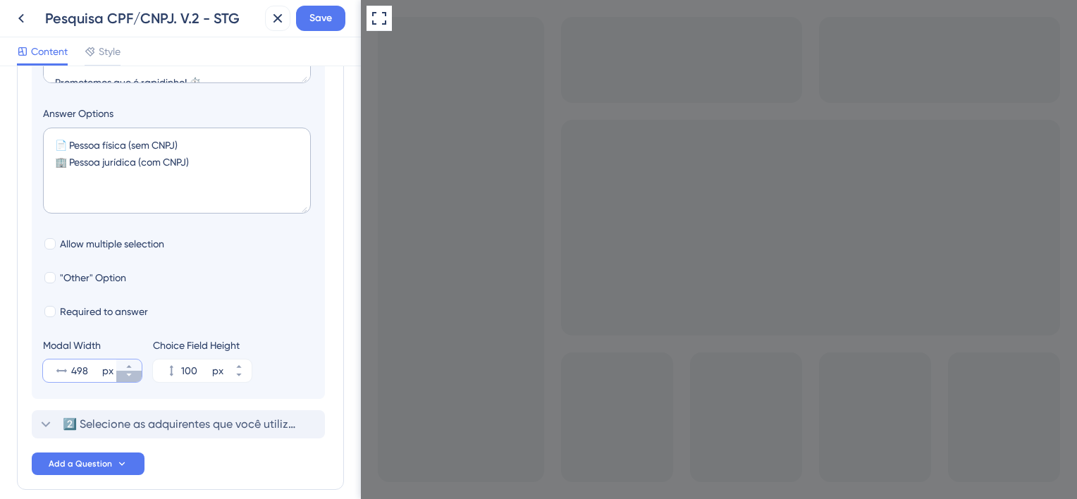
click at [133, 375] on icon at bounding box center [129, 375] width 8 height 8
click at [133, 362] on icon at bounding box center [129, 366] width 8 height 8
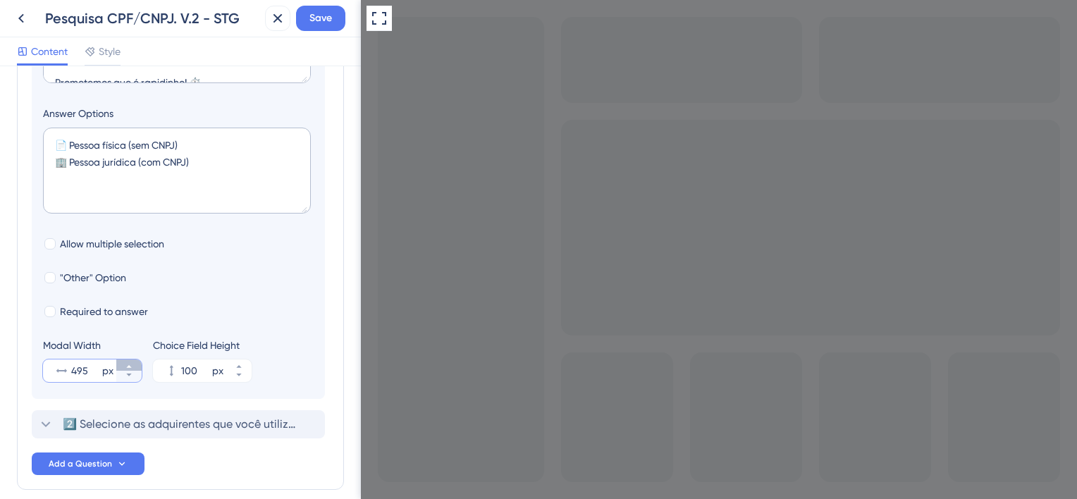
click at [133, 362] on icon at bounding box center [129, 366] width 8 height 8
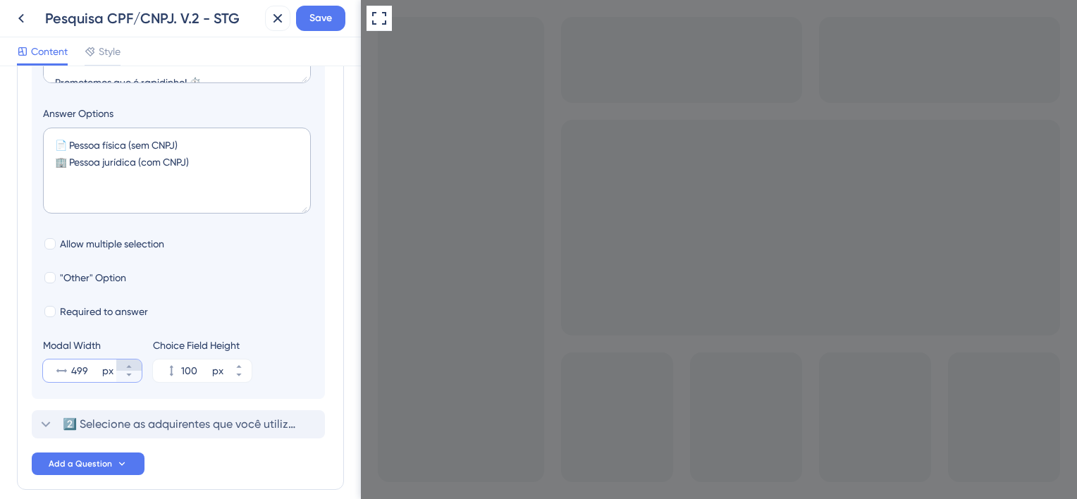
type input "500"
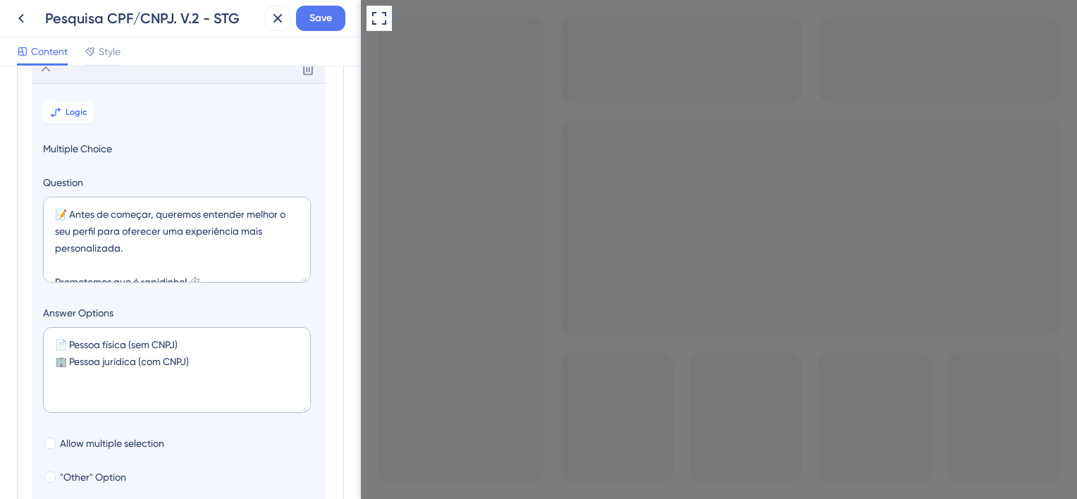
scroll to position [215, 0]
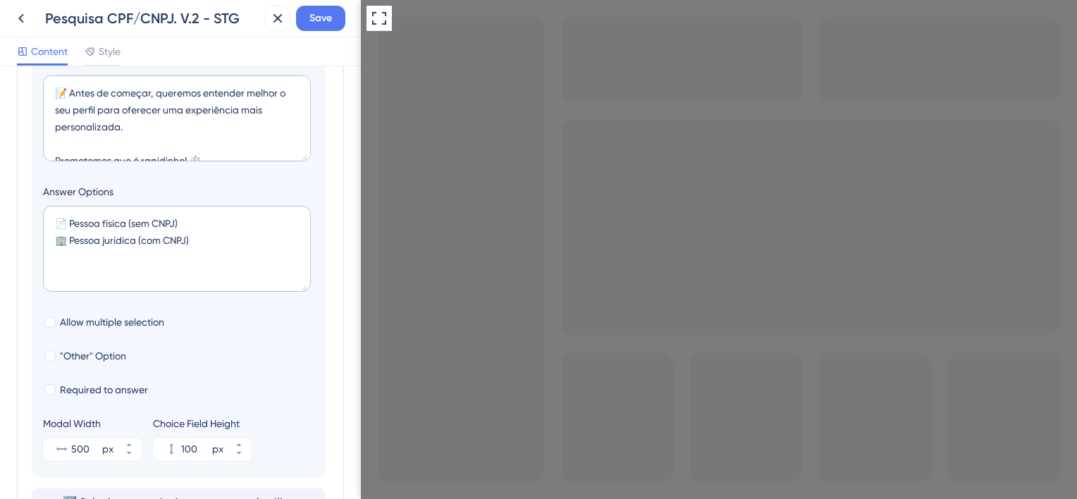
click at [336, 338] on div "Survey Questions Add questions to your survey and edit them below. Learn More D…" at bounding box center [180, 282] width 361 height 433
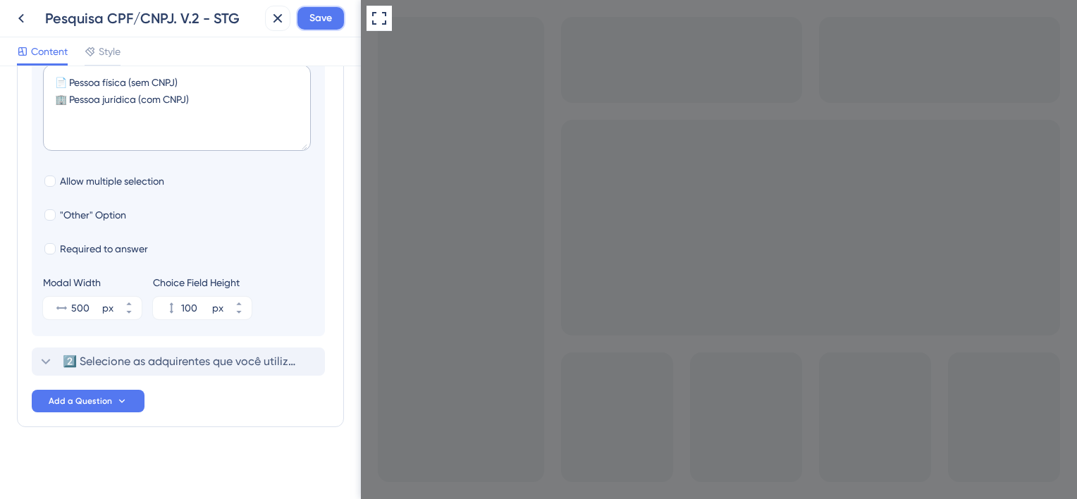
click at [324, 18] on span "Save" at bounding box center [320, 18] width 23 height 17
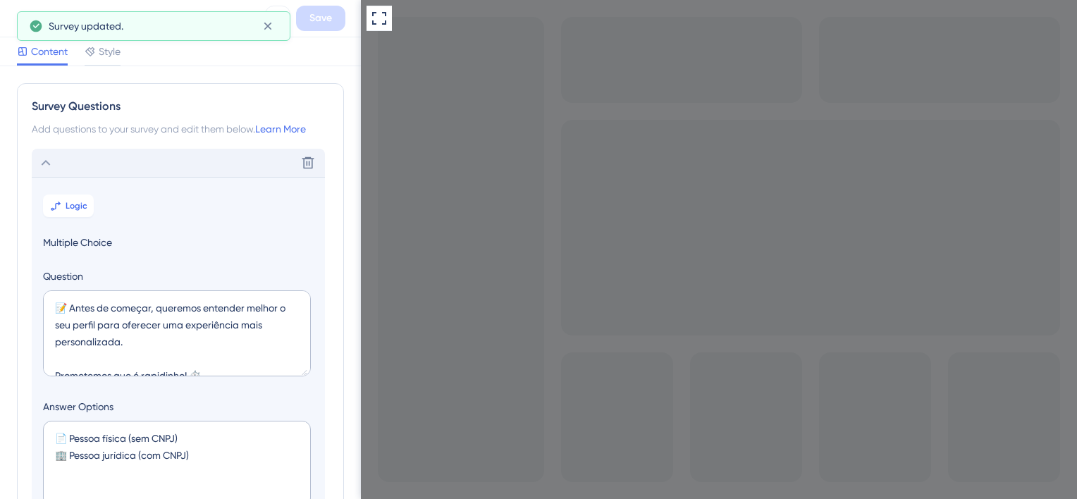
scroll to position [0, 0]
click at [109, 39] on div "Survey updated." at bounding box center [154, 26] width 274 height 30
click at [113, 54] on span "Style" at bounding box center [110, 51] width 22 height 17
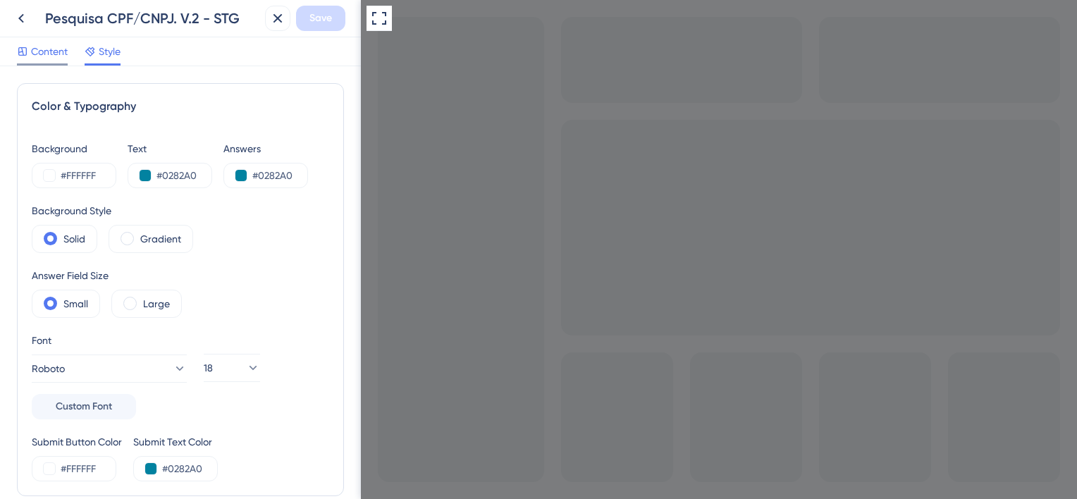
click at [63, 56] on span "Content" at bounding box center [49, 51] width 37 height 17
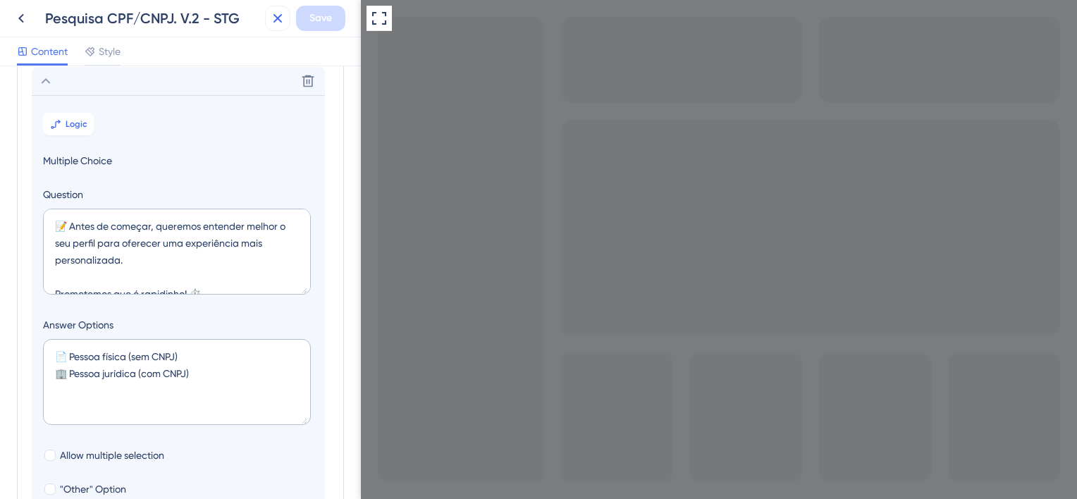
click at [274, 19] on icon at bounding box center [277, 18] width 17 height 17
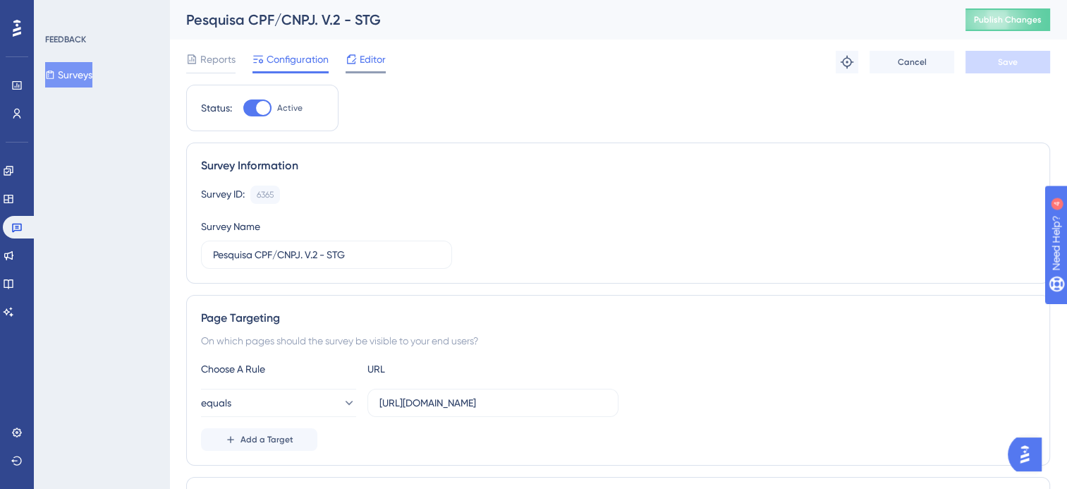
click at [361, 62] on span "Editor" at bounding box center [373, 59] width 26 height 17
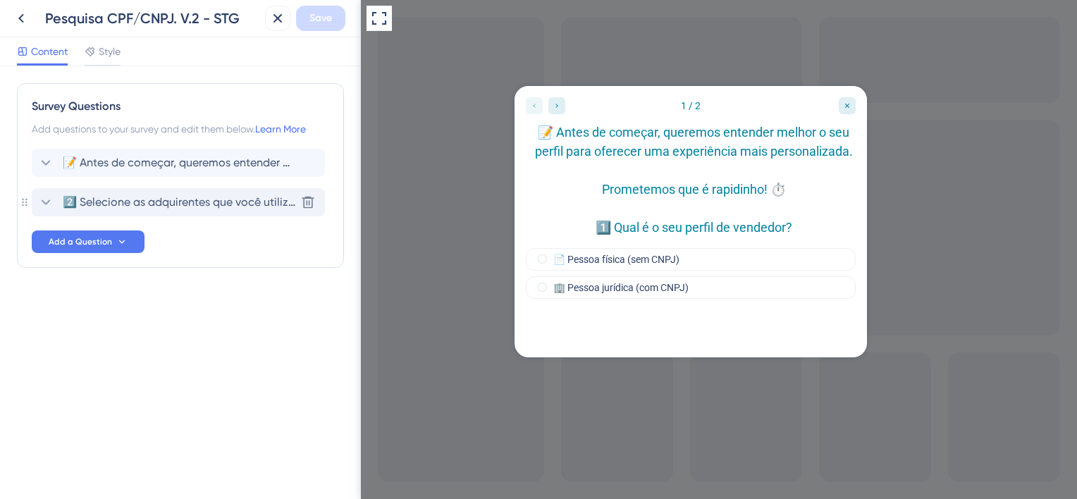
click at [177, 204] on span "2️⃣ Selecione as adquirentes que você utiliza atualmente?" at bounding box center [179, 202] width 233 height 17
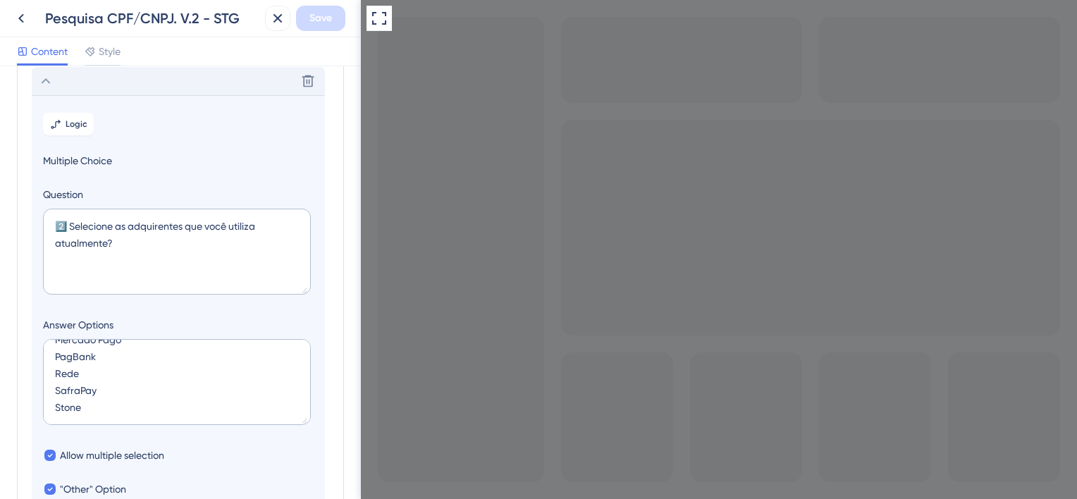
scroll to position [333, 0]
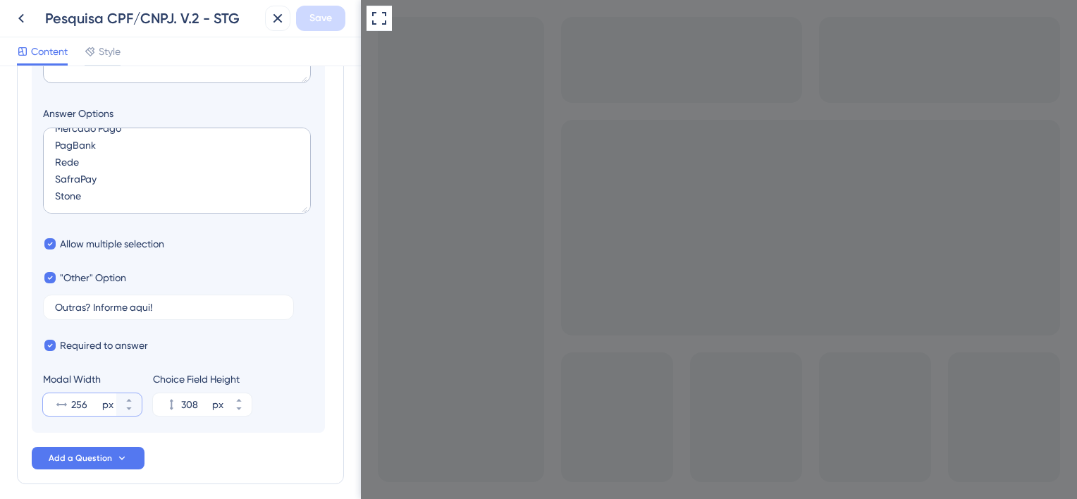
click at [87, 400] on input "256" at bounding box center [85, 404] width 28 height 17
paste input "500"
type input "500"
click at [335, 15] on button "Save" at bounding box center [320, 18] width 49 height 25
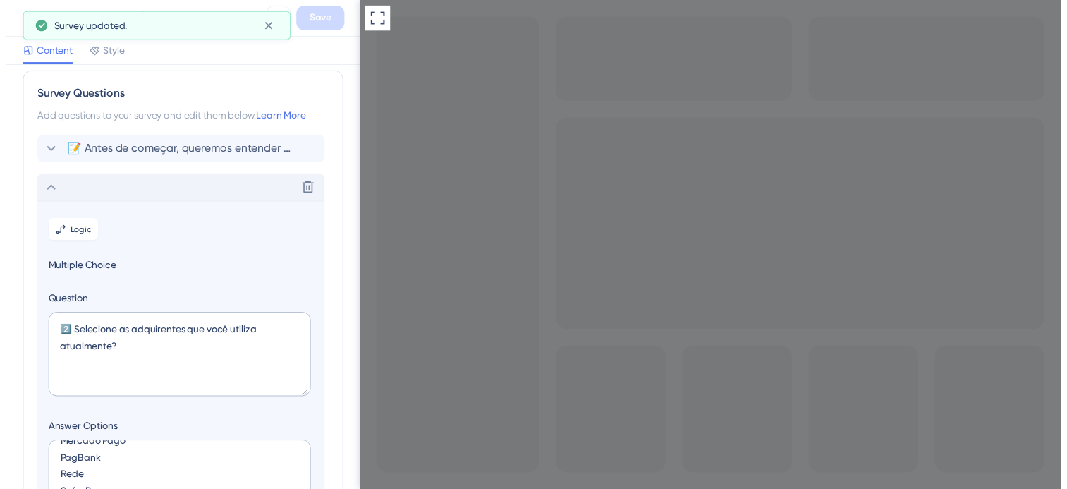
scroll to position [0, 0]
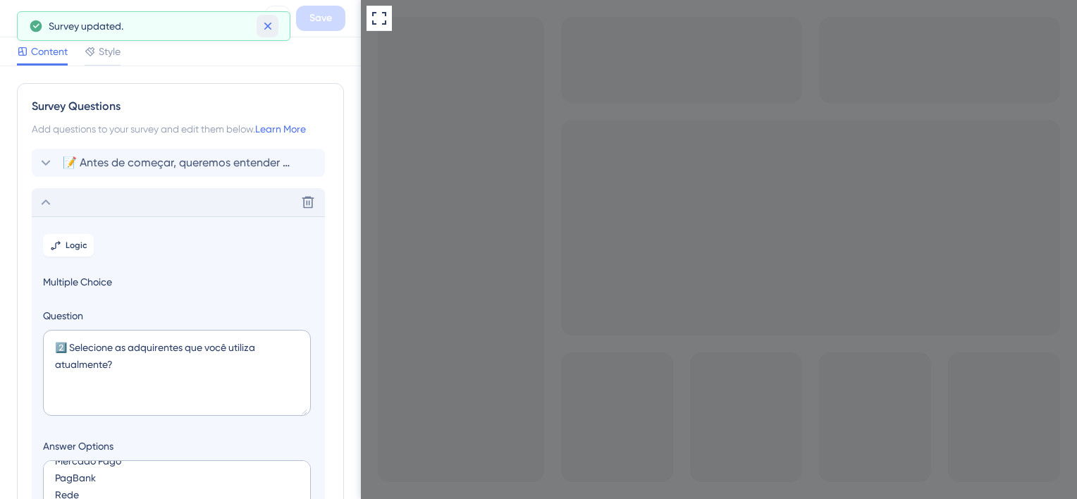
click at [272, 28] on icon at bounding box center [268, 26] width 14 height 14
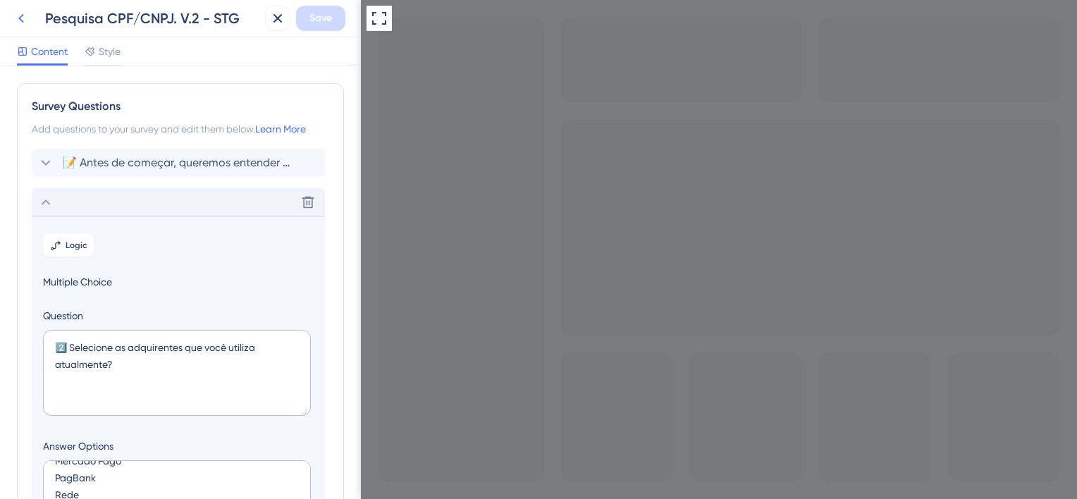
click at [25, 17] on icon at bounding box center [21, 18] width 17 height 17
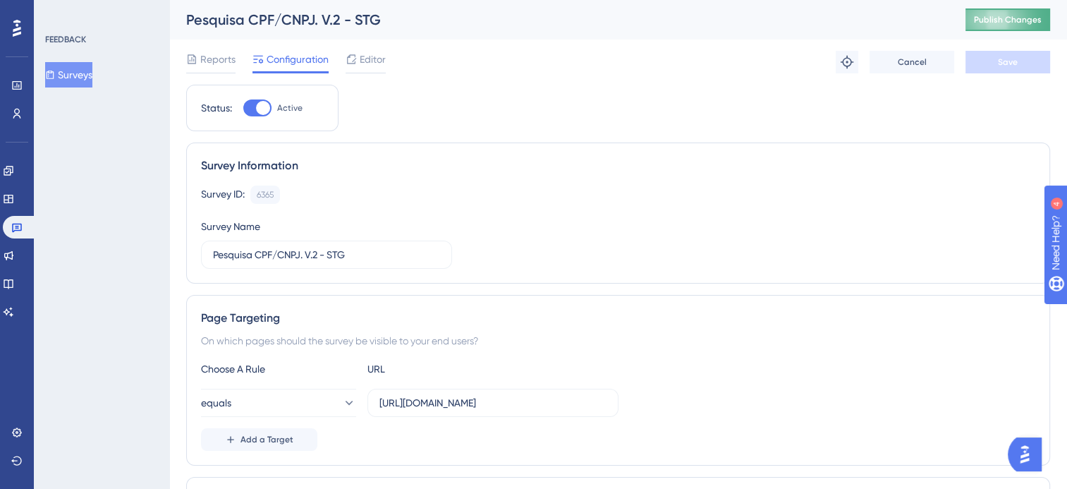
click at [1015, 17] on span "Publish Changes" at bounding box center [1008, 19] width 68 height 11
click at [223, 59] on span "Reports" at bounding box center [217, 59] width 35 height 17
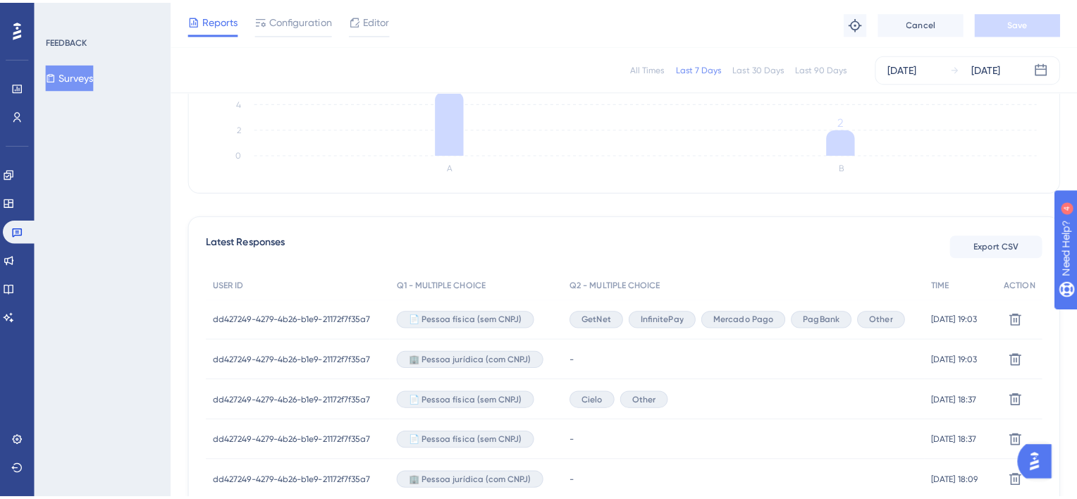
scroll to position [282, 0]
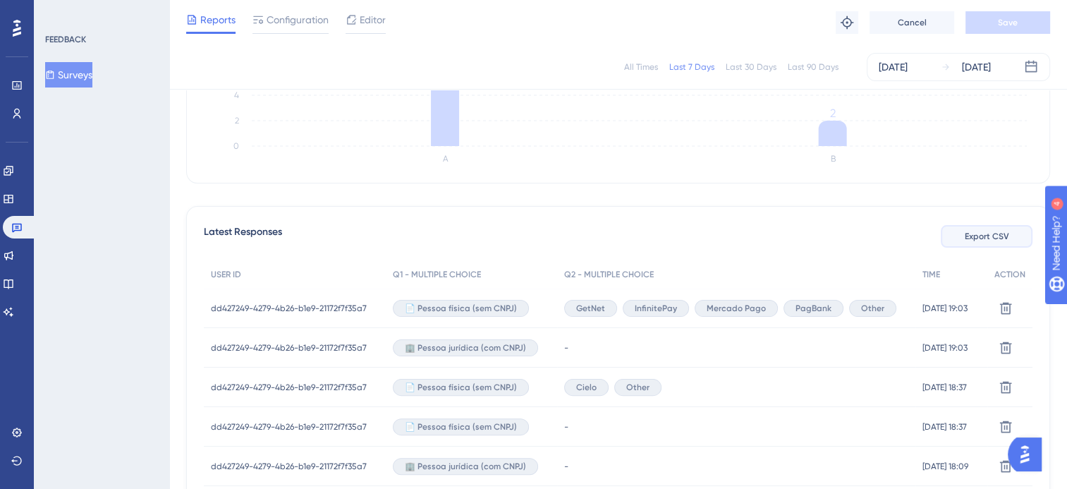
click at [1008, 235] on button "Export CSV" at bounding box center [986, 236] width 92 height 23
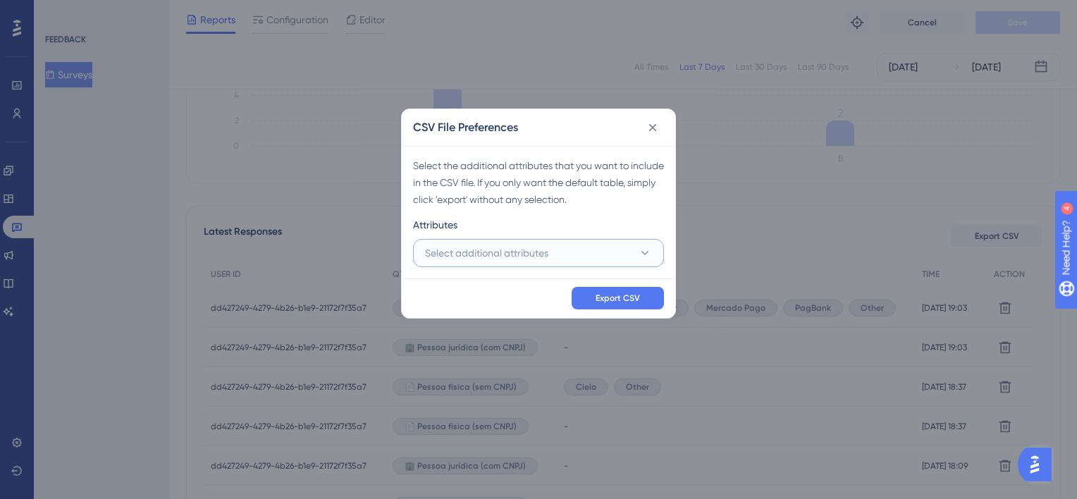
click at [555, 256] on button "Select additional attributes" at bounding box center [538, 253] width 251 height 28
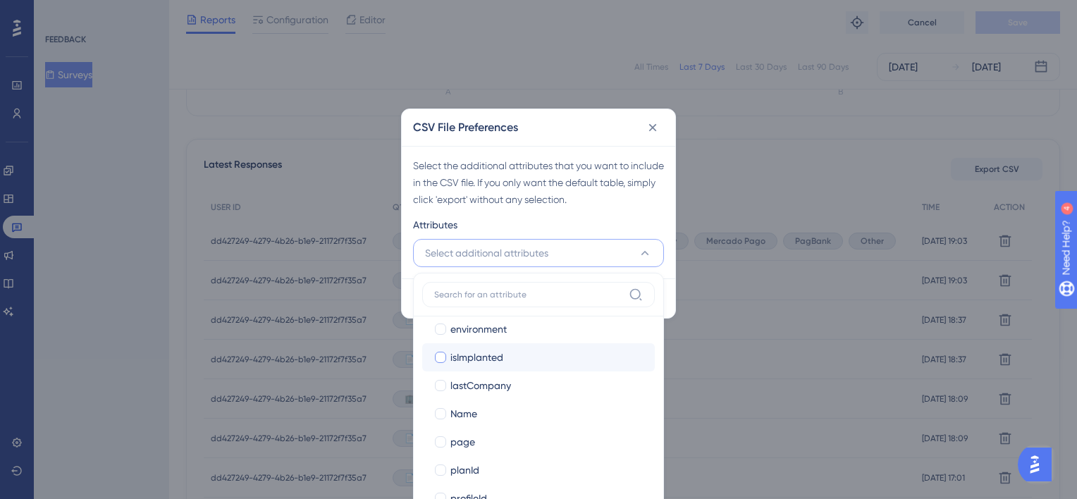
scroll to position [180, 0]
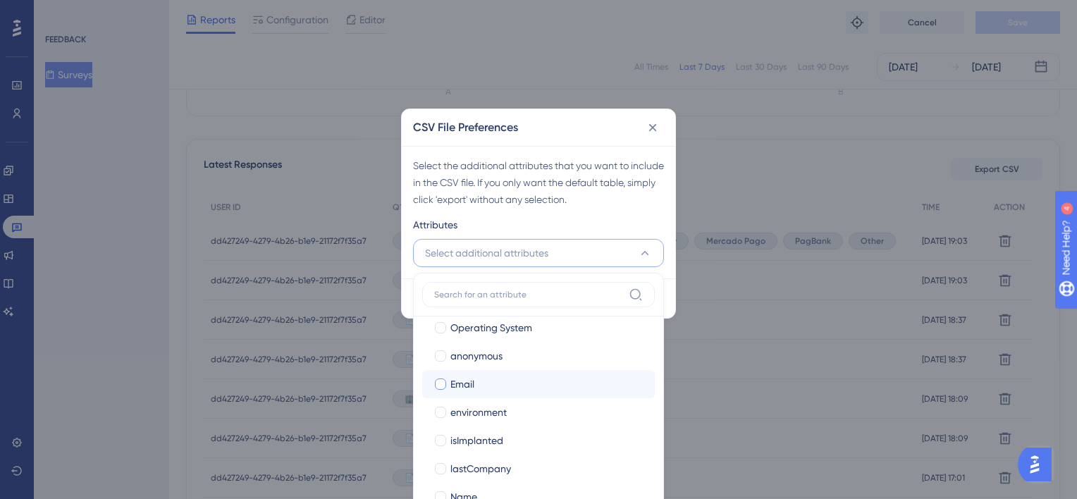
click at [441, 384] on div at bounding box center [440, 384] width 11 height 11
checkbox input "true"
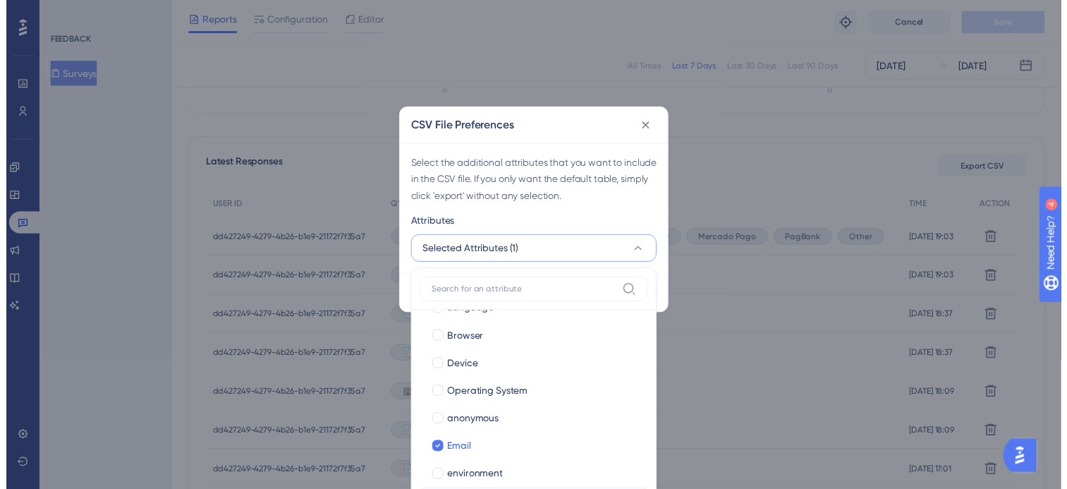
scroll to position [39, 0]
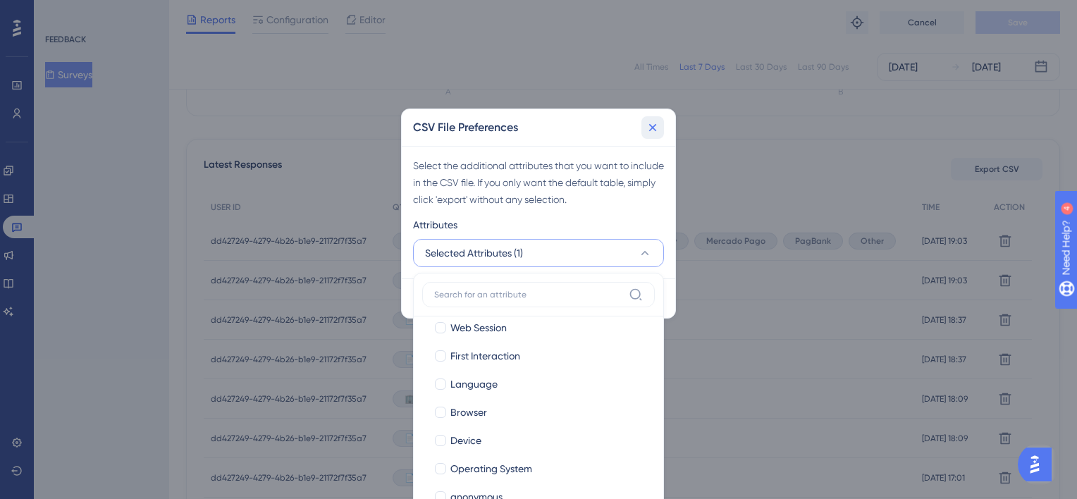
click at [656, 126] on icon at bounding box center [653, 128] width 14 height 14
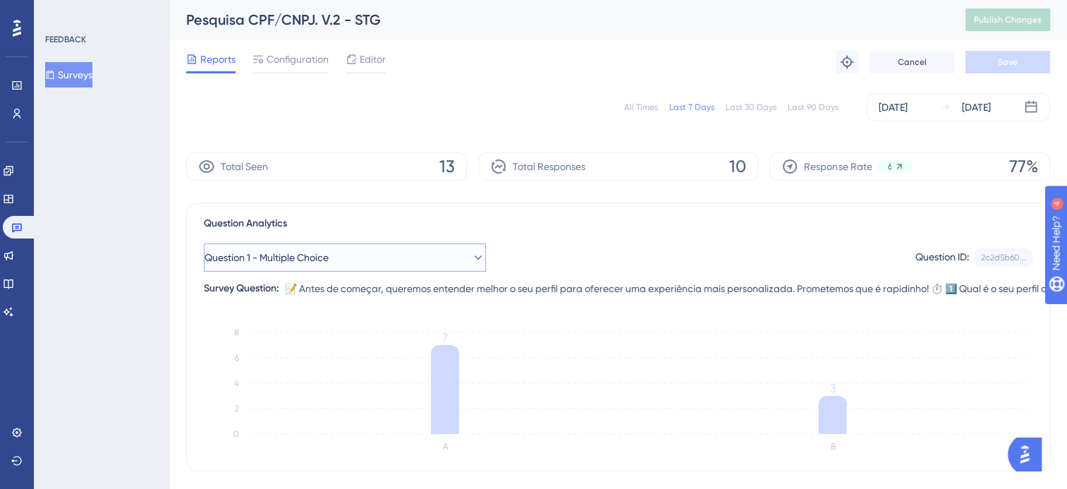
click at [405, 266] on button "Question 1 - Multiple Choice" at bounding box center [345, 257] width 282 height 28
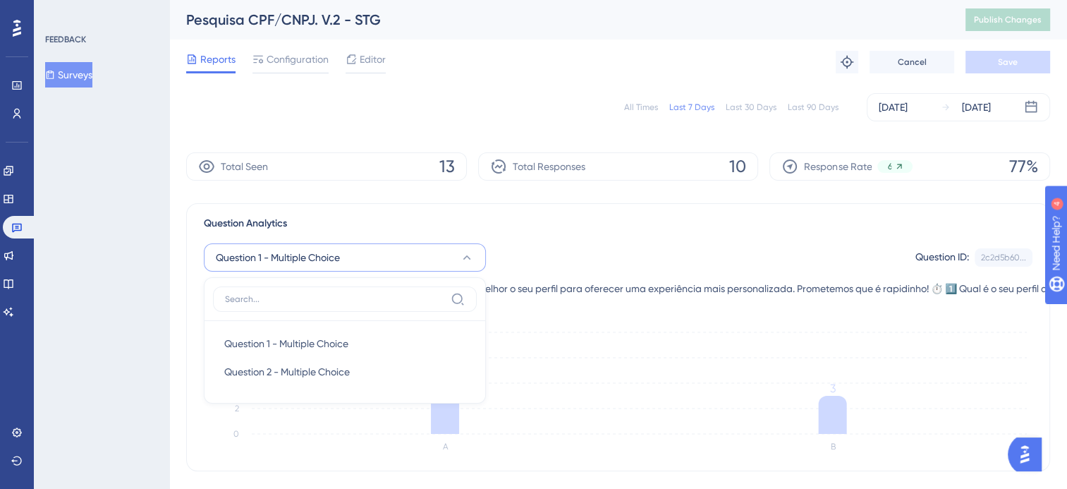
scroll to position [96, 0]
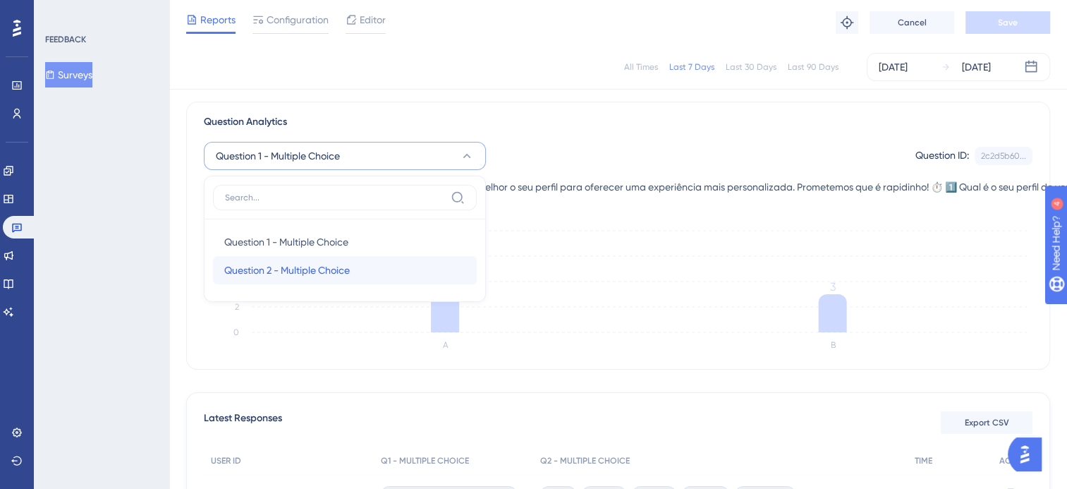
click at [357, 272] on div "Question 2 - Multiple Choice Question 2 - Multiple Choice" at bounding box center [344, 270] width 241 height 28
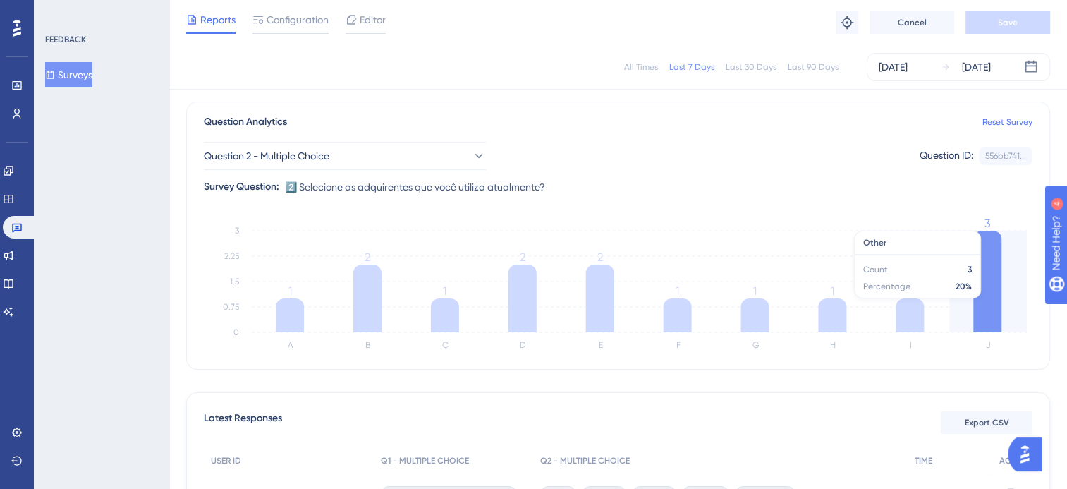
click at [993, 302] on icon at bounding box center [987, 282] width 28 height 102
click at [990, 224] on tspan "3" at bounding box center [987, 222] width 6 height 13
click at [993, 268] on icon at bounding box center [987, 282] width 28 height 102
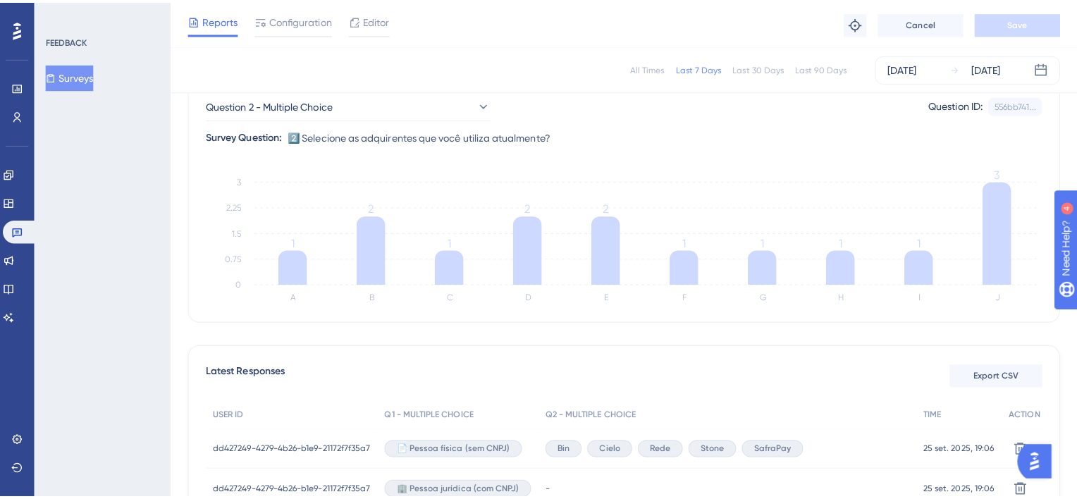
scroll to position [307, 0]
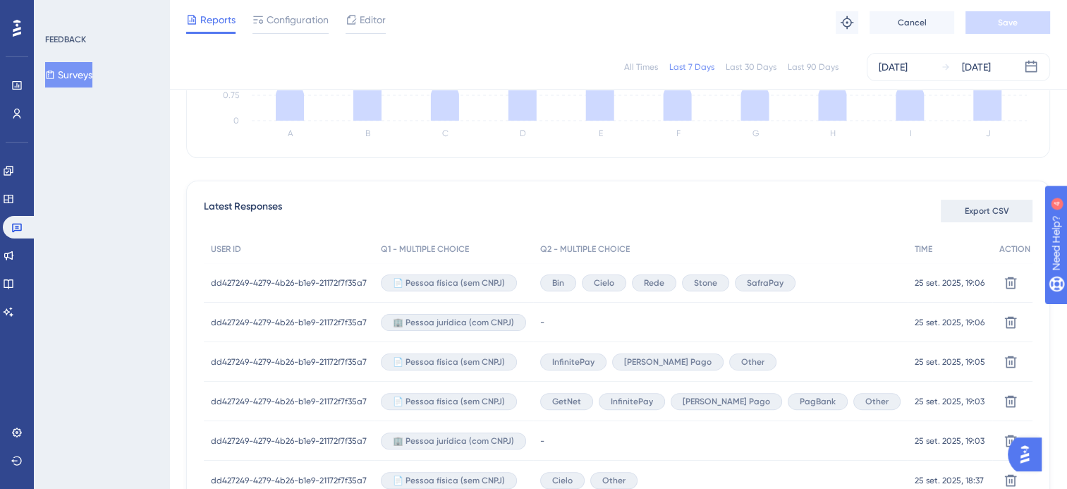
click at [1004, 212] on span "Export CSV" at bounding box center [986, 210] width 44 height 11
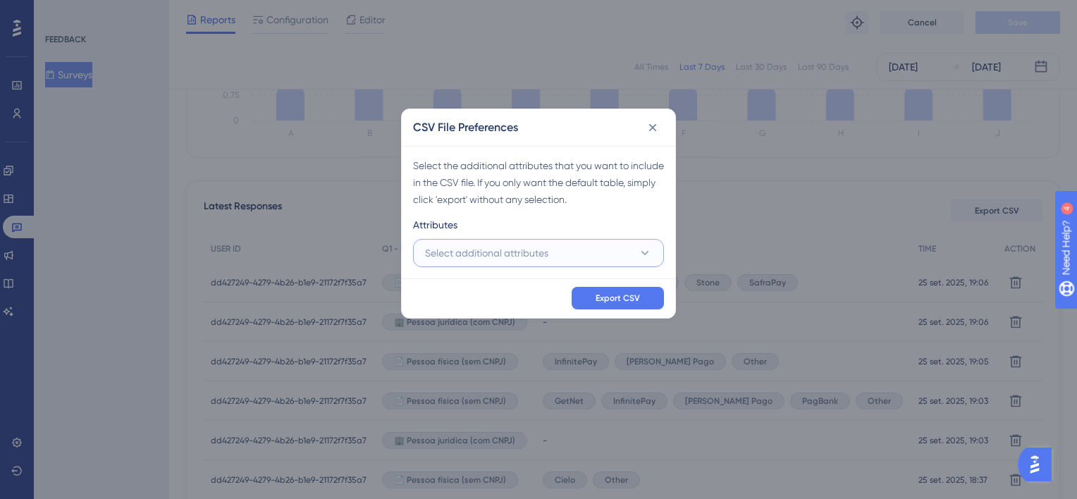
click at [525, 248] on span "Select additional attributes" at bounding box center [486, 253] width 123 height 17
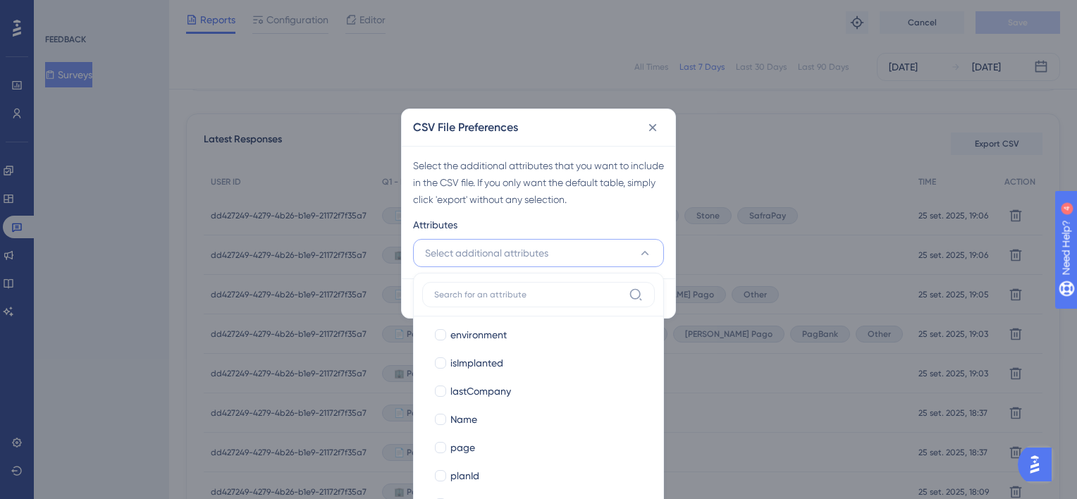
scroll to position [282, 0]
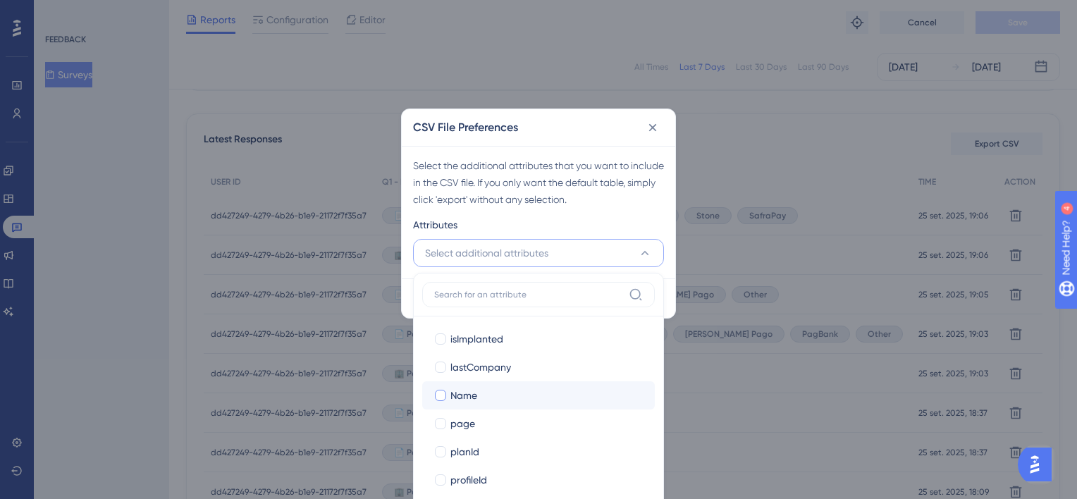
click at [438, 390] on div at bounding box center [440, 395] width 11 height 11
checkbox input "true"
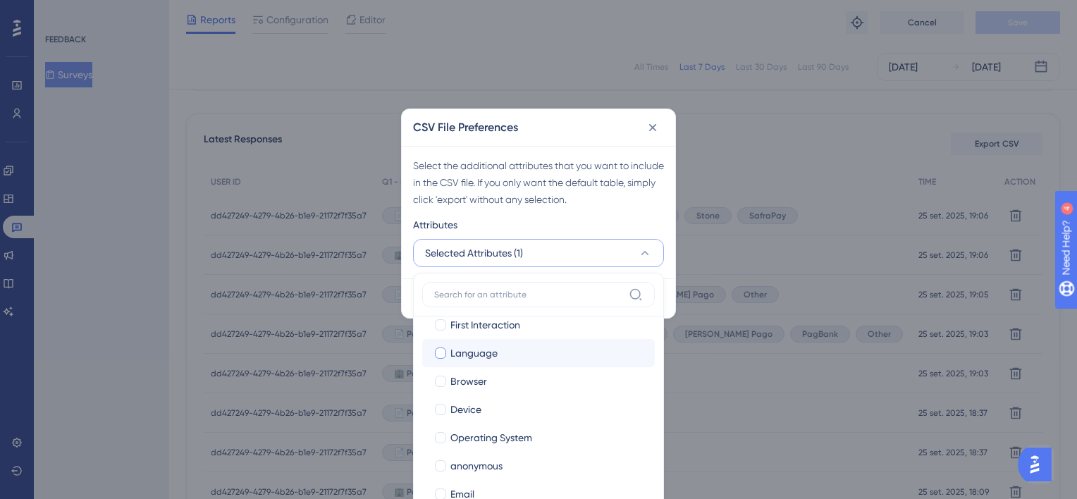
scroll to position [141, 0]
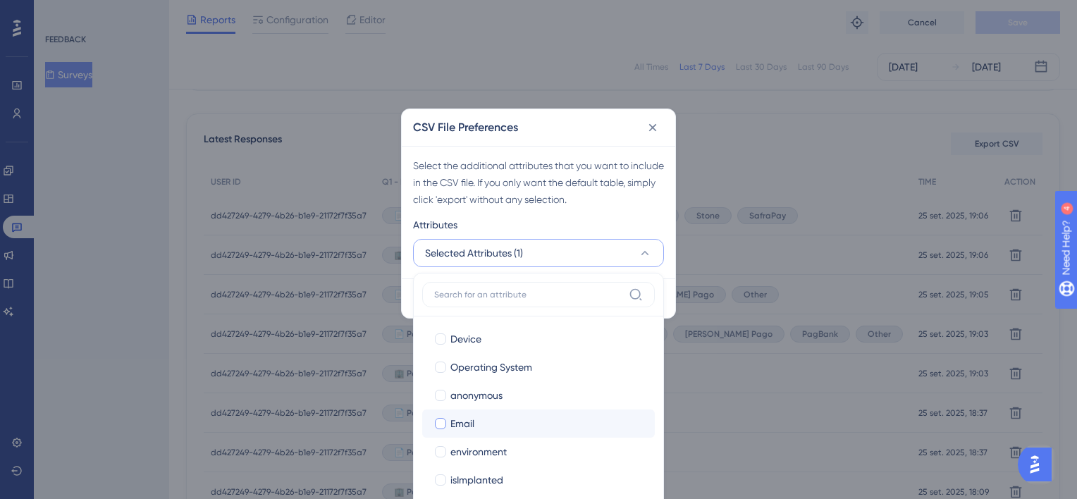
click at [465, 422] on span "Email" at bounding box center [462, 423] width 24 height 17
checkbox input "true"
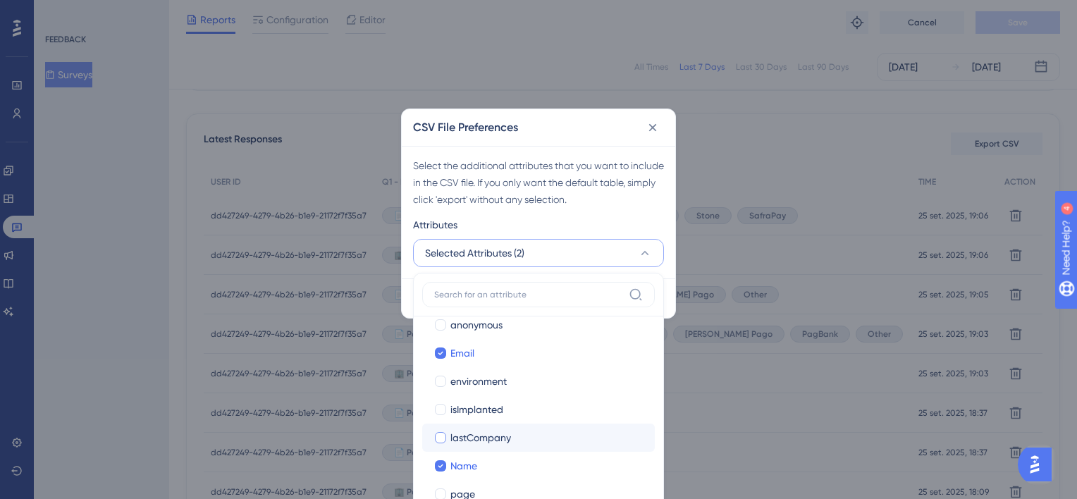
click at [517, 435] on div "lastCompany" at bounding box center [546, 437] width 193 height 17
checkbox input "true"
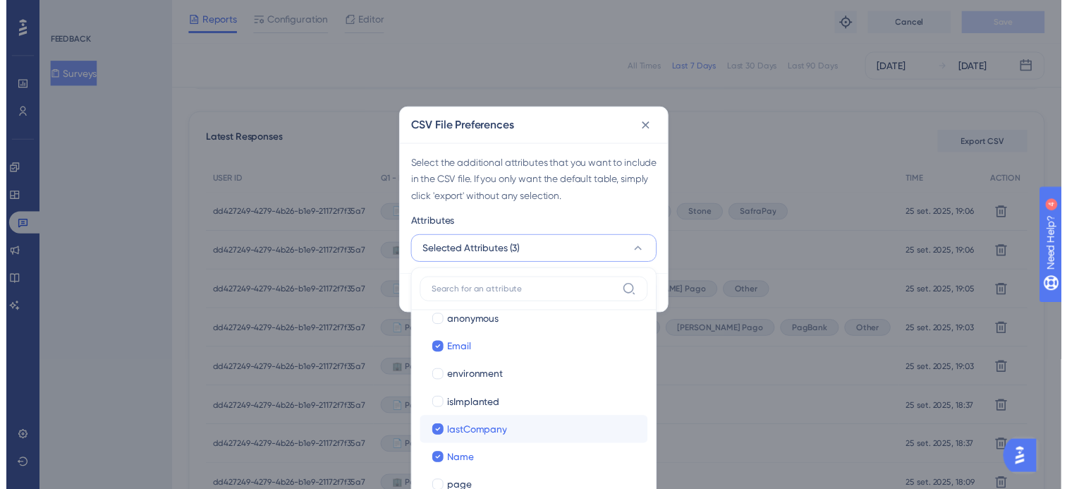
scroll to position [321, 0]
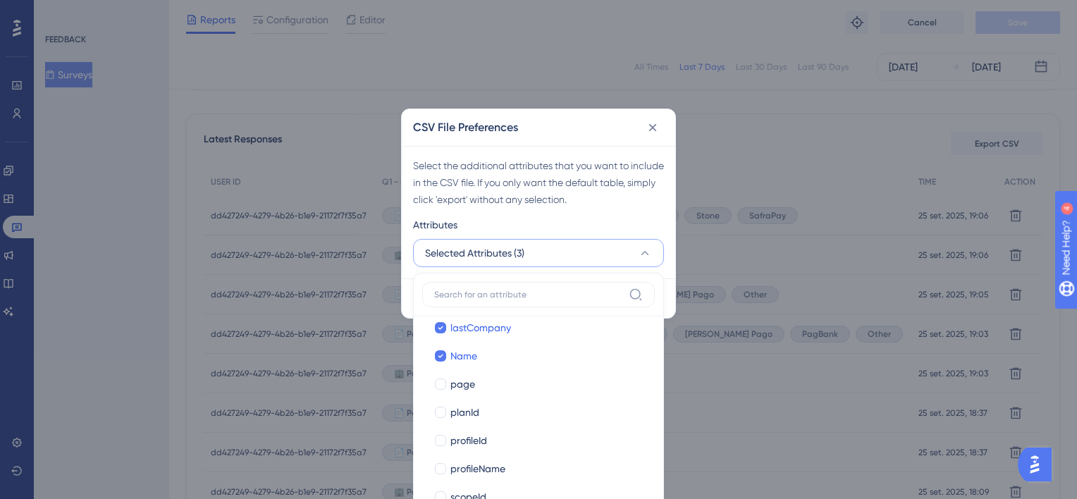
click at [583, 219] on div "Attributes" at bounding box center [538, 227] width 251 height 23
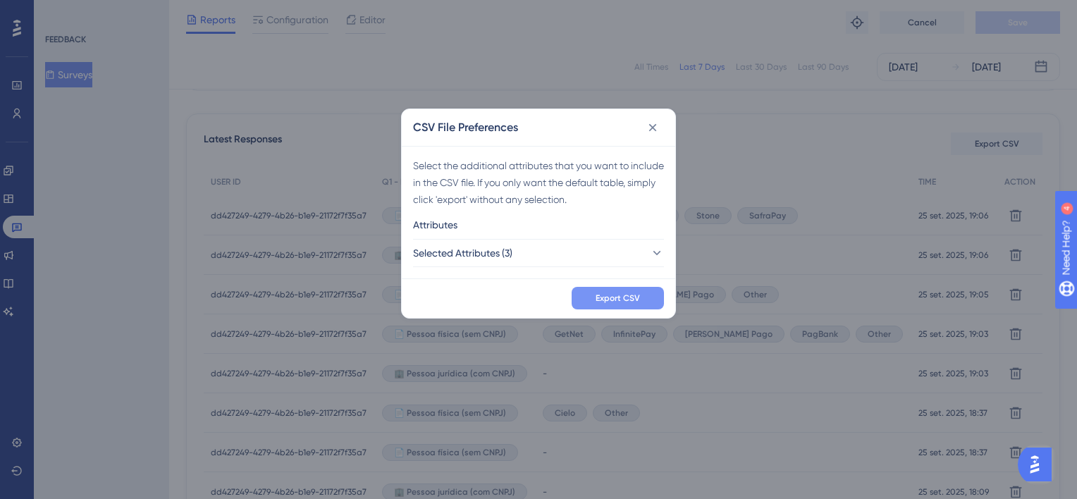
click at [620, 299] on span "Export CSV" at bounding box center [618, 298] width 44 height 11
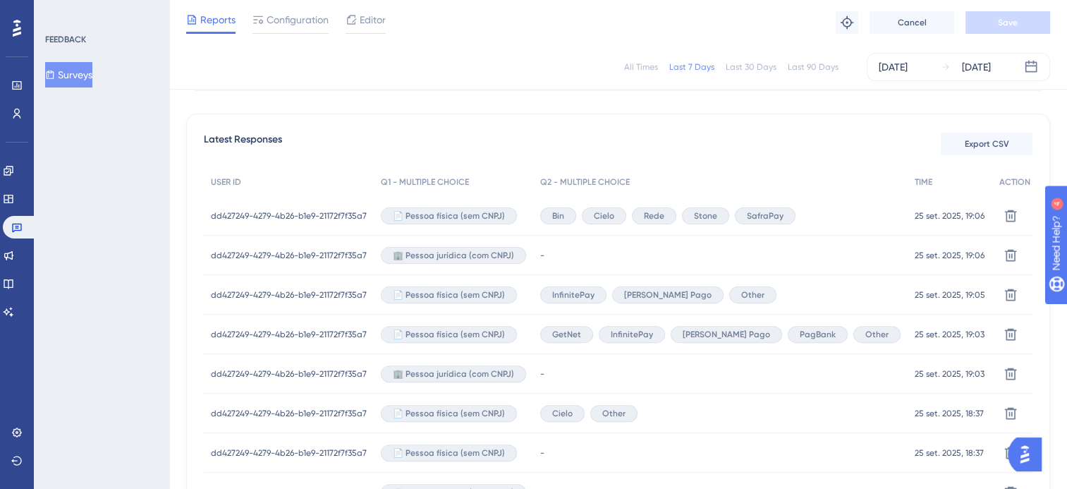
click at [580, 54] on div "All Times Last 7 Days Last 30 Days Last 90 Days [DATE] [DATE]" at bounding box center [618, 67] width 864 height 28
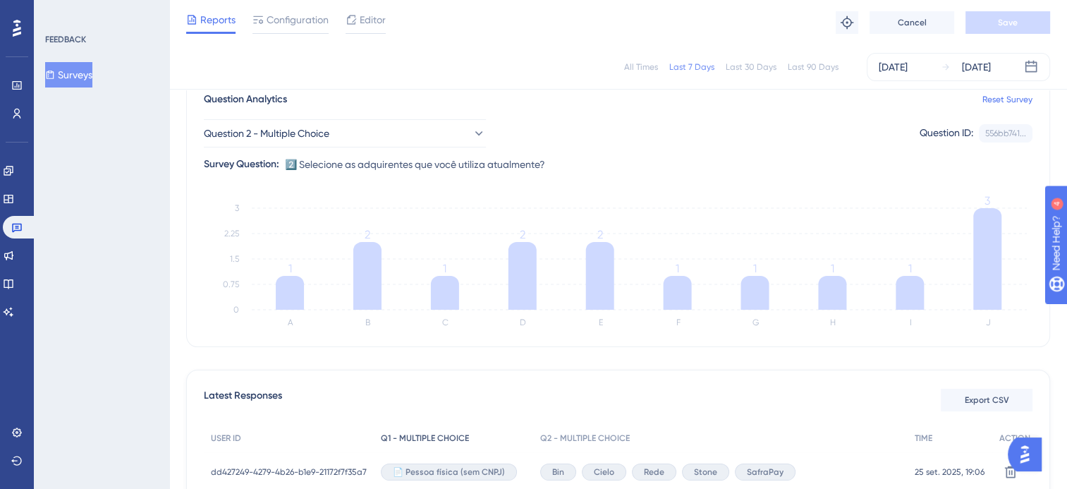
scroll to position [92, 0]
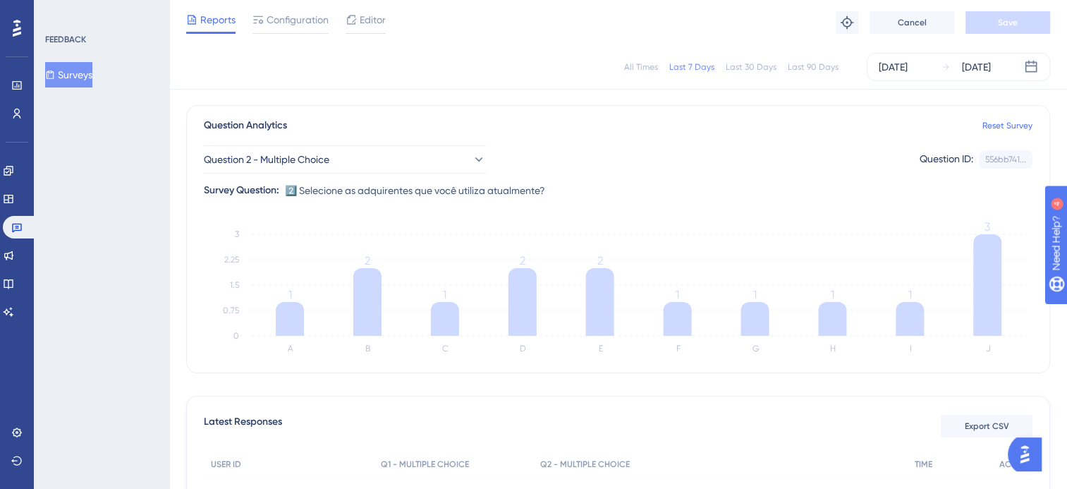
click at [78, 70] on button "Surveys" at bounding box center [68, 74] width 47 height 25
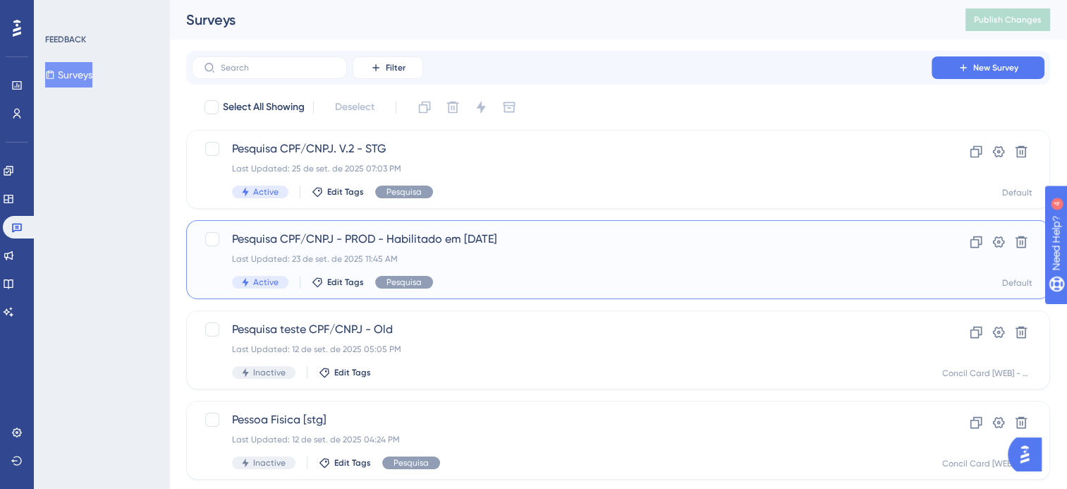
click at [474, 237] on span "Pesquisa CPF/CNPJ - PROD - Habilitado em [DATE]" at bounding box center [561, 239] width 659 height 17
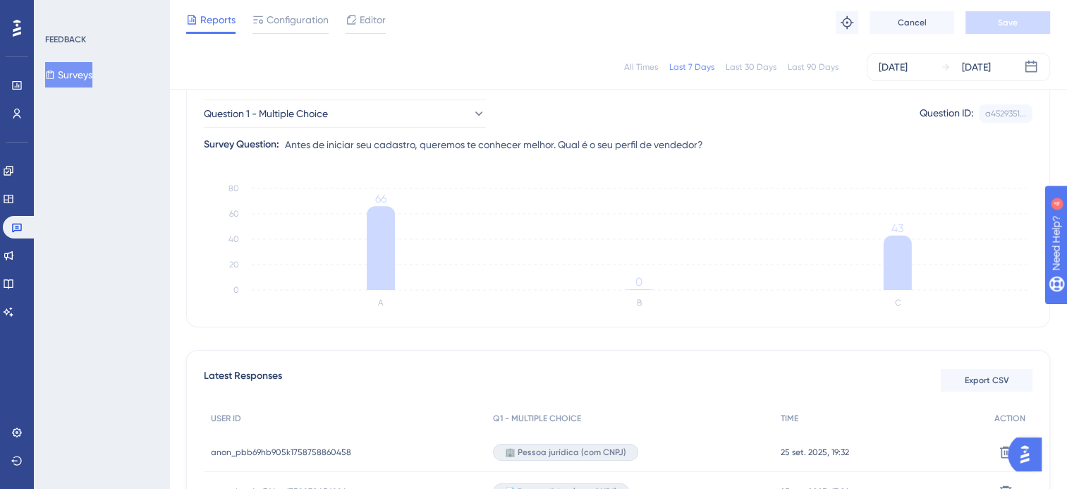
scroll to position [141, 0]
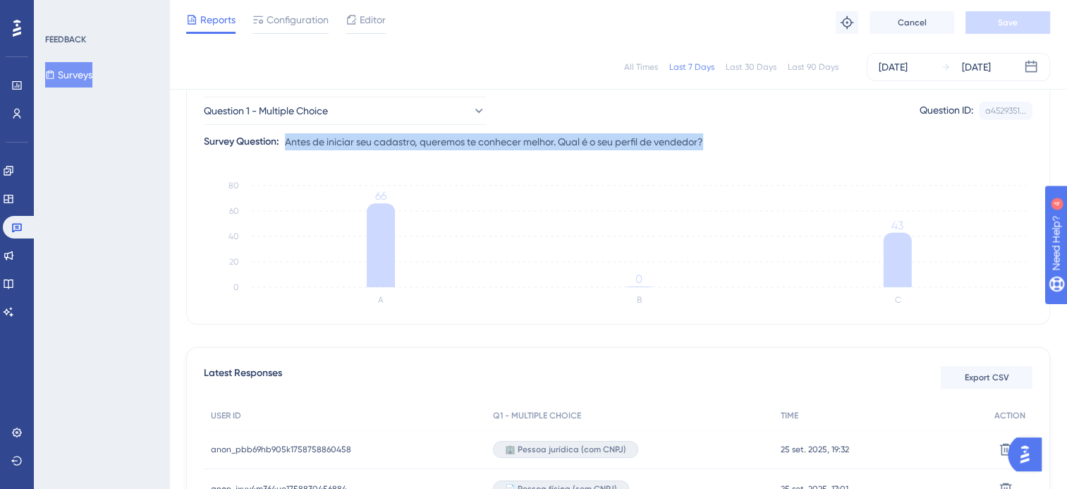
drag, startPoint x: 287, startPoint y: 140, endPoint x: 709, endPoint y: 135, distance: 422.3
click at [709, 135] on div "Question 1 - Multiple Choice Question ID: a4529351... Copy Survey Question: Ant…" at bounding box center [618, 117] width 828 height 65
drag, startPoint x: 709, startPoint y: 135, endPoint x: 682, endPoint y: 142, distance: 27.5
copy span "Antes de iniciar seu cadastro, queremos te conhecer melhor. Qual é o seu perfil…"
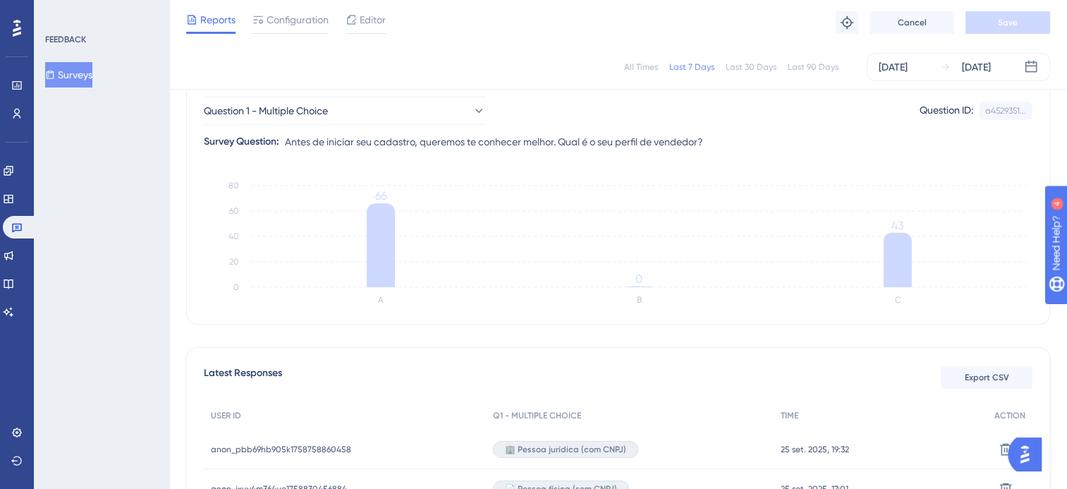
click at [297, 75] on div "All Times Last 7 Days Last 30 Days Last 90 Days [DATE] [DATE]" at bounding box center [618, 67] width 864 height 28
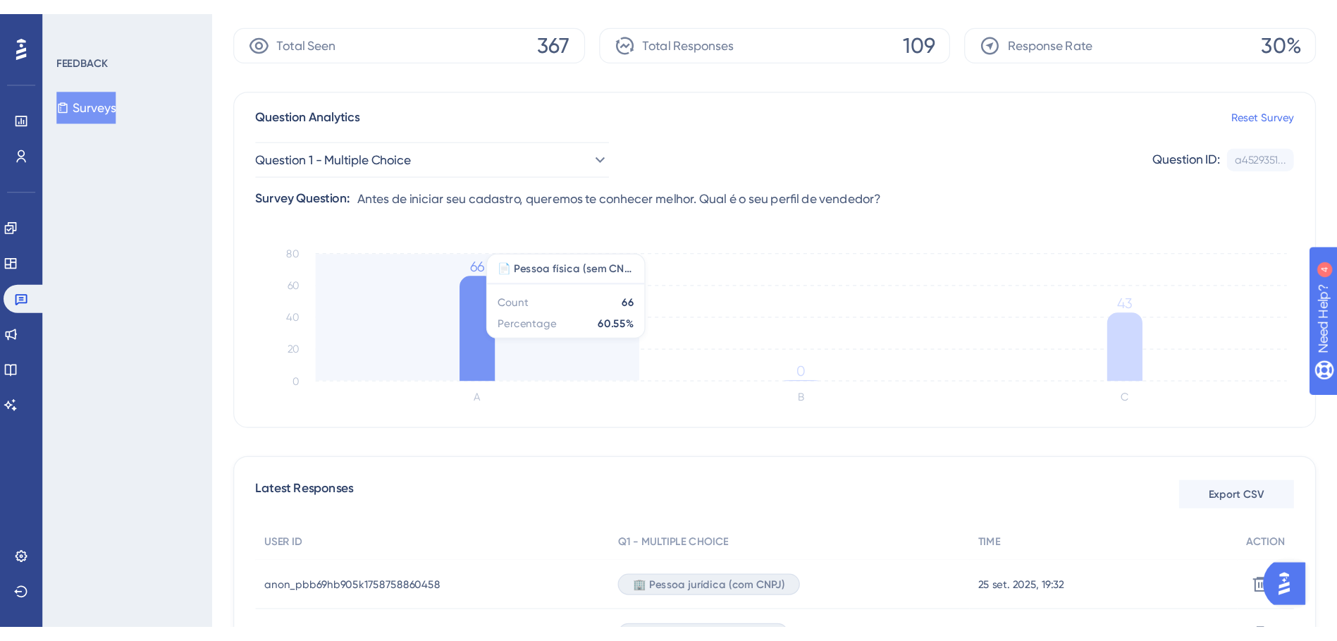
scroll to position [0, 0]
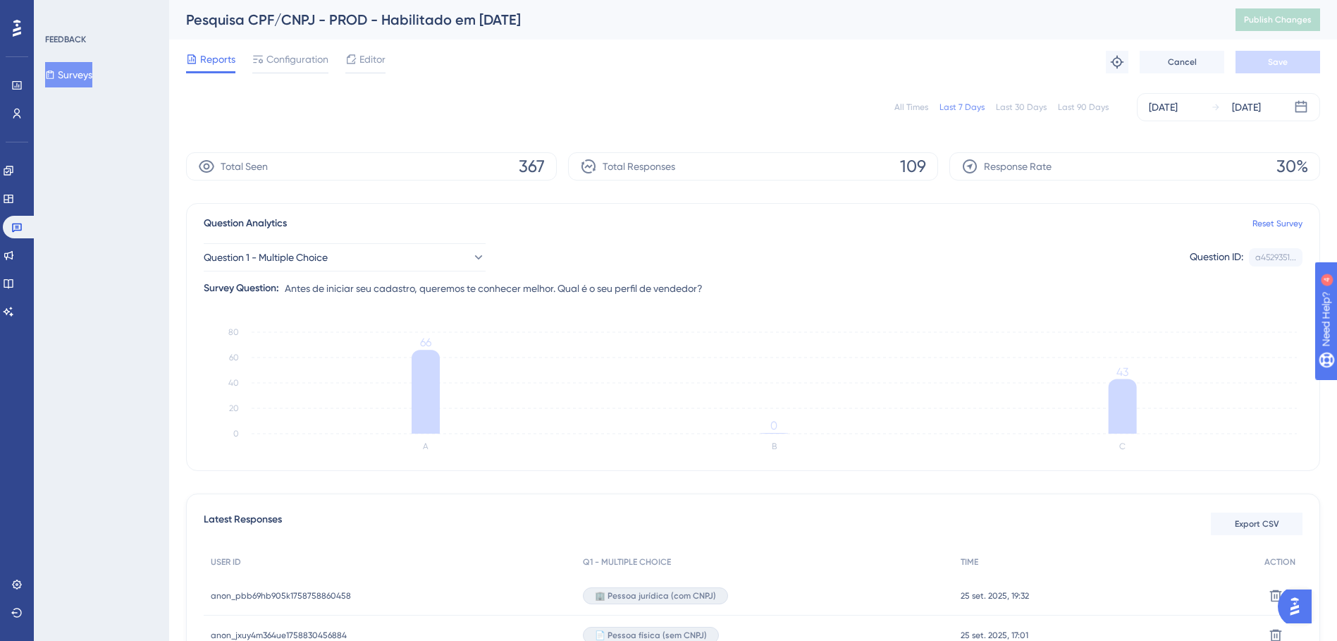
click at [79, 73] on button "Surveys" at bounding box center [68, 74] width 47 height 25
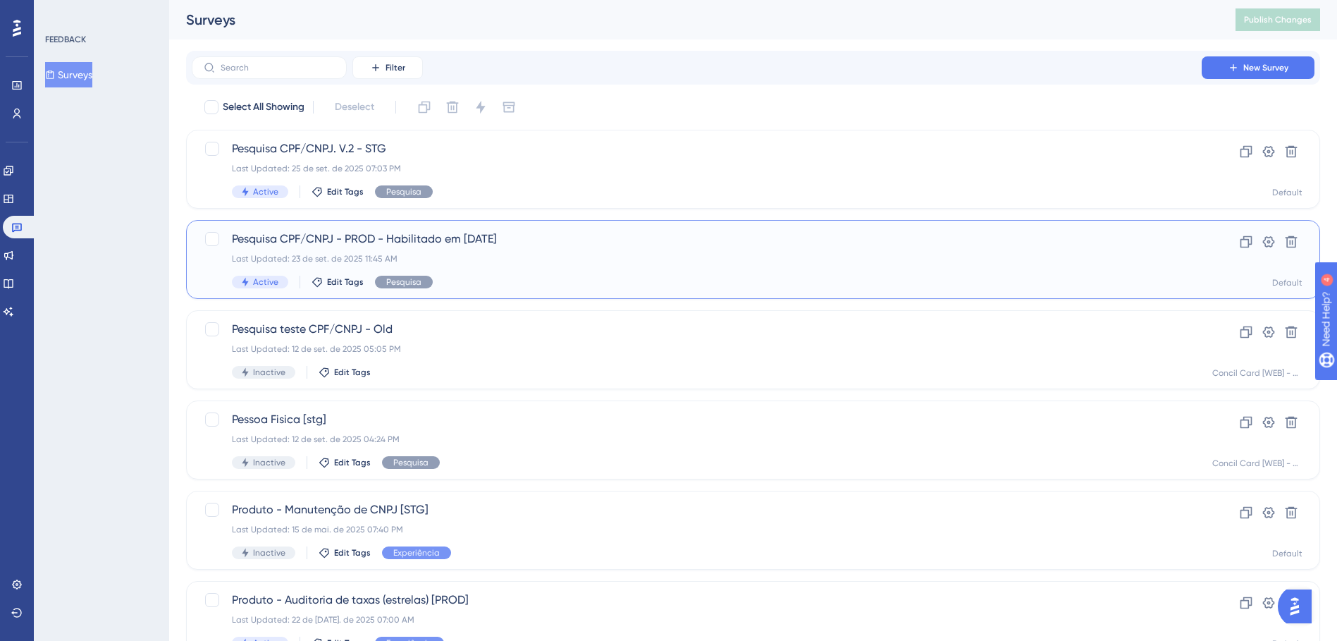
click at [491, 253] on div "Last Updated: 23 de set. de 2025 11:45 AM" at bounding box center [697, 258] width 930 height 11
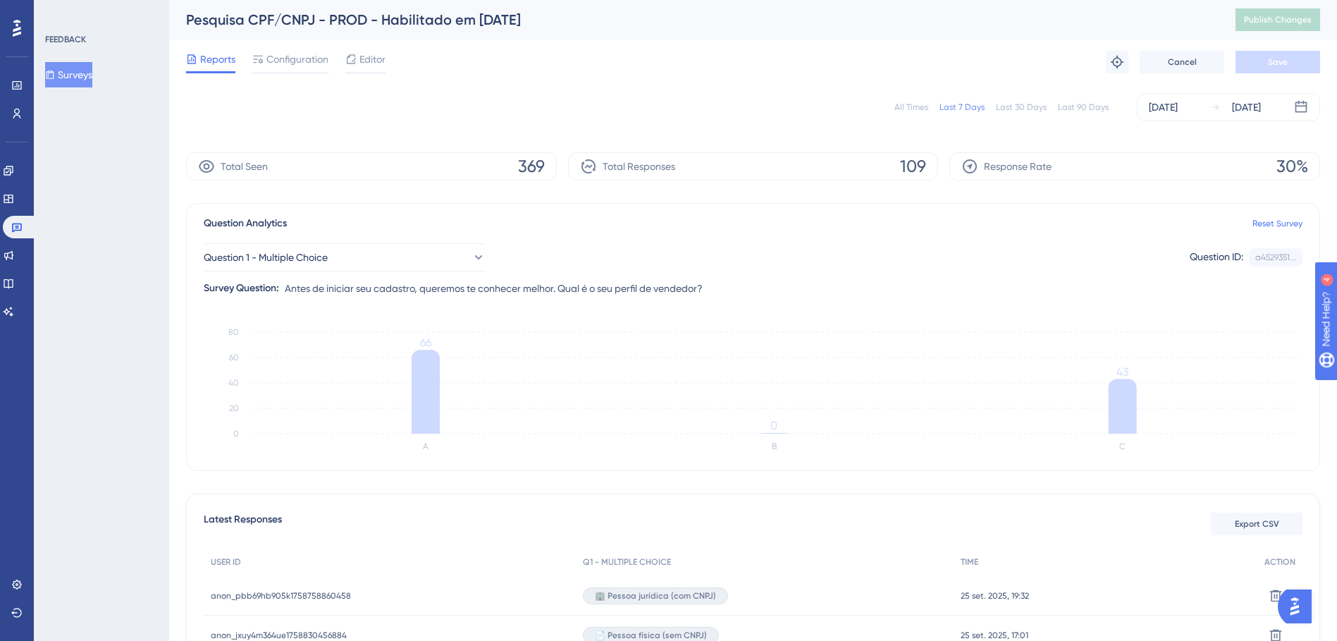
click at [85, 77] on button "Surveys" at bounding box center [68, 74] width 47 height 25
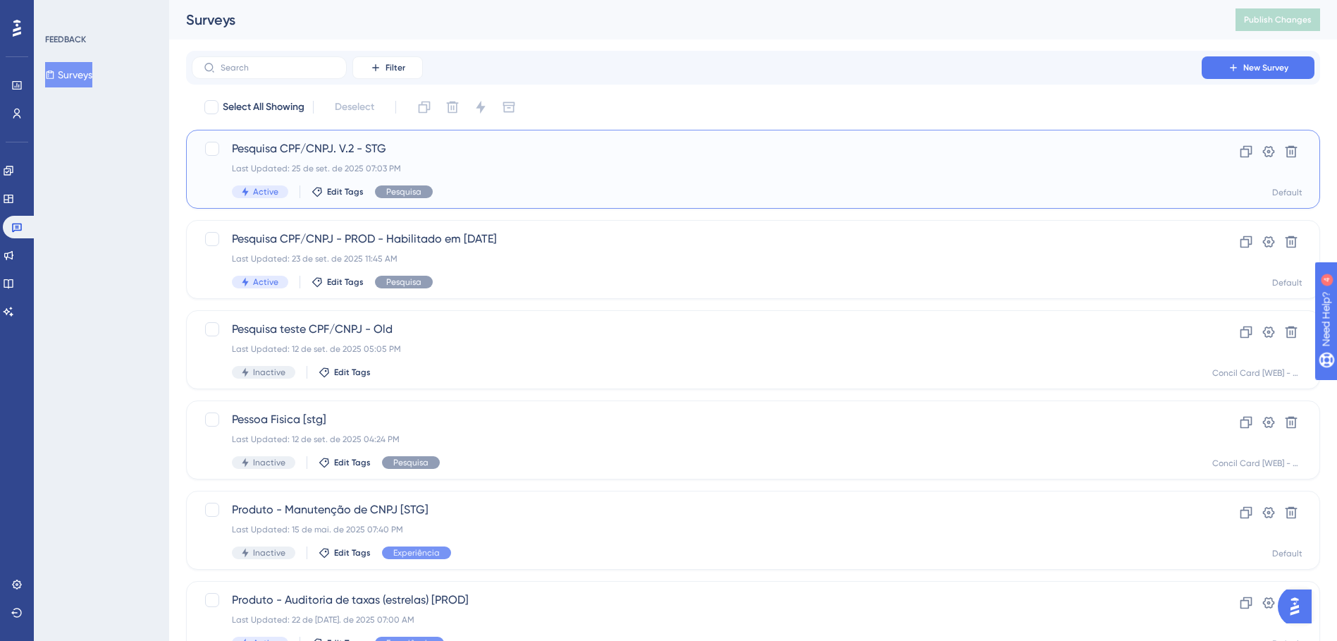
click at [422, 168] on div "Last Updated: 25 de set. de 2025 07:03 PM" at bounding box center [697, 168] width 930 height 11
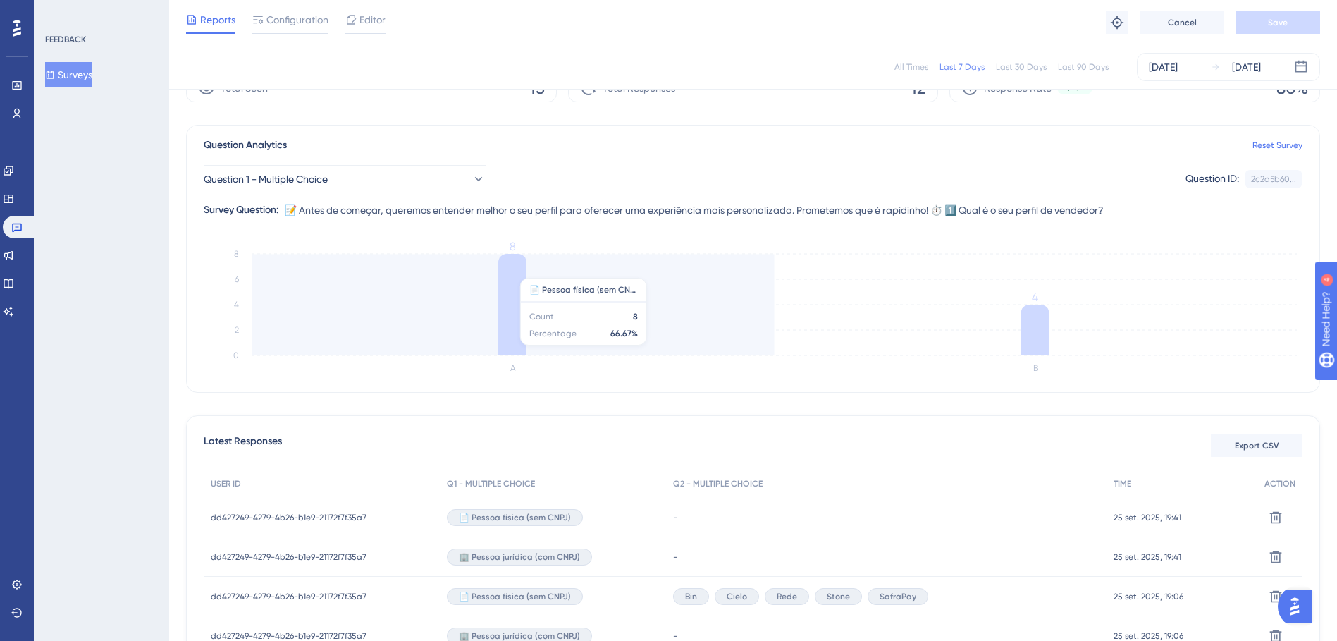
scroll to position [141, 0]
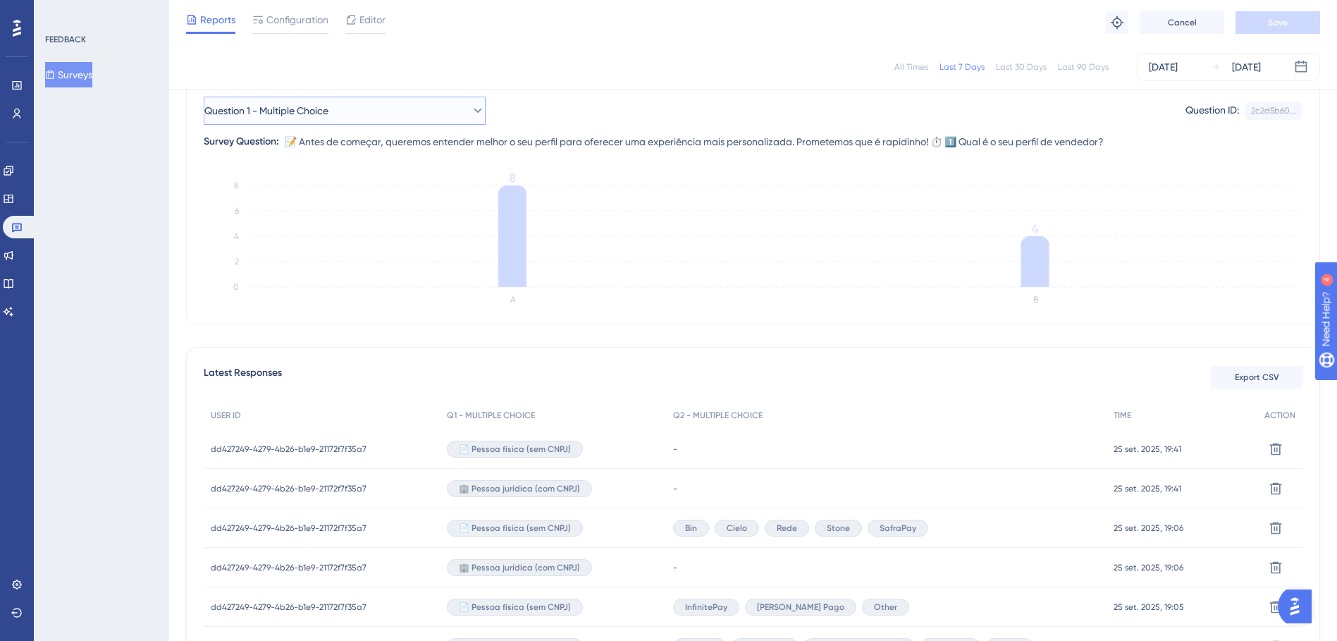
click at [378, 109] on button "Question 1 - Multiple Choice" at bounding box center [345, 111] width 282 height 28
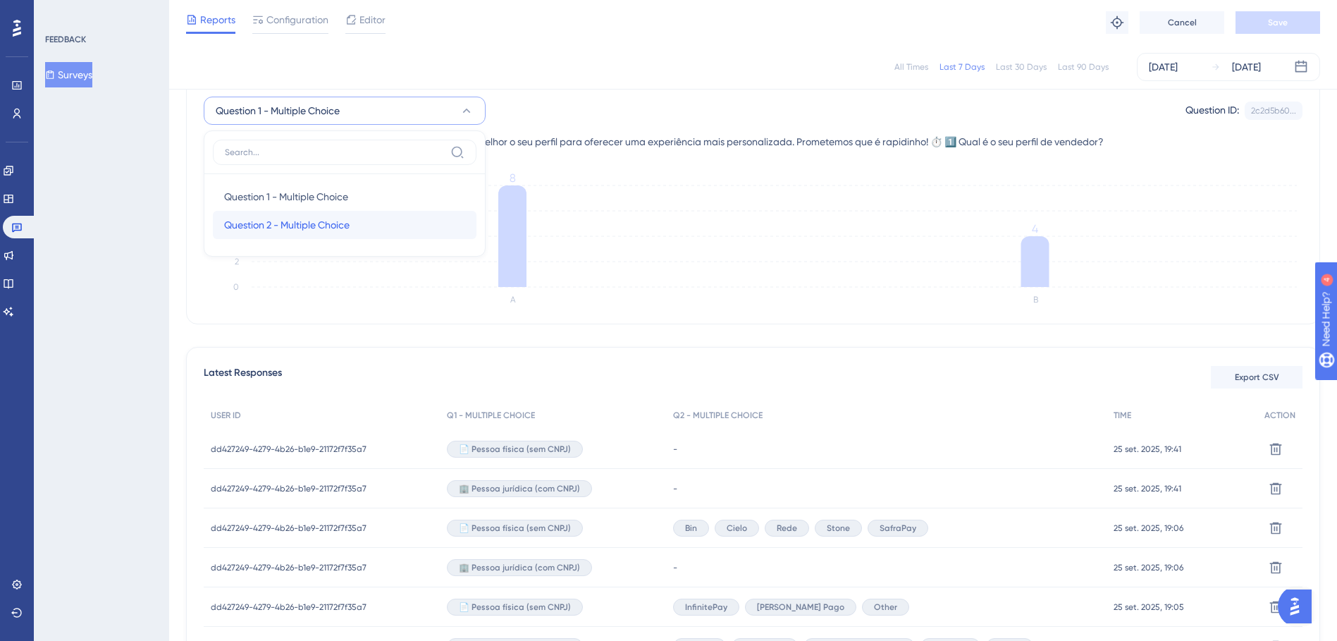
click at [329, 219] on span "Question 2 - Multiple Choice" at bounding box center [286, 224] width 125 height 17
